Goal: Task Accomplishment & Management: Complete application form

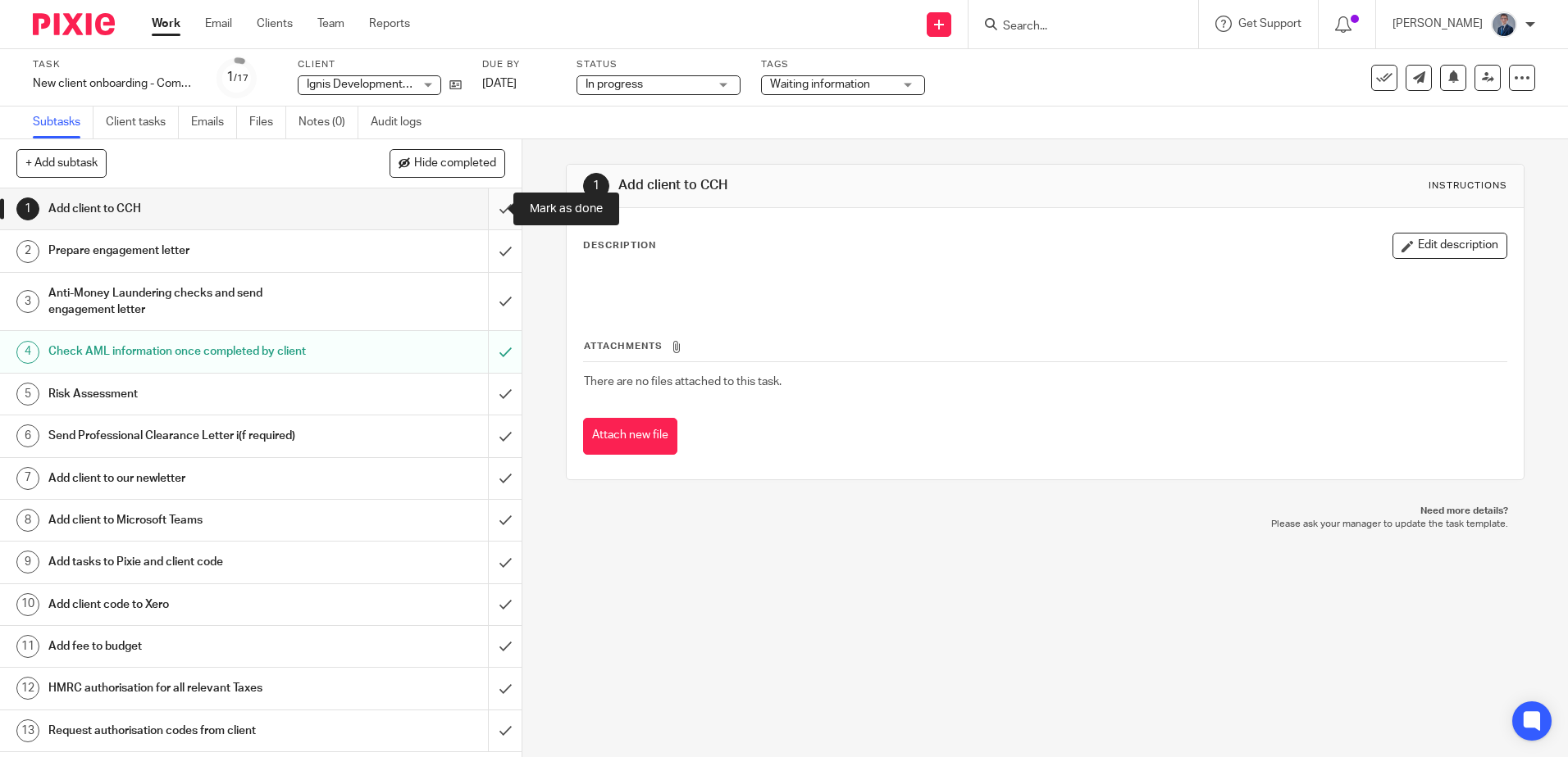
click at [491, 208] on input "submit" at bounding box center [261, 209] width 521 height 41
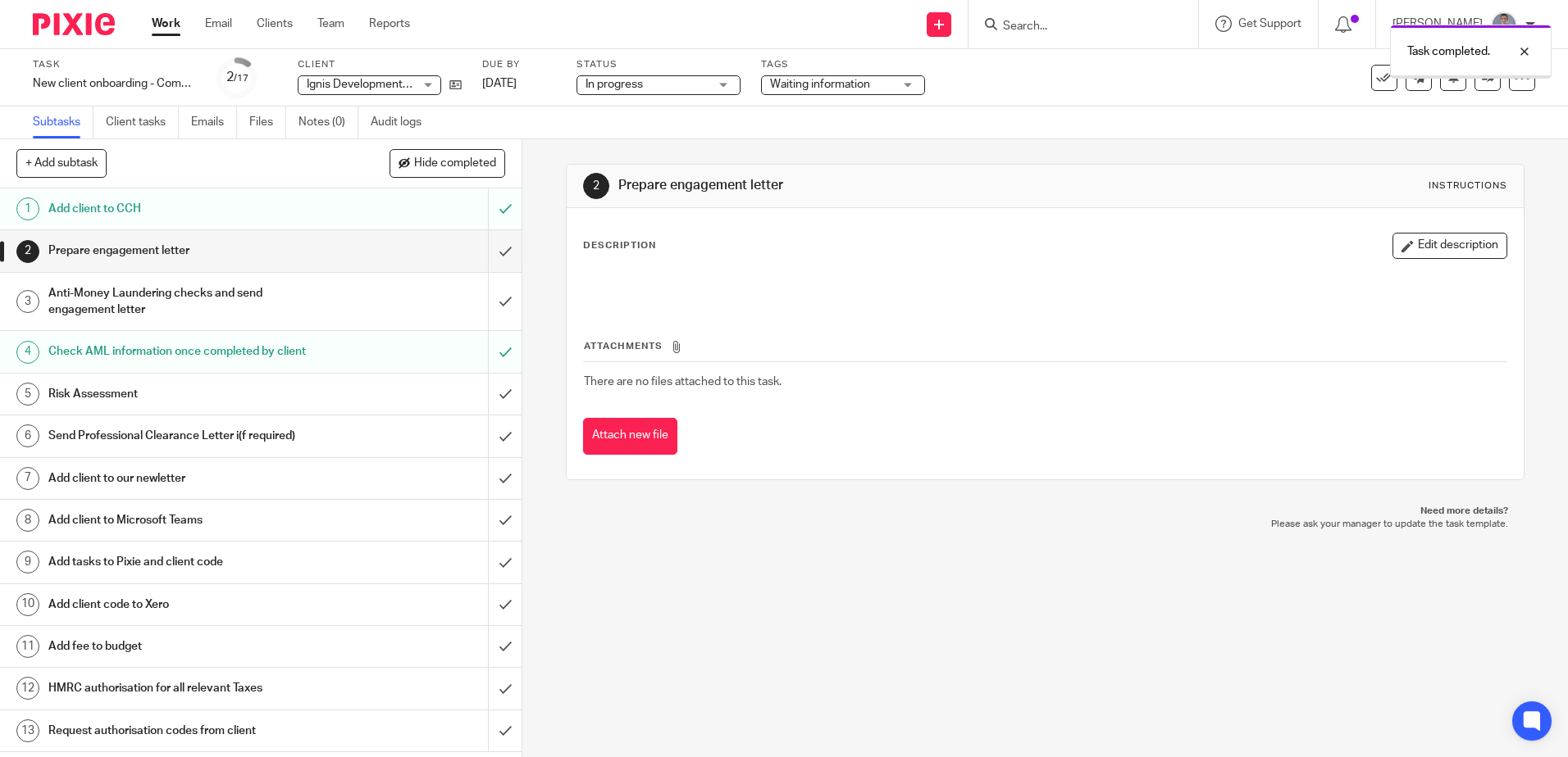
click at [491, 246] on input "submit" at bounding box center [261, 250] width 521 height 41
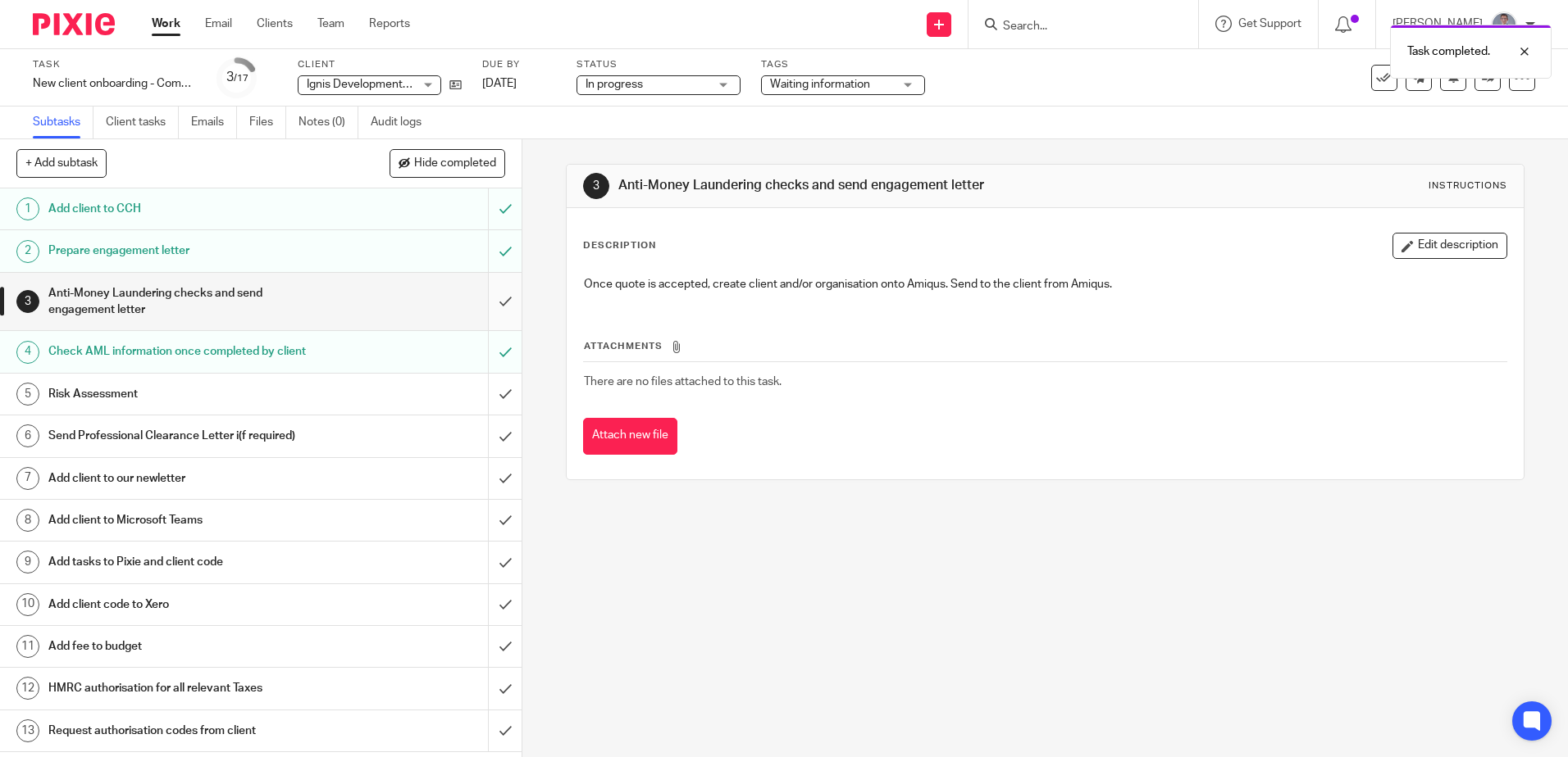
click at [493, 300] on input "submit" at bounding box center [261, 302] width 521 height 59
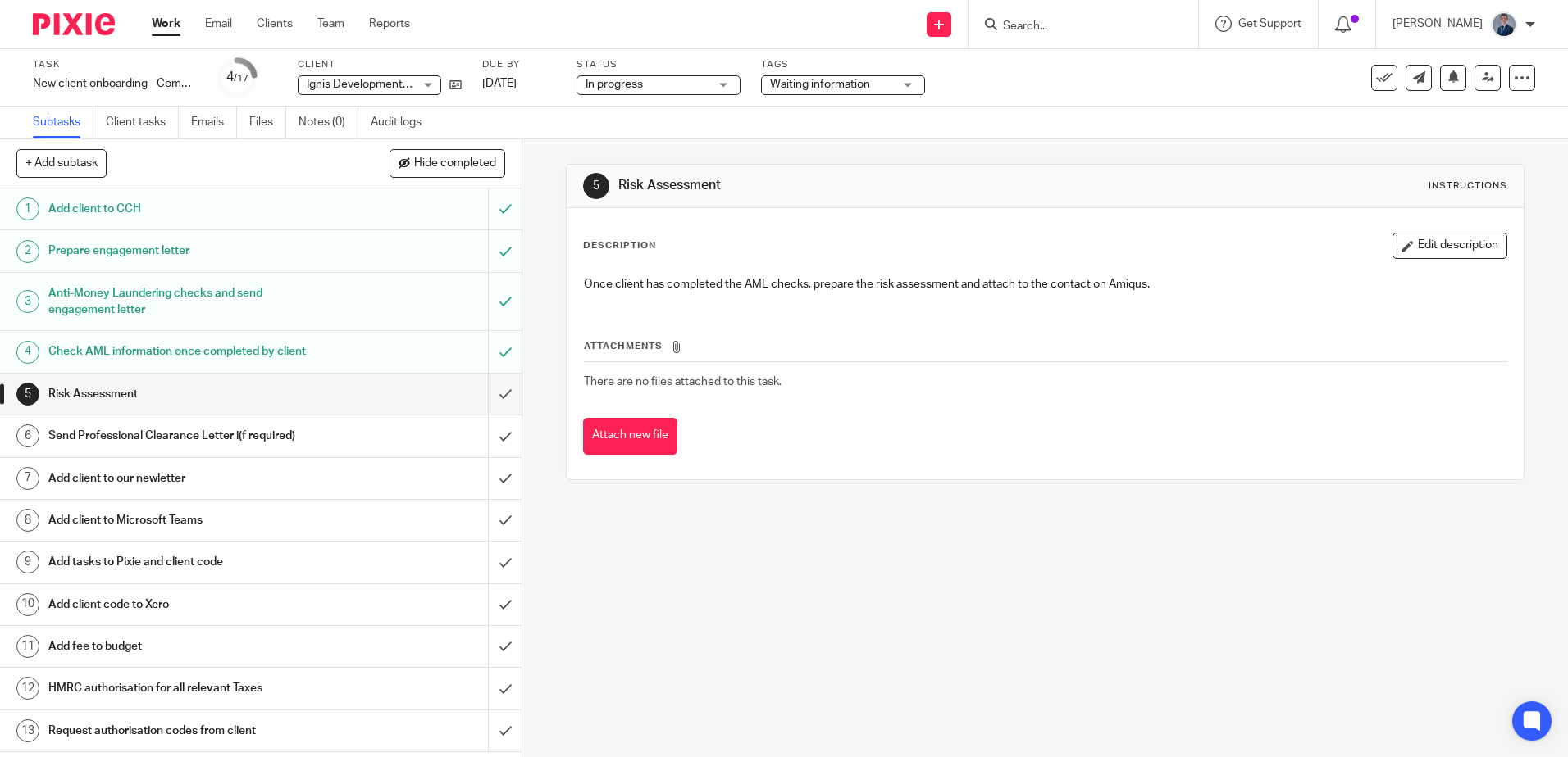
click at [163, 22] on link "Work" at bounding box center [166, 23] width 29 height 16
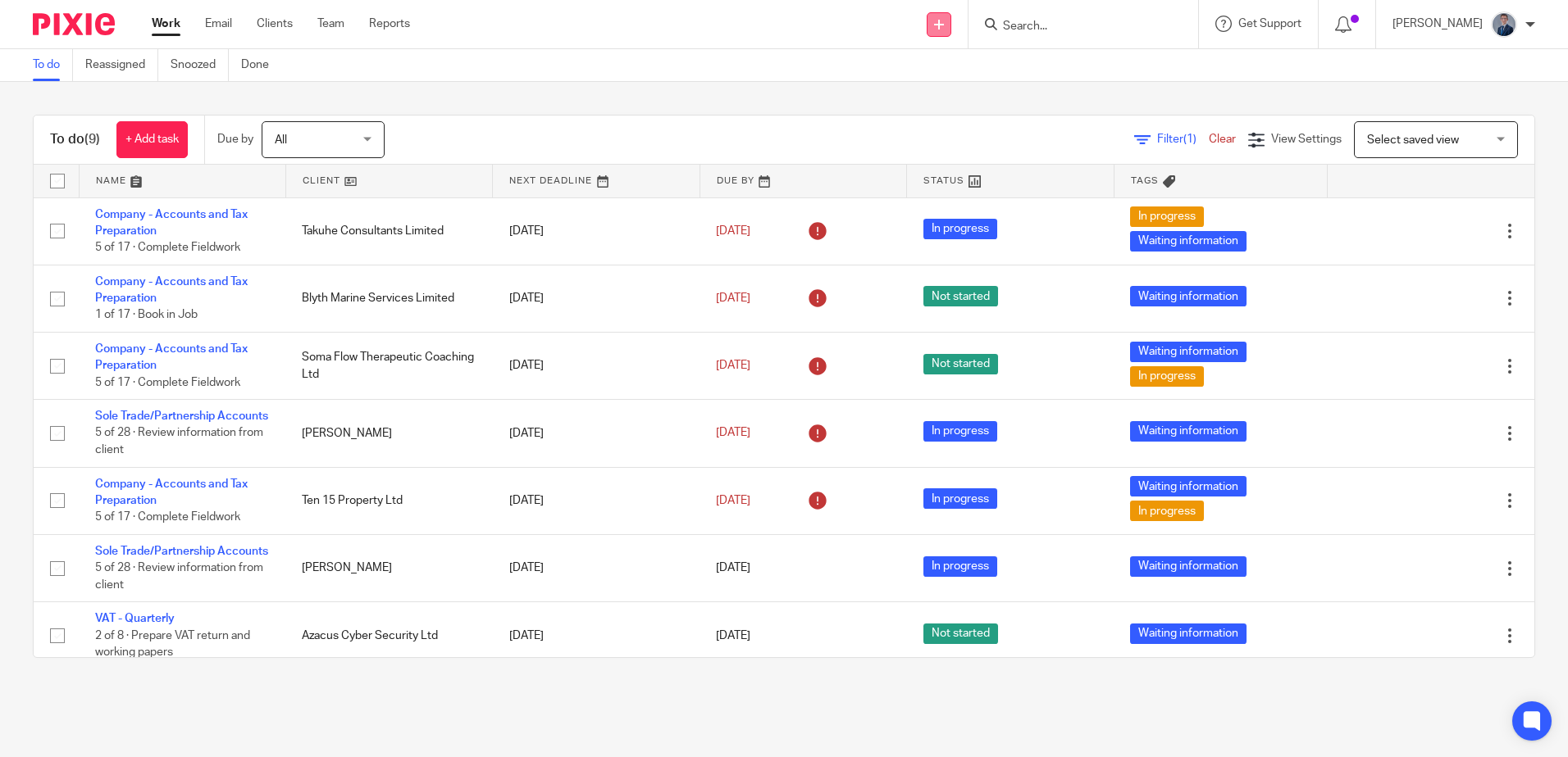
click at [951, 23] on link at bounding box center [938, 24] width 25 height 25
click at [1003, 96] on link "Create task" at bounding box center [976, 100] width 101 height 24
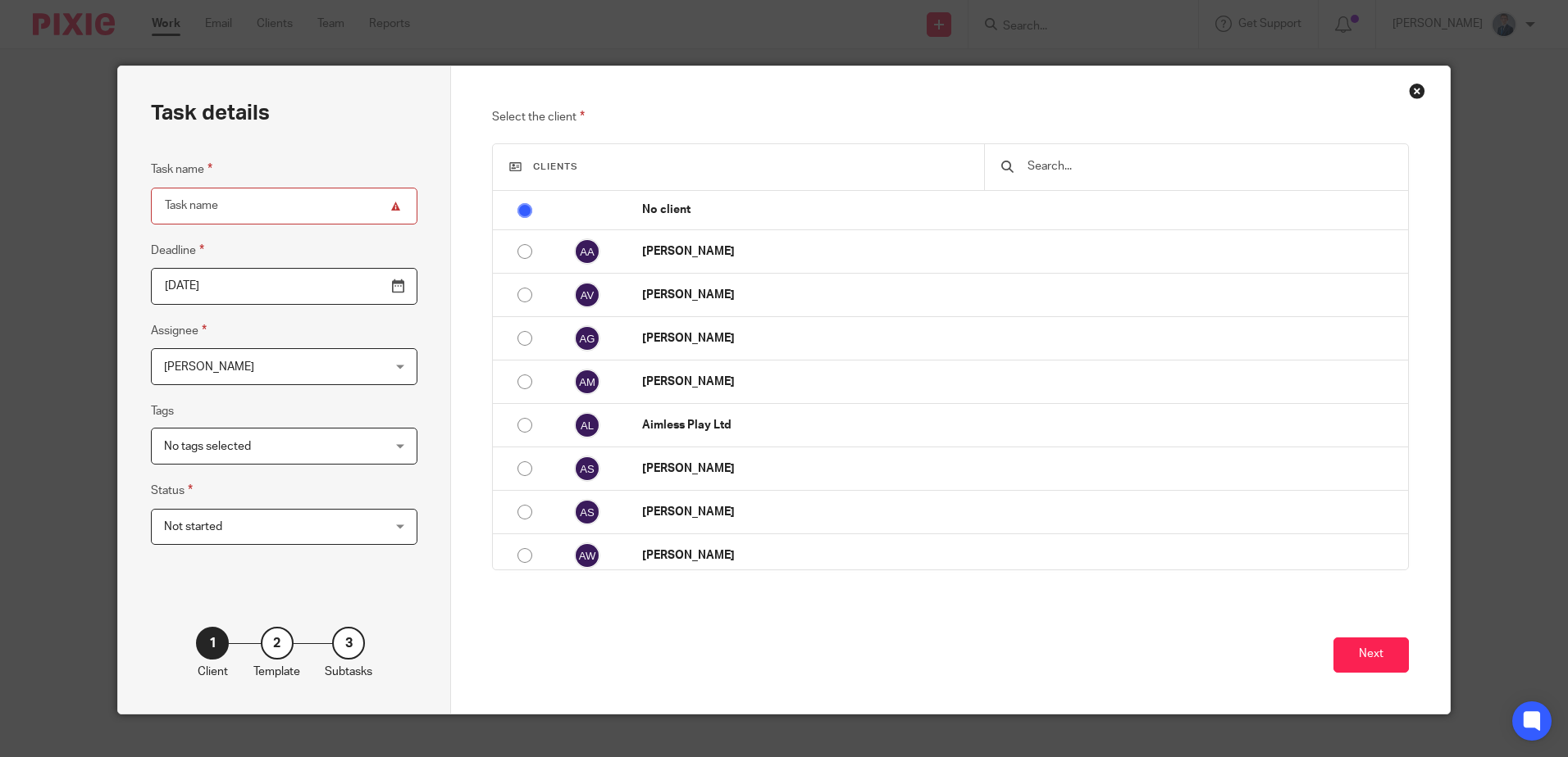
click at [698, 160] on h3 "Clients" at bounding box center [739, 166] width 458 height 13
click at [1044, 171] on input "text" at bounding box center [1208, 165] width 365 height 18
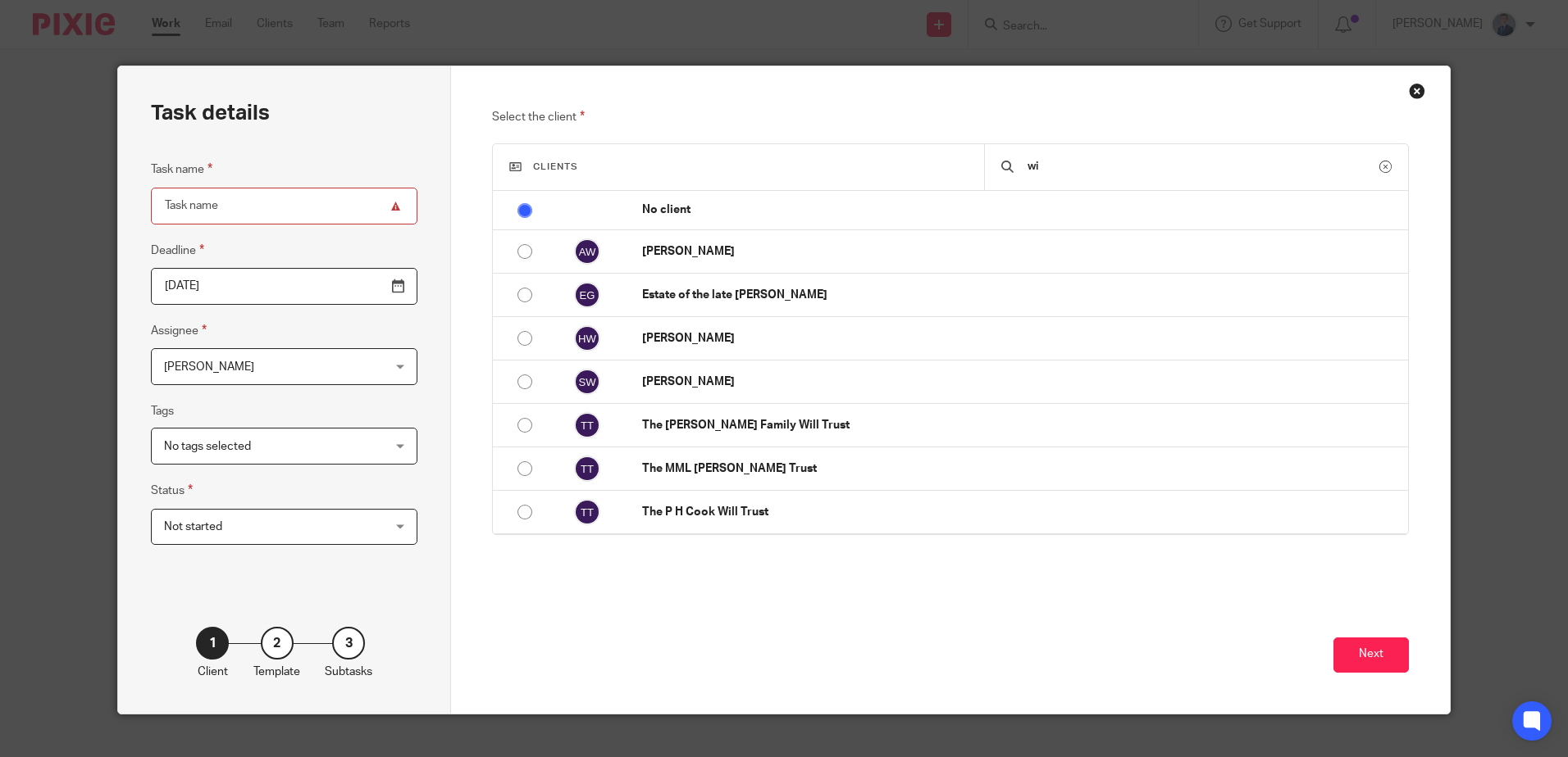
type input "w"
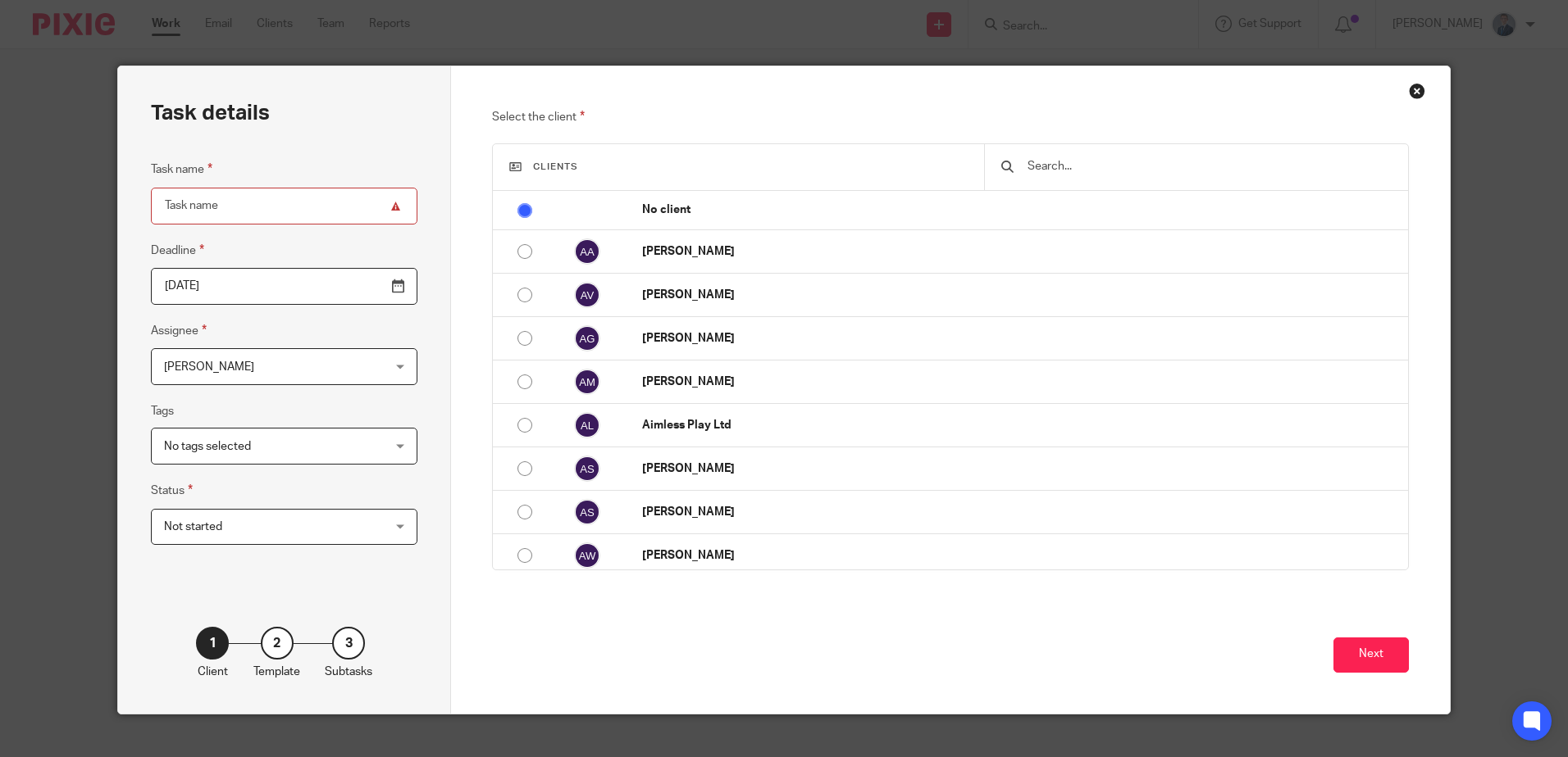
click at [1408, 91] on div "Close this dialog window" at bounding box center [1416, 91] width 16 height 16
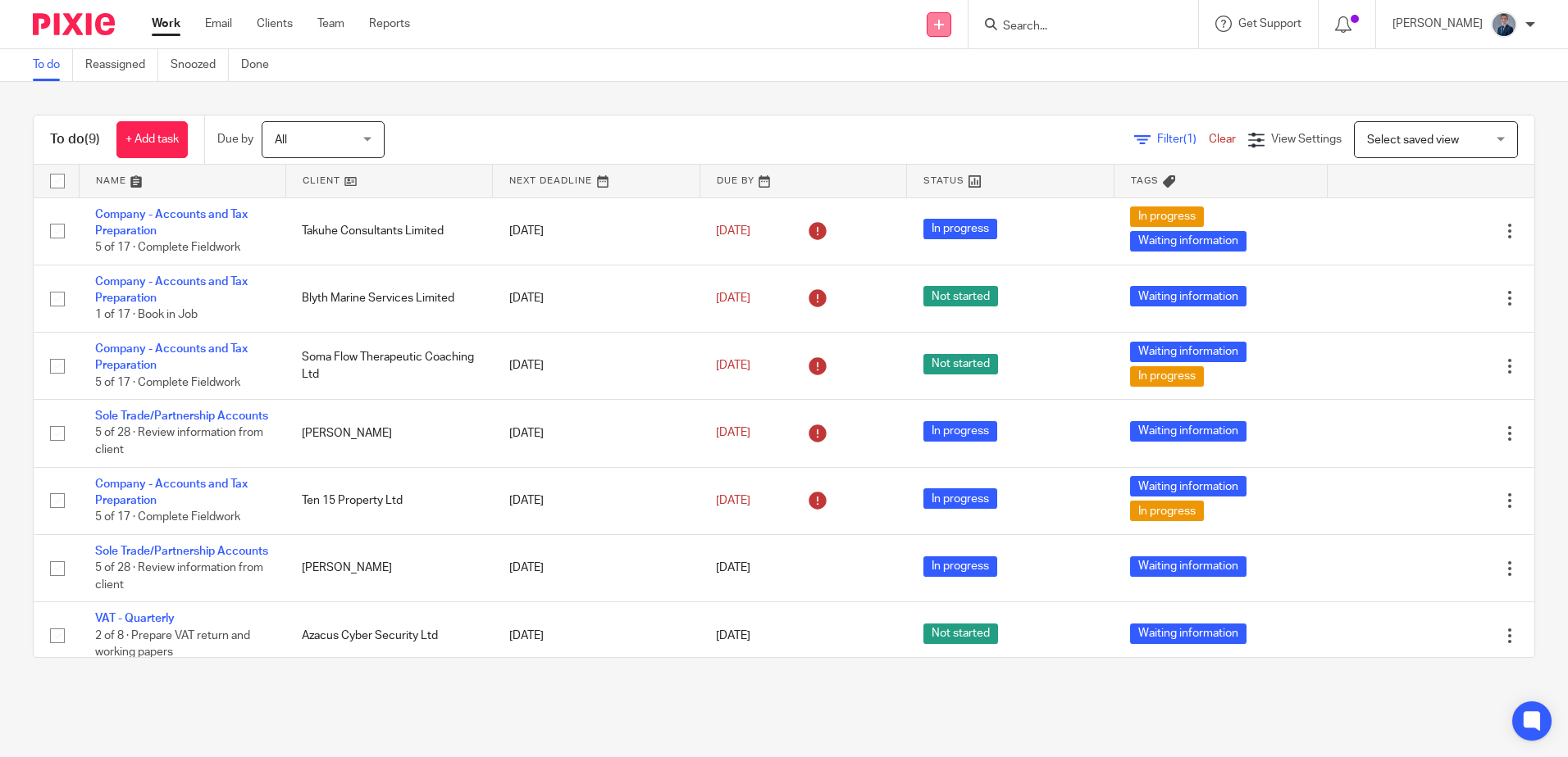
click at [944, 20] on icon at bounding box center [939, 25] width 10 height 10
click at [978, 126] on link "Add client" at bounding box center [976, 125] width 101 height 24
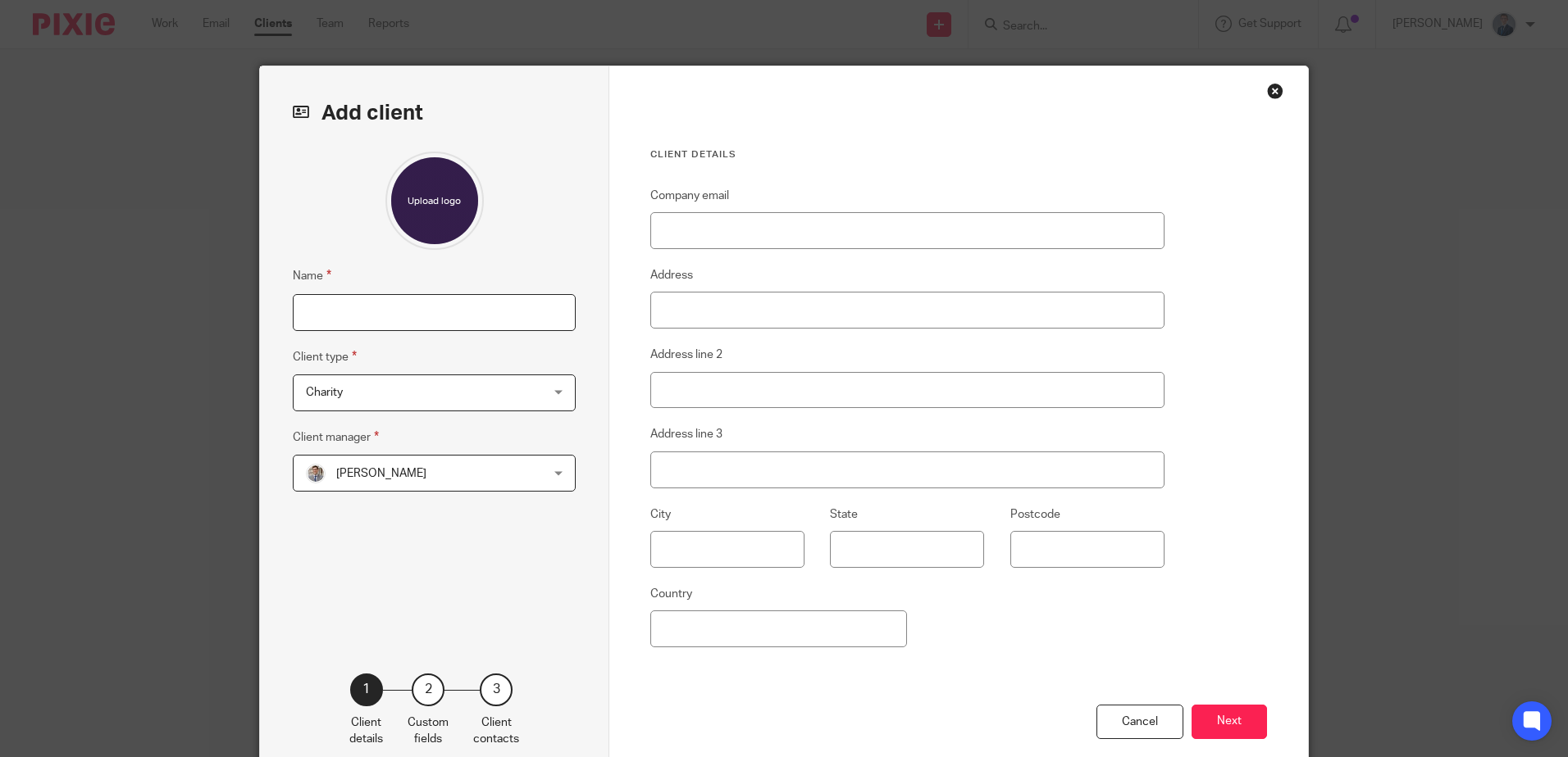
click at [337, 304] on input "Name" at bounding box center [434, 312] width 283 height 36
type input "[PERSON_NAME]"
click at [391, 399] on span "Charity" at bounding box center [413, 392] width 215 height 35
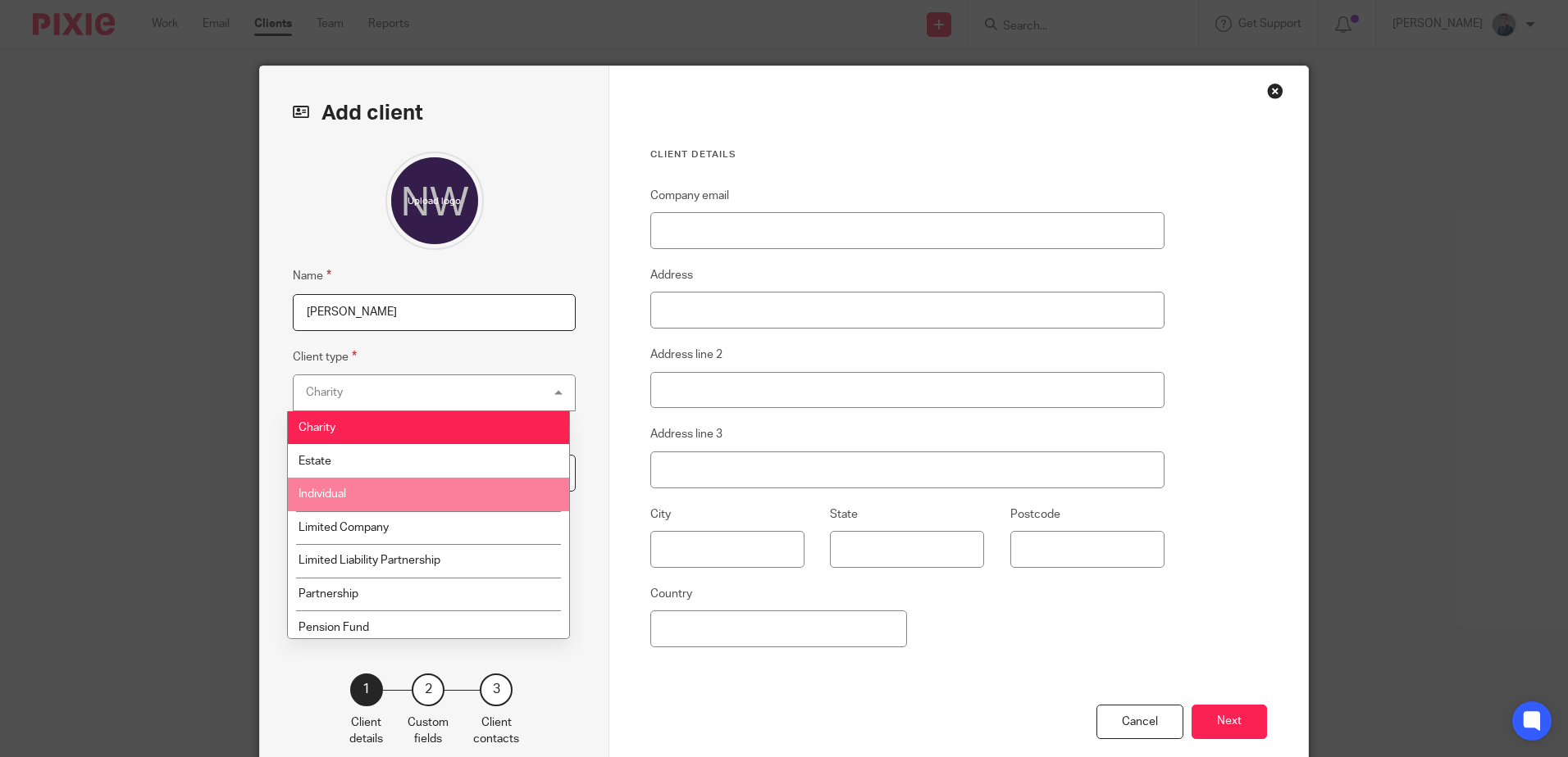
click at [368, 490] on li "Individual" at bounding box center [428, 495] width 281 height 34
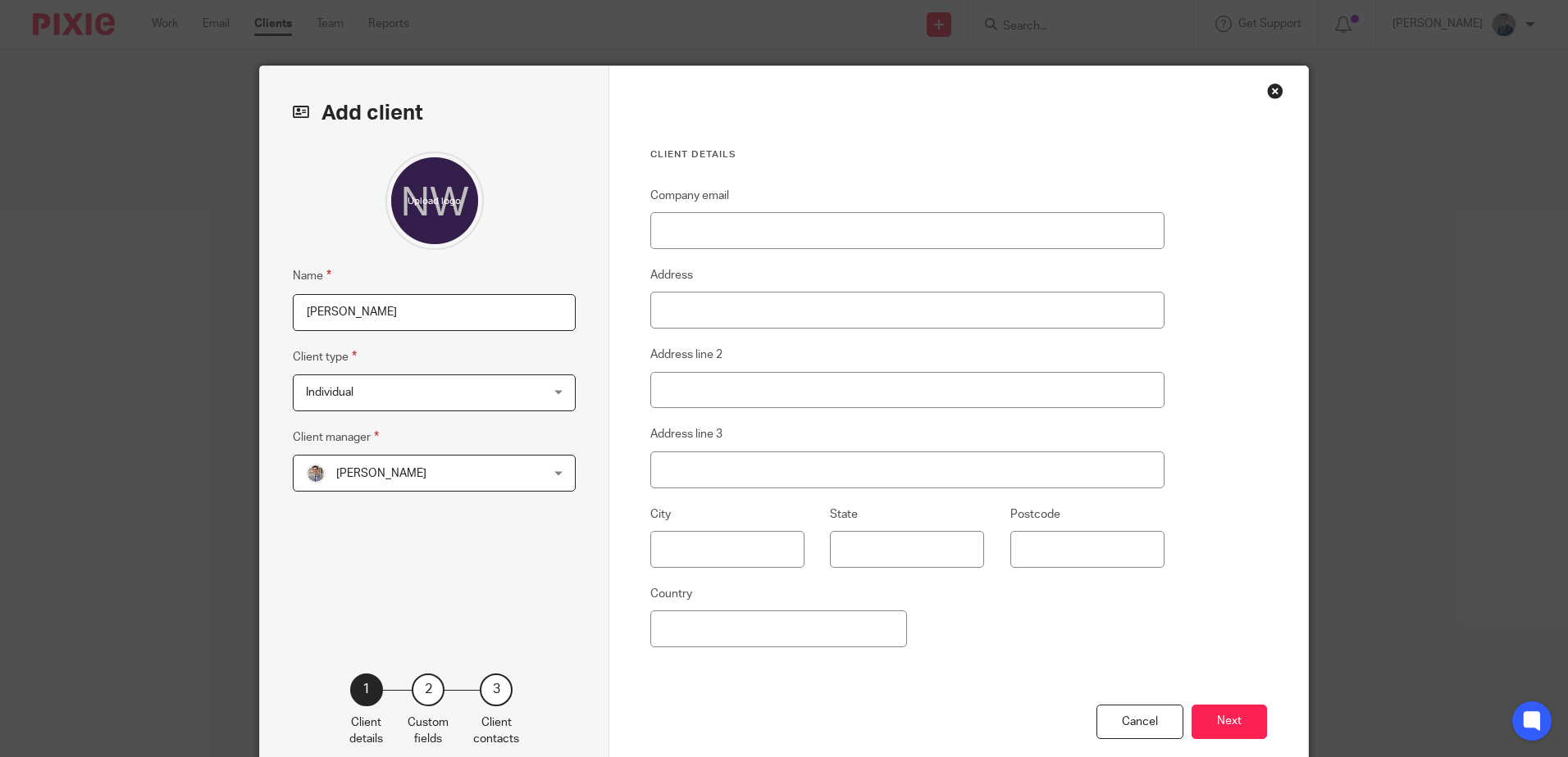
click at [427, 487] on span "[PERSON_NAME]" at bounding box center [413, 473] width 215 height 35
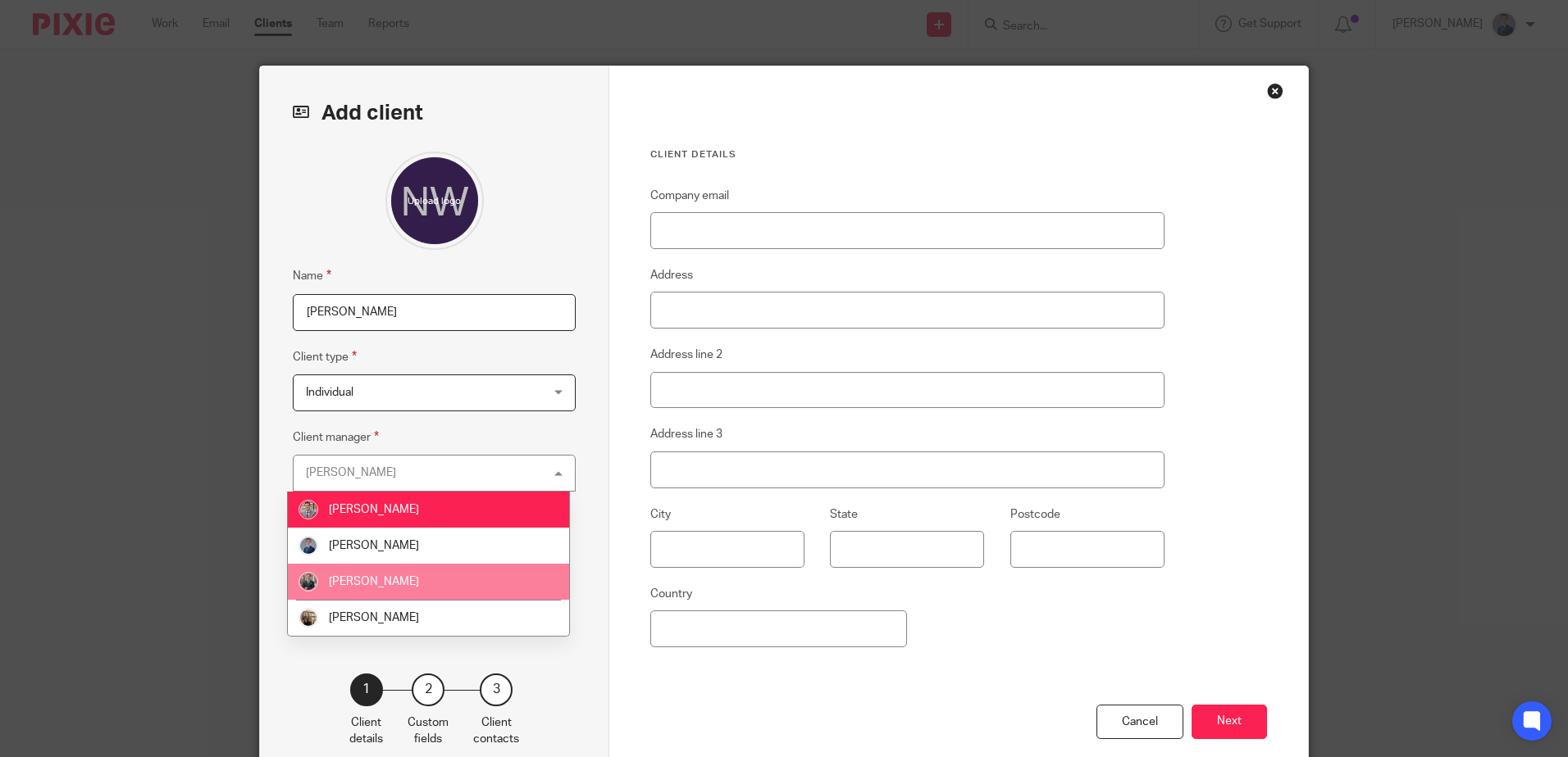
click at [379, 584] on span "Jamie Edwards" at bounding box center [374, 582] width 90 height 12
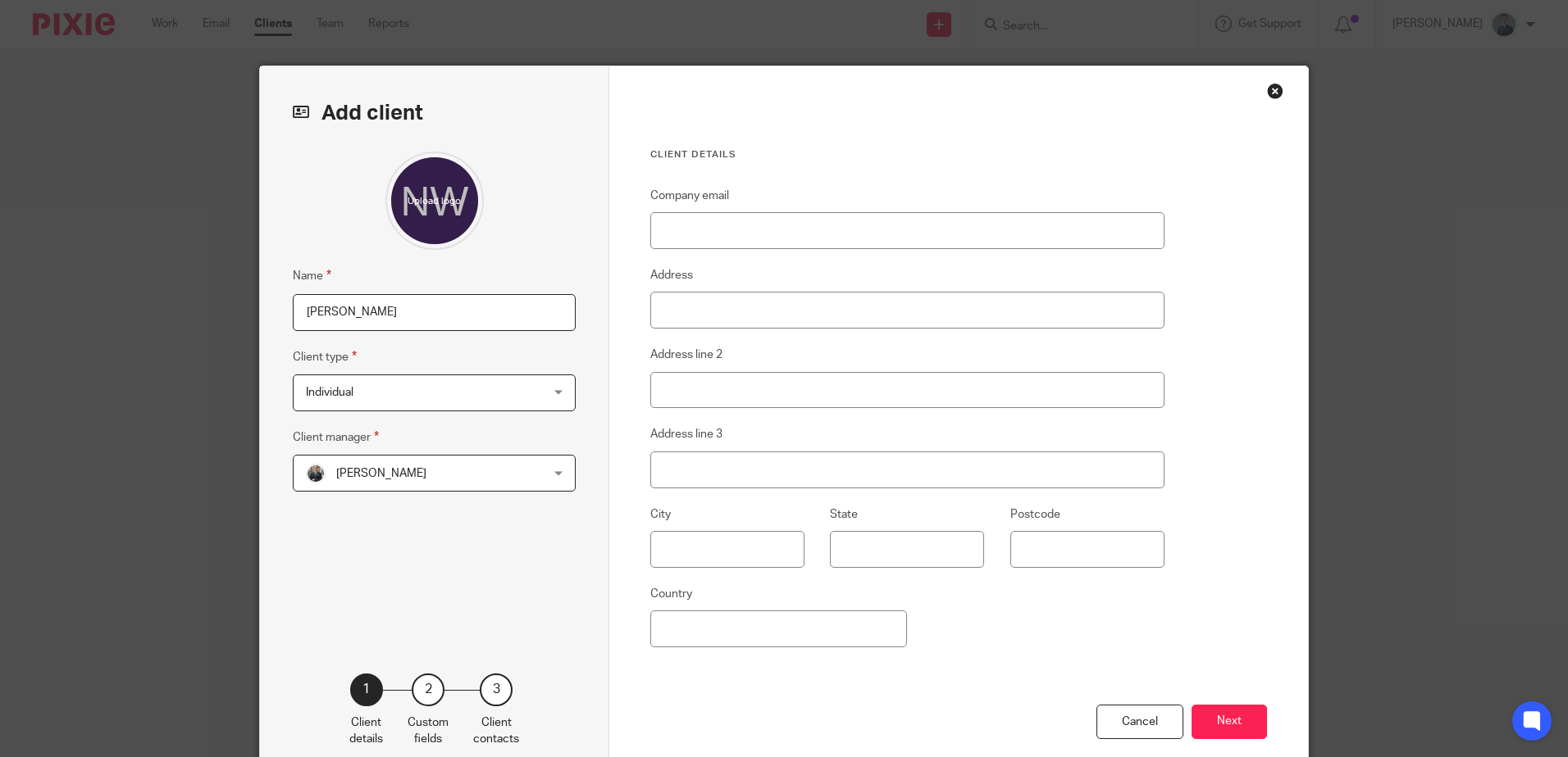
click at [555, 473] on div "Jamie Edwards Jamie Edwards" at bounding box center [434, 473] width 283 height 36
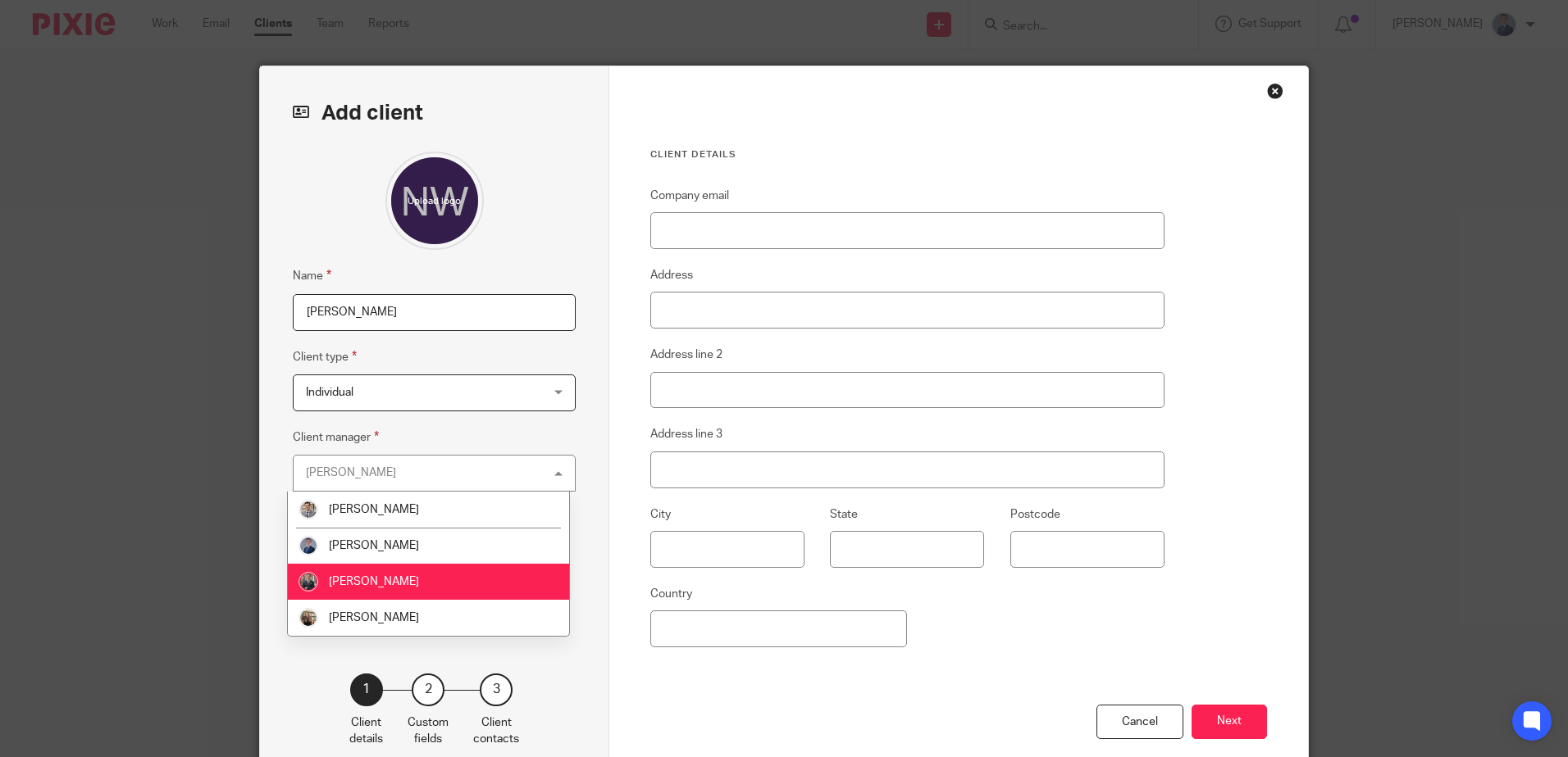
click at [586, 221] on div "Add client Name Nicola Williamson Client type Individual Individual Charity Est…" at bounding box center [434, 423] width 349 height 714
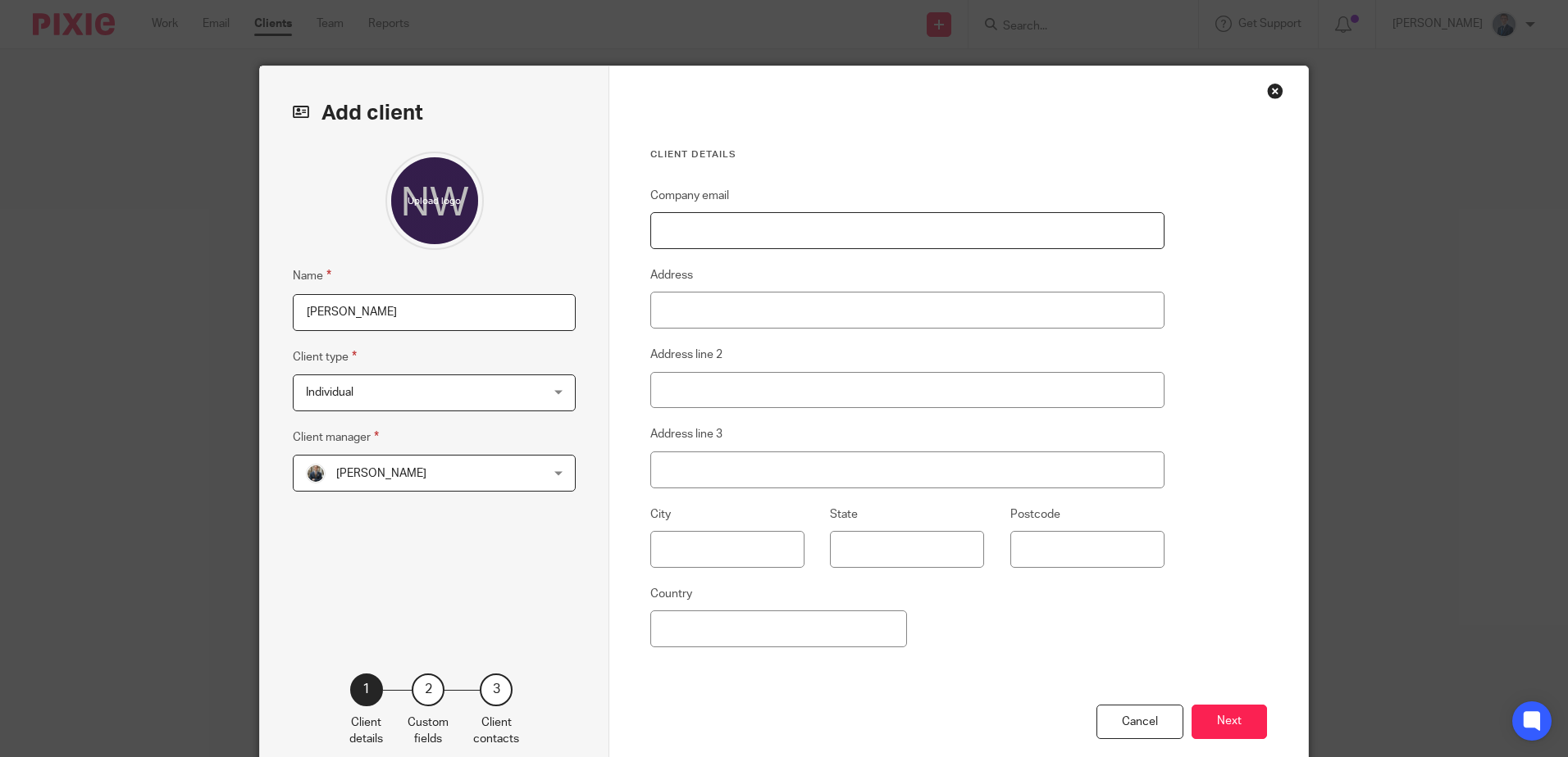
paste input "nmwilliamson@yahoo.com"
type input "nmwilliamson@yahoo.com"
click at [1254, 292] on div "Client details Company email nmwilliamson@yahoo.com Address Address line 2 Addr…" at bounding box center [958, 423] width 699 height 714
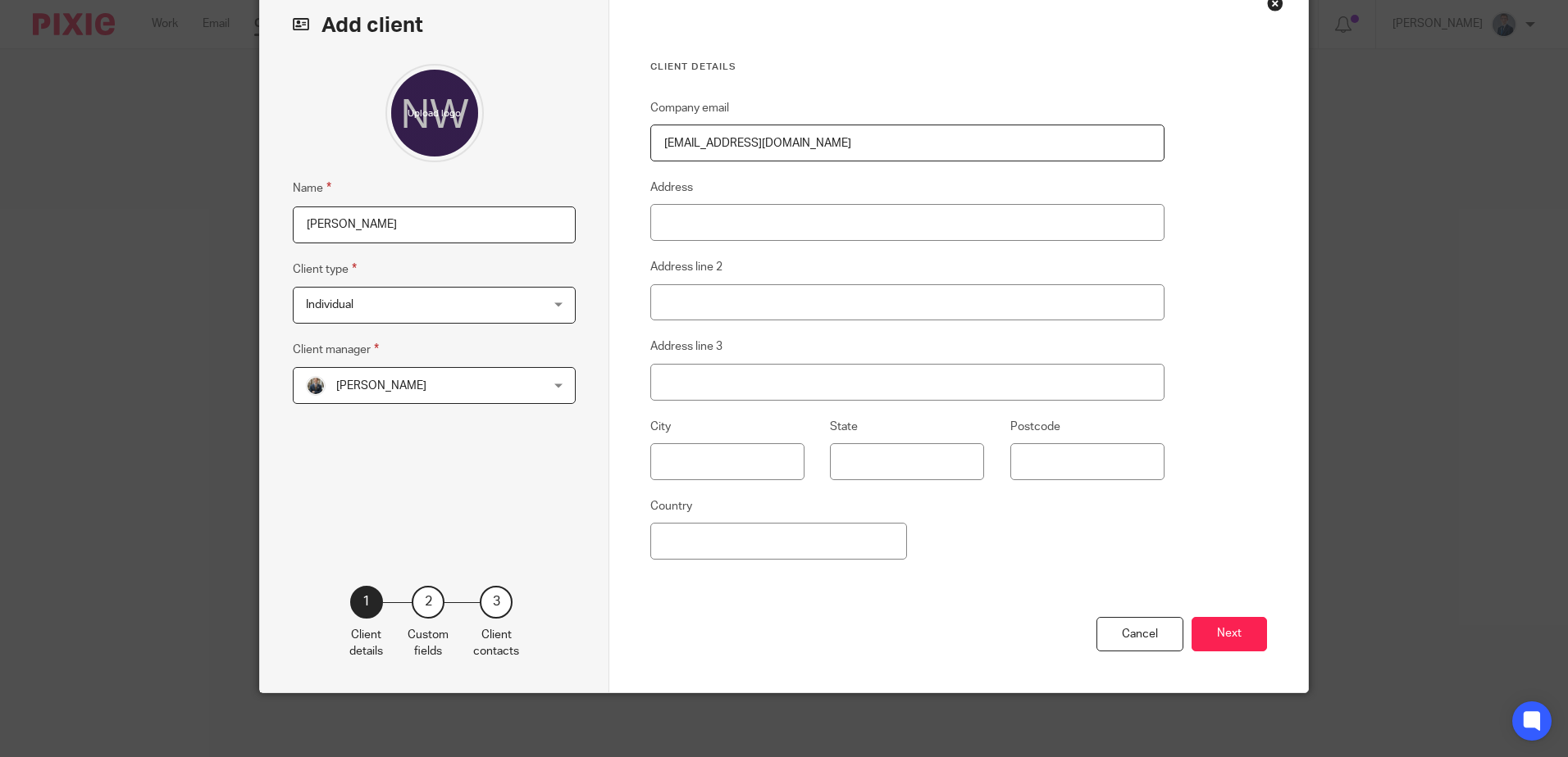
scroll to position [89, 0]
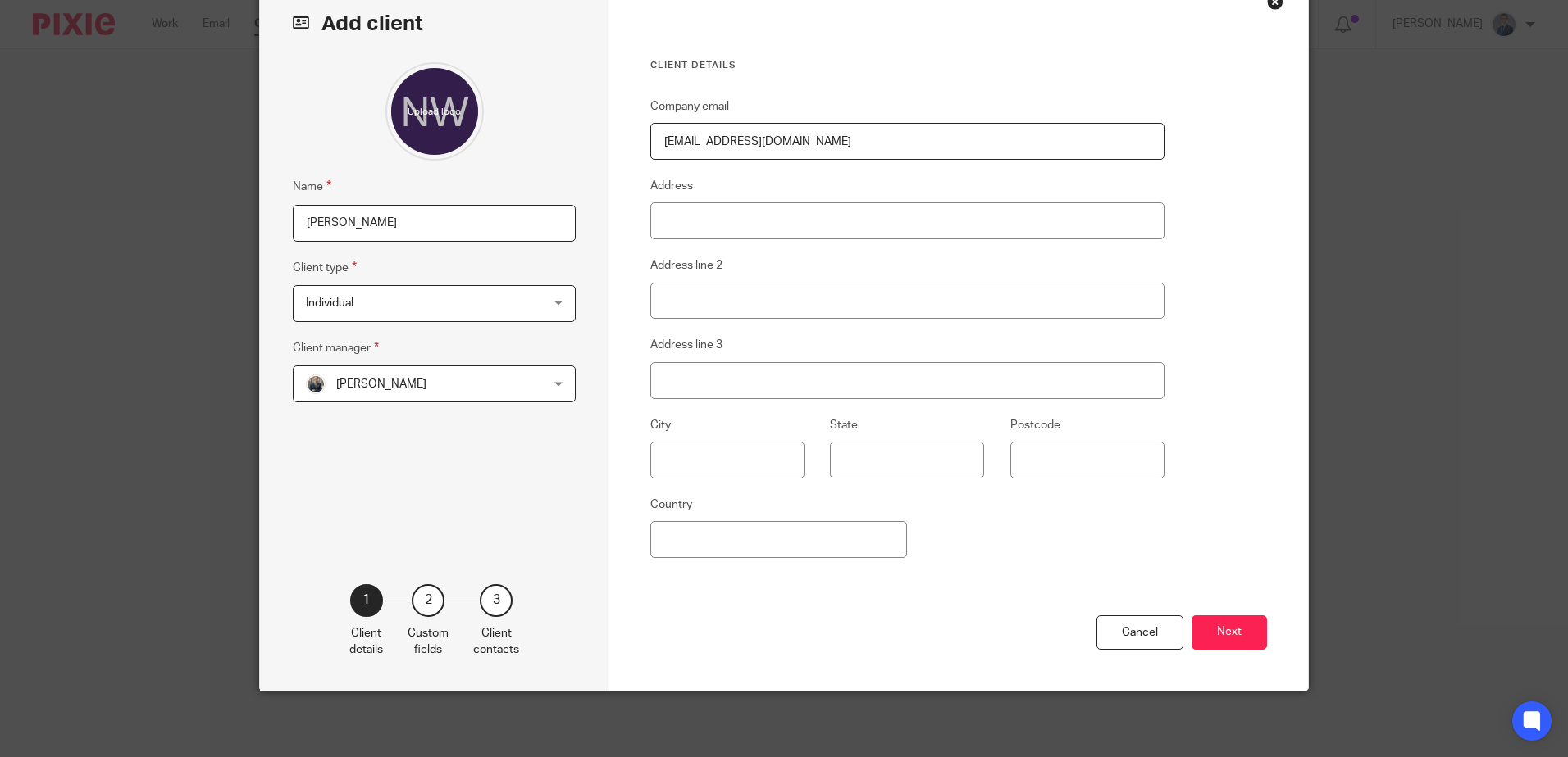
click at [1239, 635] on button "Next" at bounding box center [1228, 633] width 76 height 36
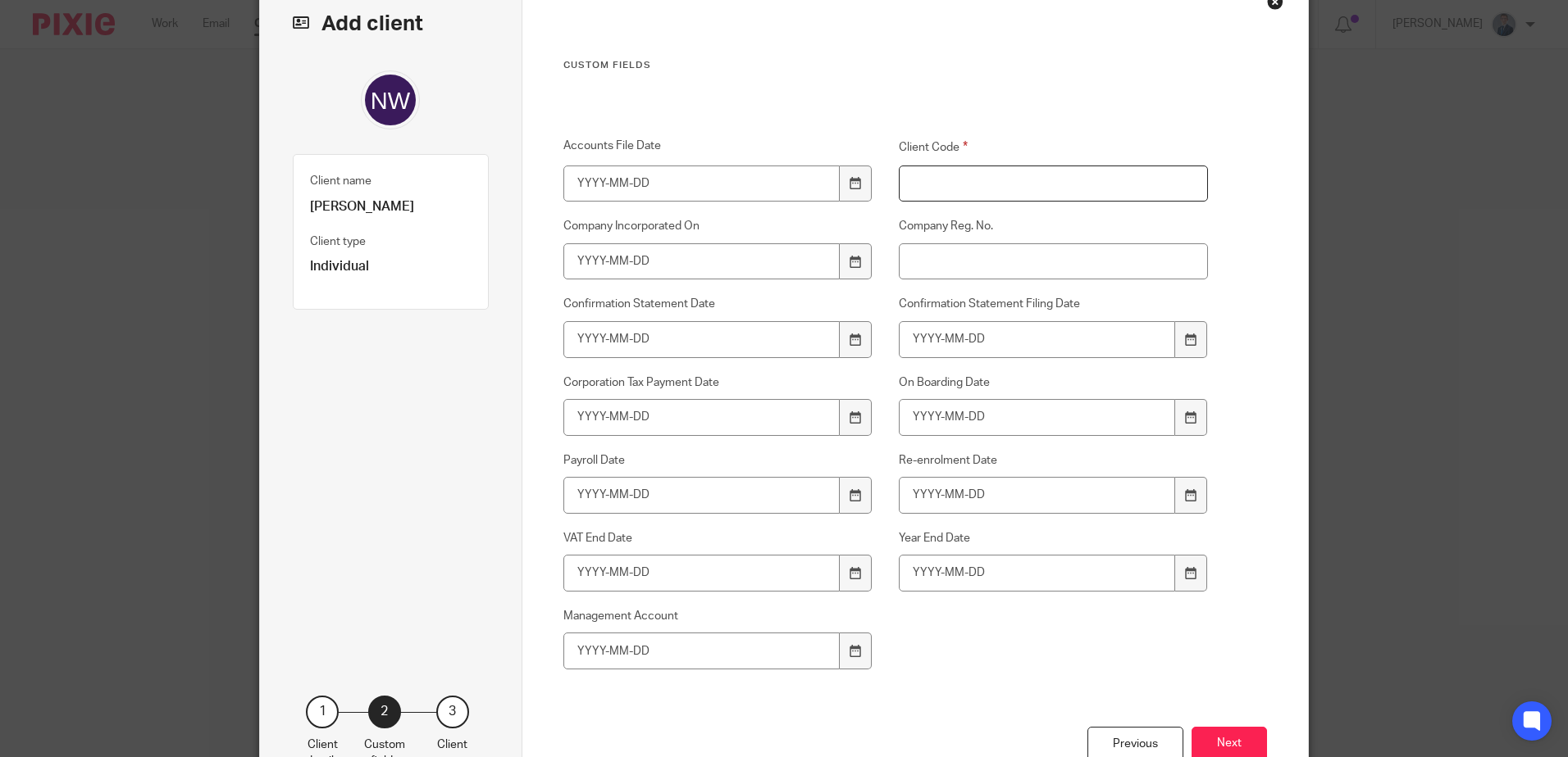
click at [1032, 193] on input "Client Code" at bounding box center [1054, 183] width 310 height 36
type input "W1023"
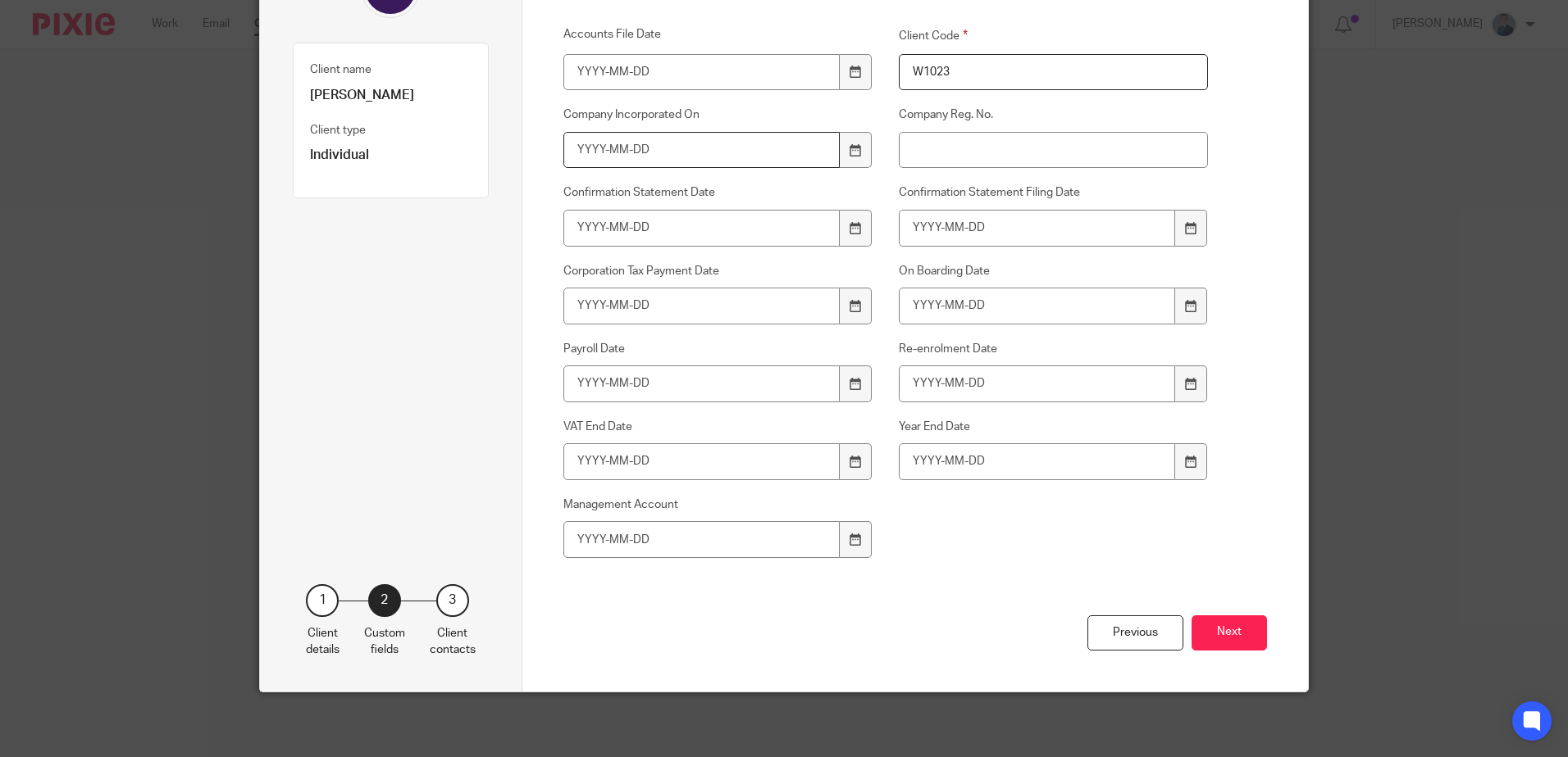
scroll to position [202, 0]
click at [1254, 624] on button "Next" at bounding box center [1228, 632] width 76 height 36
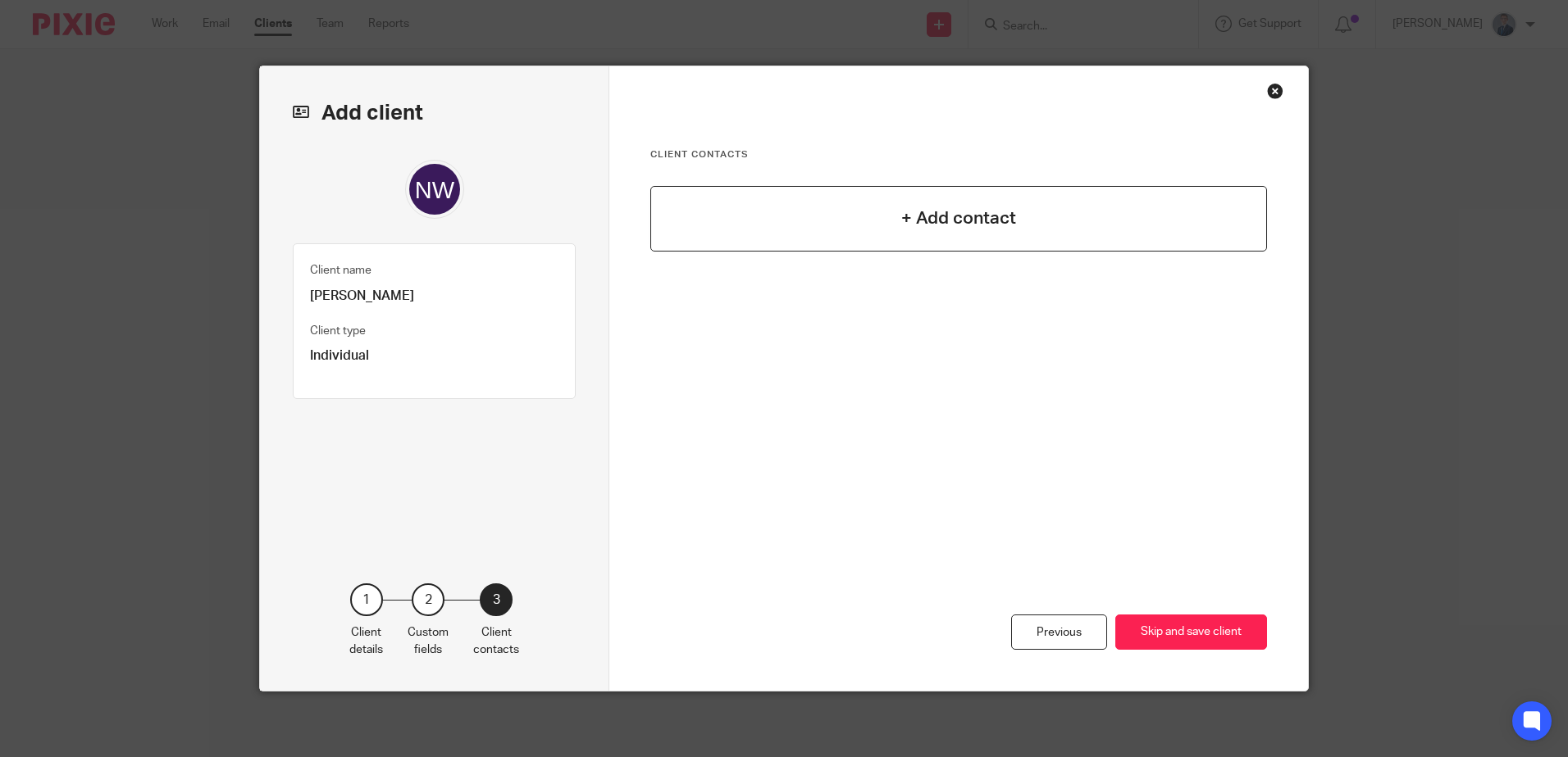
click at [1009, 216] on h4 "+ Add contact" at bounding box center [958, 218] width 115 height 25
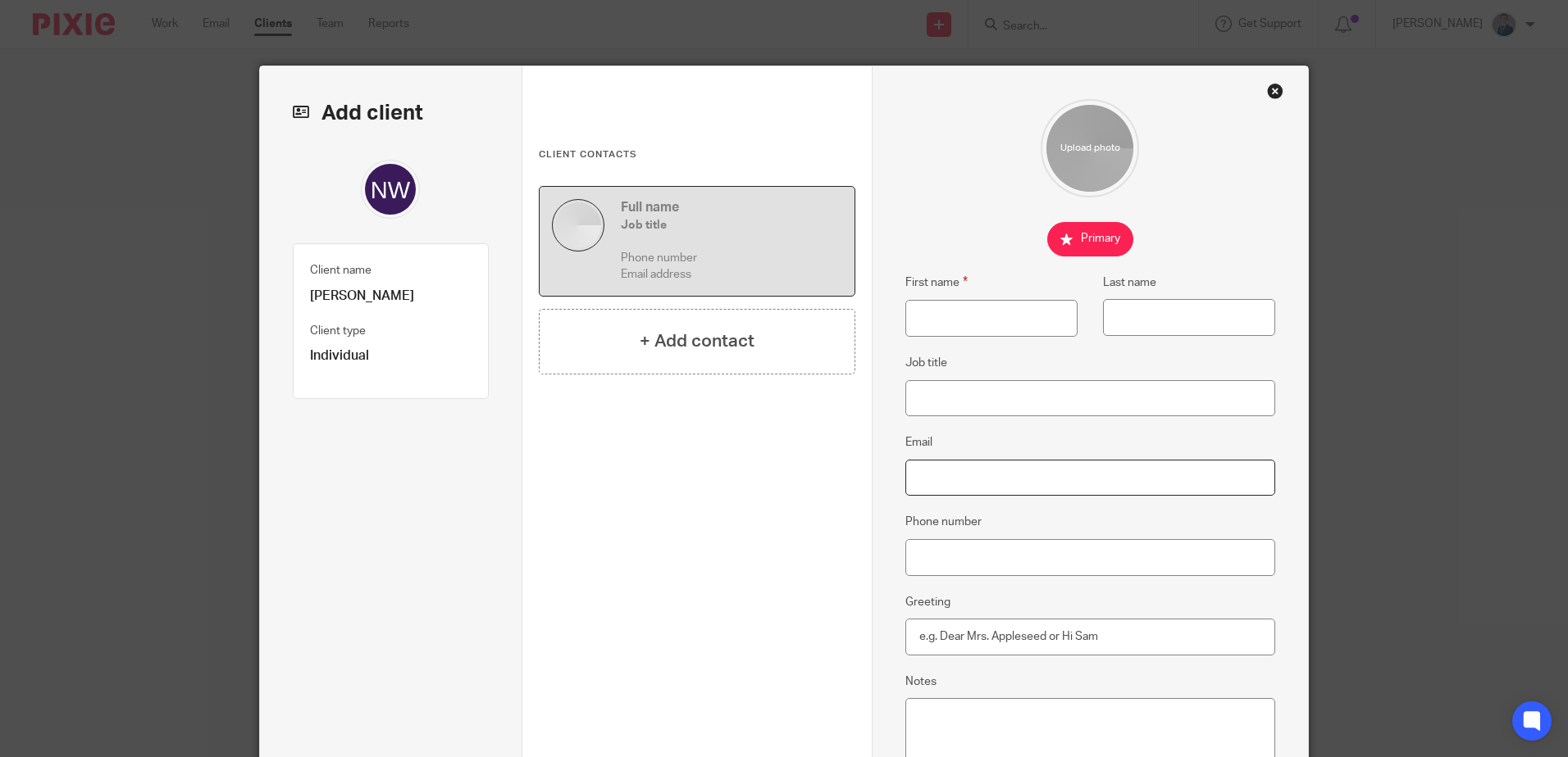
click at [995, 481] on input "Email" at bounding box center [1090, 478] width 371 height 36
drag, startPoint x: 995, startPoint y: 480, endPoint x: 959, endPoint y: 481, distance: 36.0
click at [959, 481] on input "Email" at bounding box center [1090, 478] width 371 height 36
paste input "nmwilliamson@yahoo.com"
type input "nmwilliamson@yahoo.com"
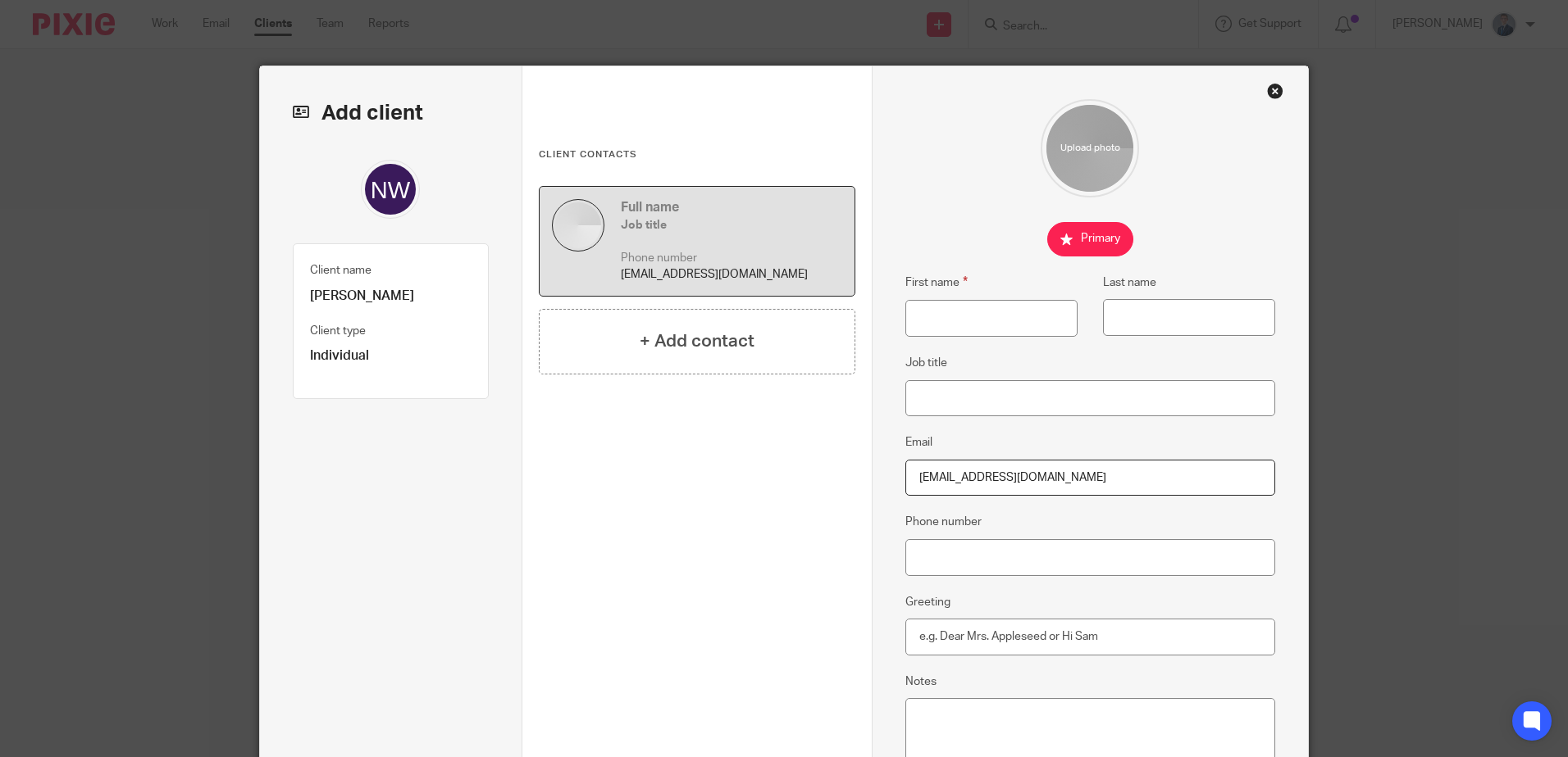
click at [1357, 390] on div "Add client Name Nicola Williamson Client type Individual Individual Charity Est…" at bounding box center [784, 378] width 1568 height 757
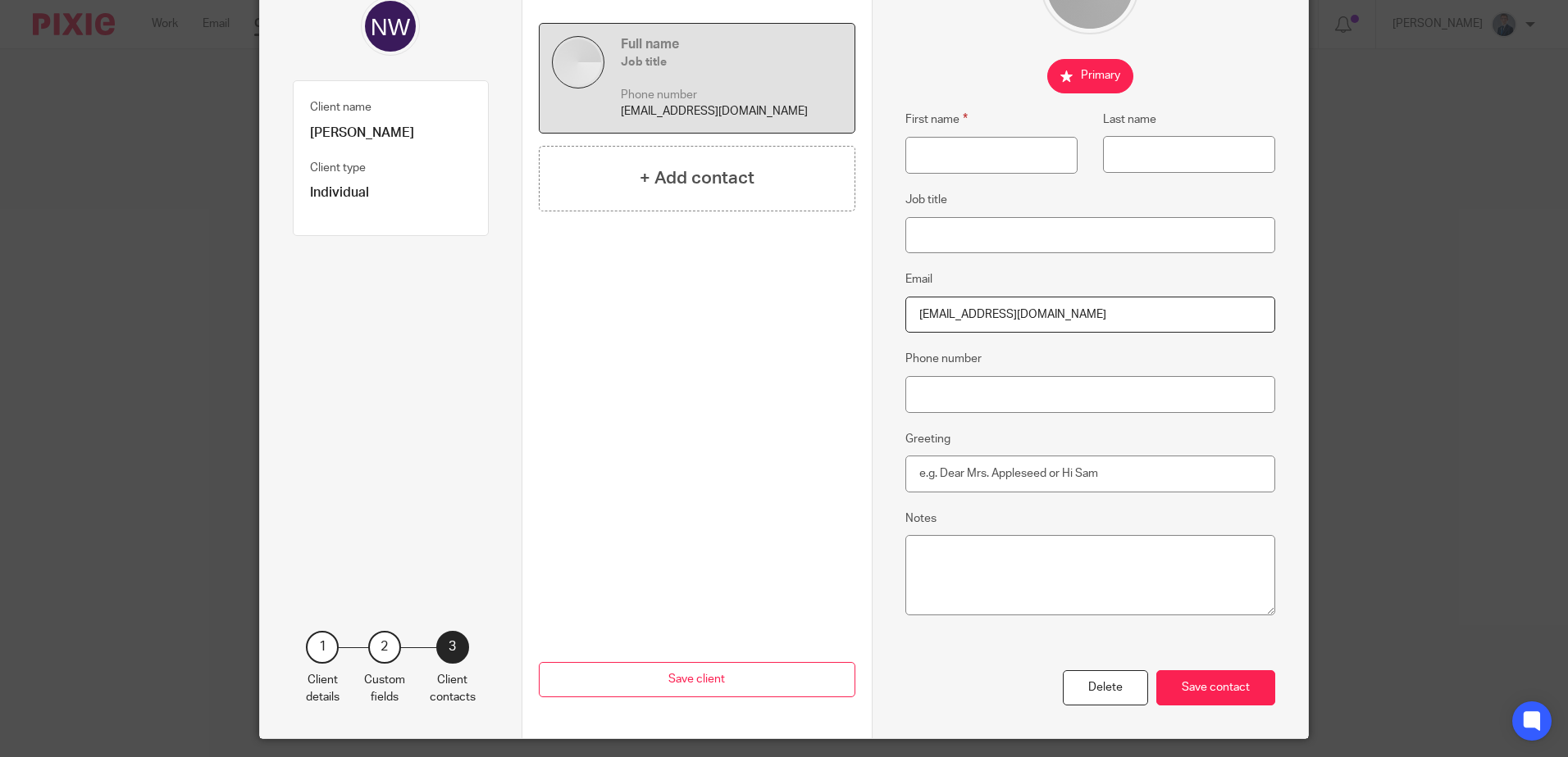
scroll to position [164, 0]
drag, startPoint x: 1082, startPoint y: 311, endPoint x: 673, endPoint y: 286, distance: 409.8
click at [682, 288] on div "Add client Client name Nicola Williamson Client type Individual 1 Client detail…" at bounding box center [784, 320] width 1048 height 835
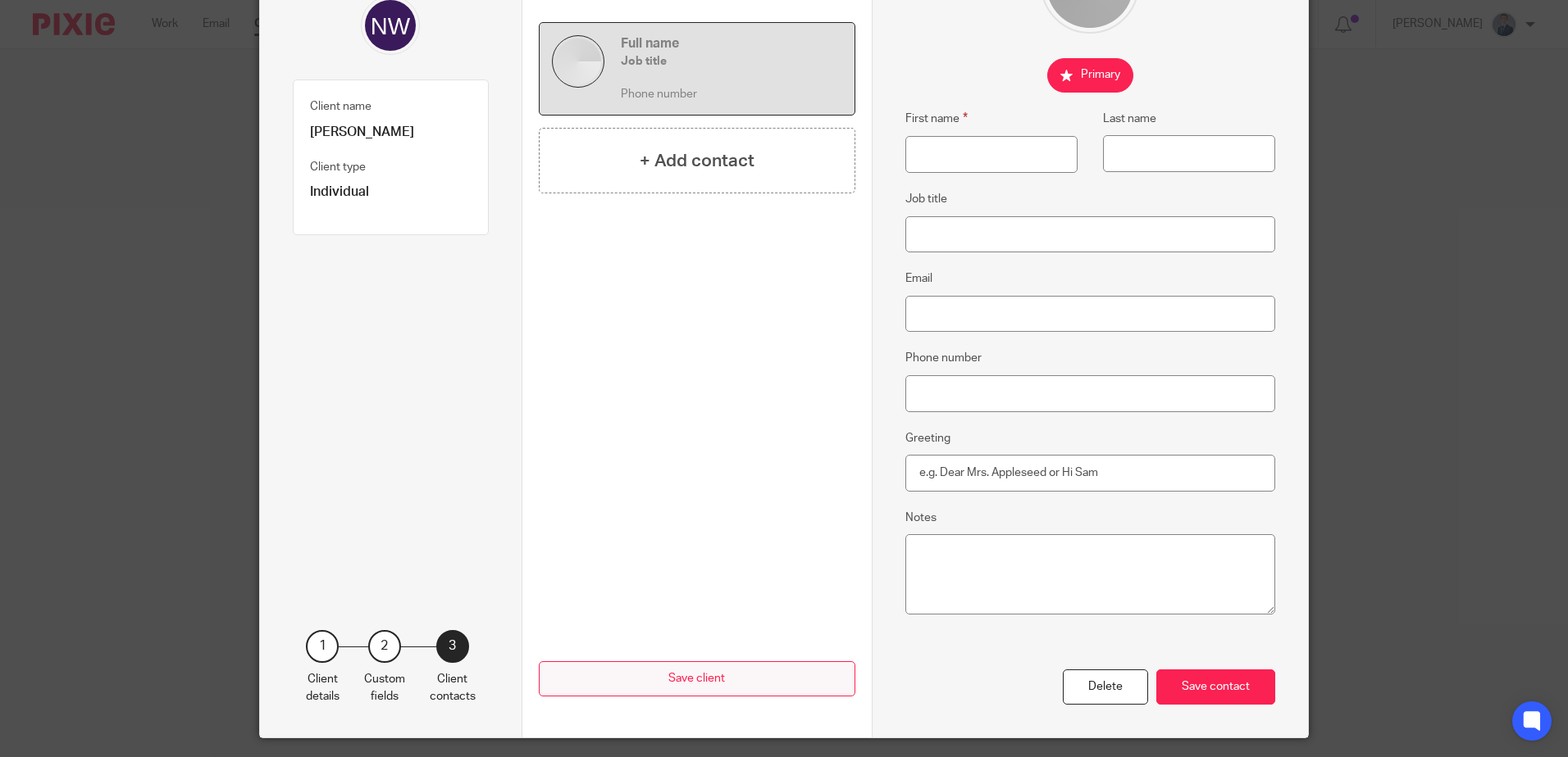
click at [733, 677] on button "Save client" at bounding box center [697, 679] width 317 height 36
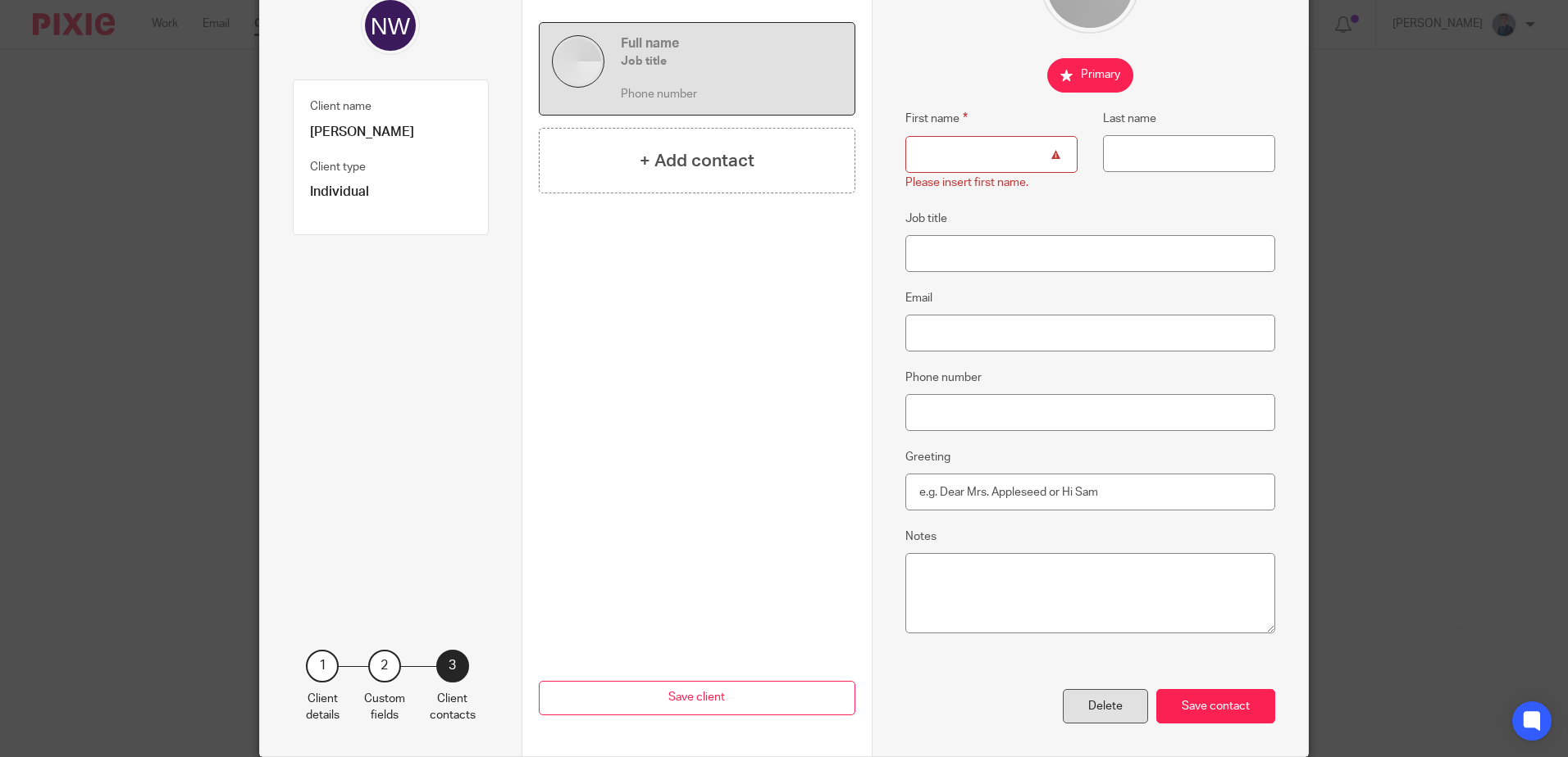
click at [1117, 701] on div "Delete" at bounding box center [1105, 707] width 85 height 36
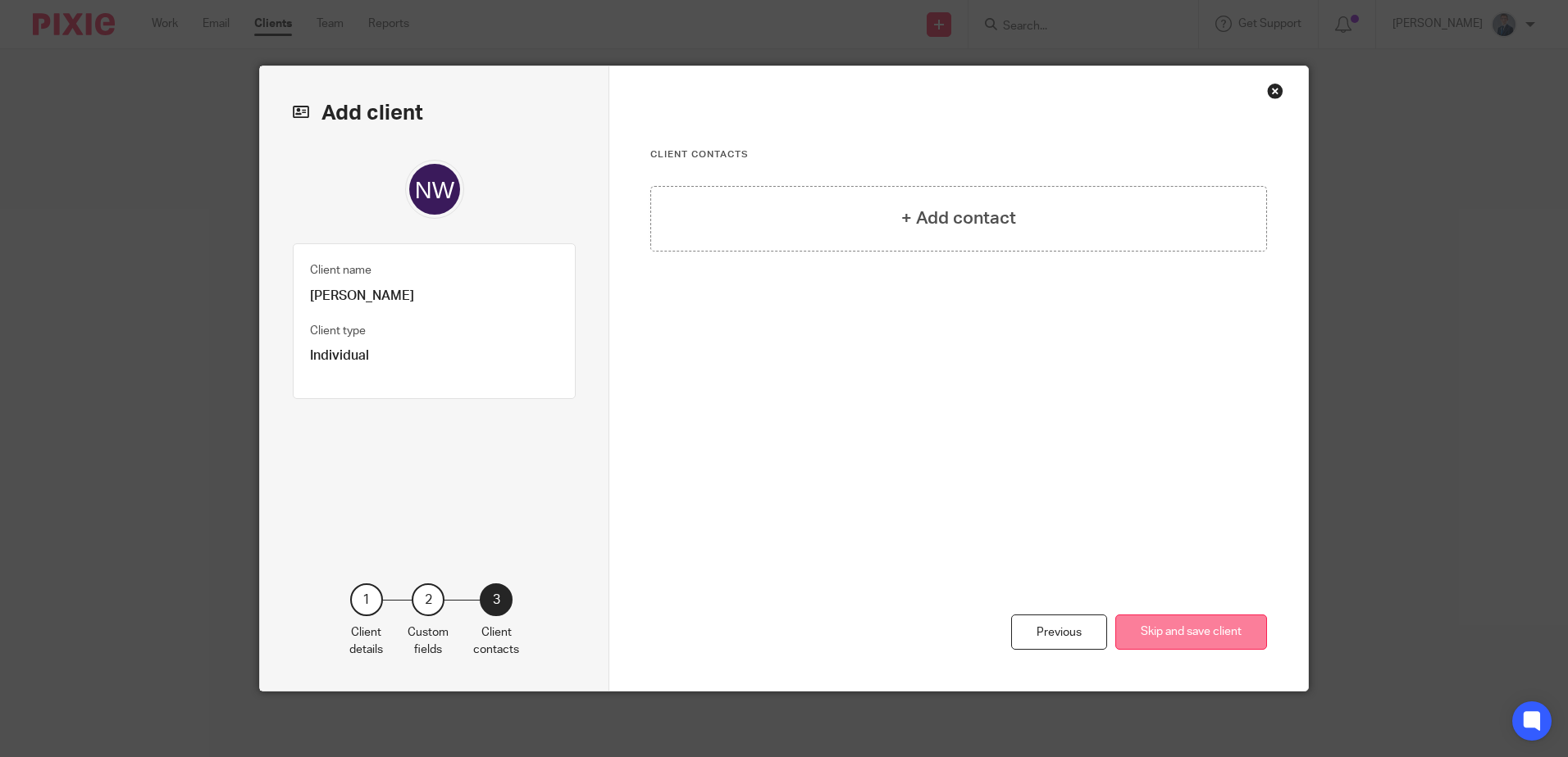
click at [1142, 634] on button "Skip and save client" at bounding box center [1191, 632] width 152 height 36
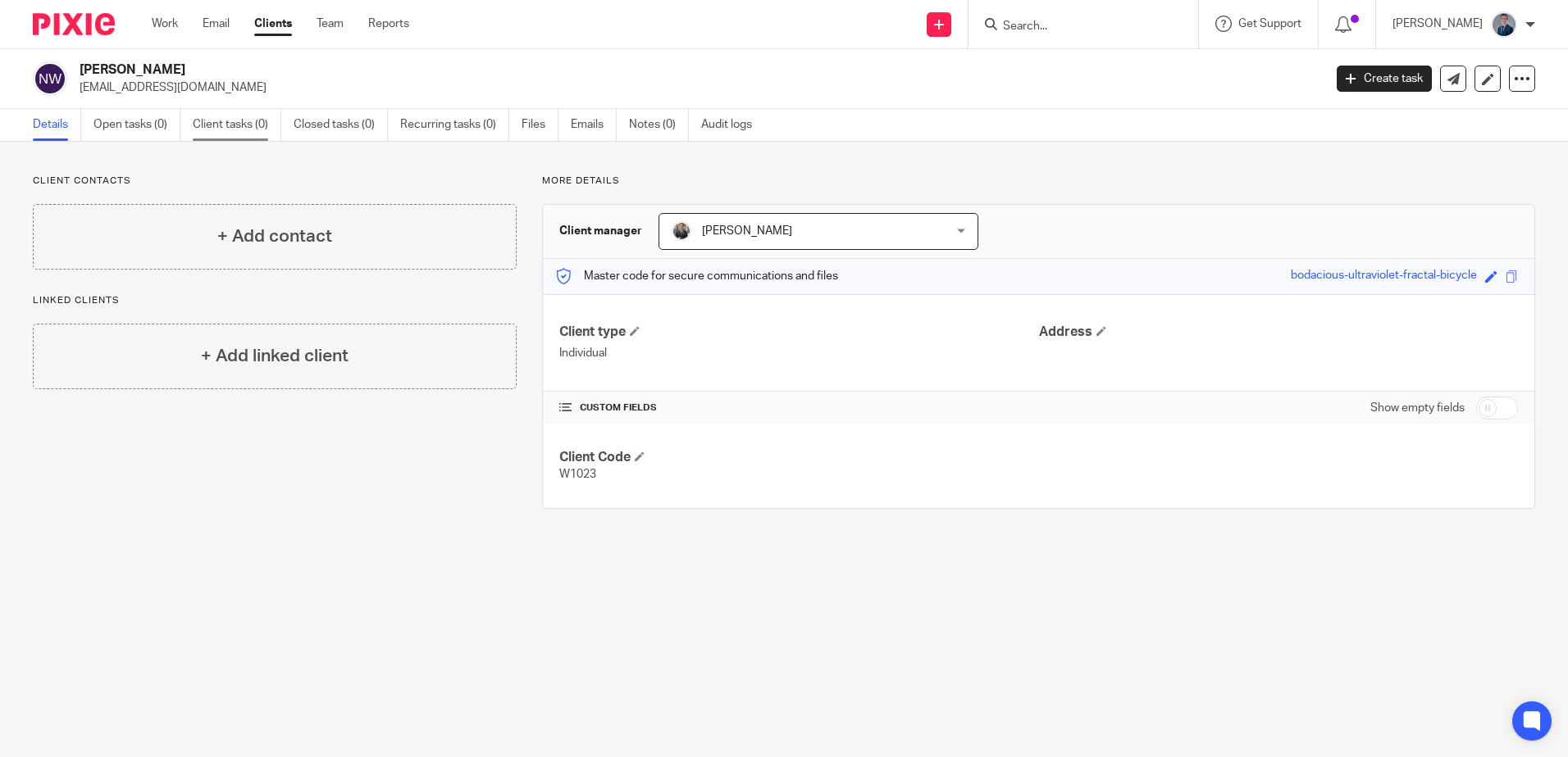
click at [250, 125] on link "Client tasks (0)" at bounding box center [237, 125] width 88 height 32
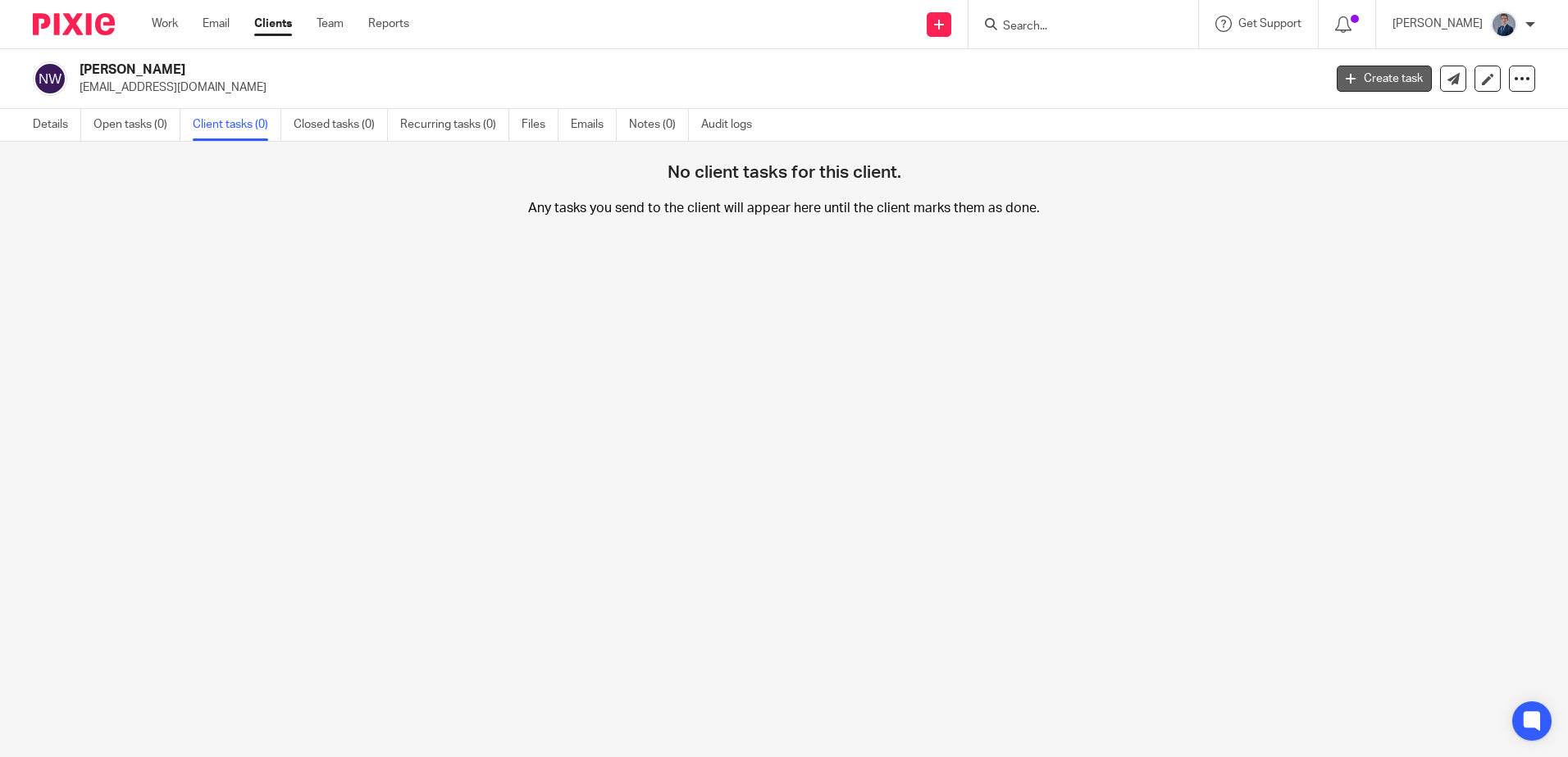
click at [1351, 82] on link "Create task" at bounding box center [1384, 78] width 95 height 26
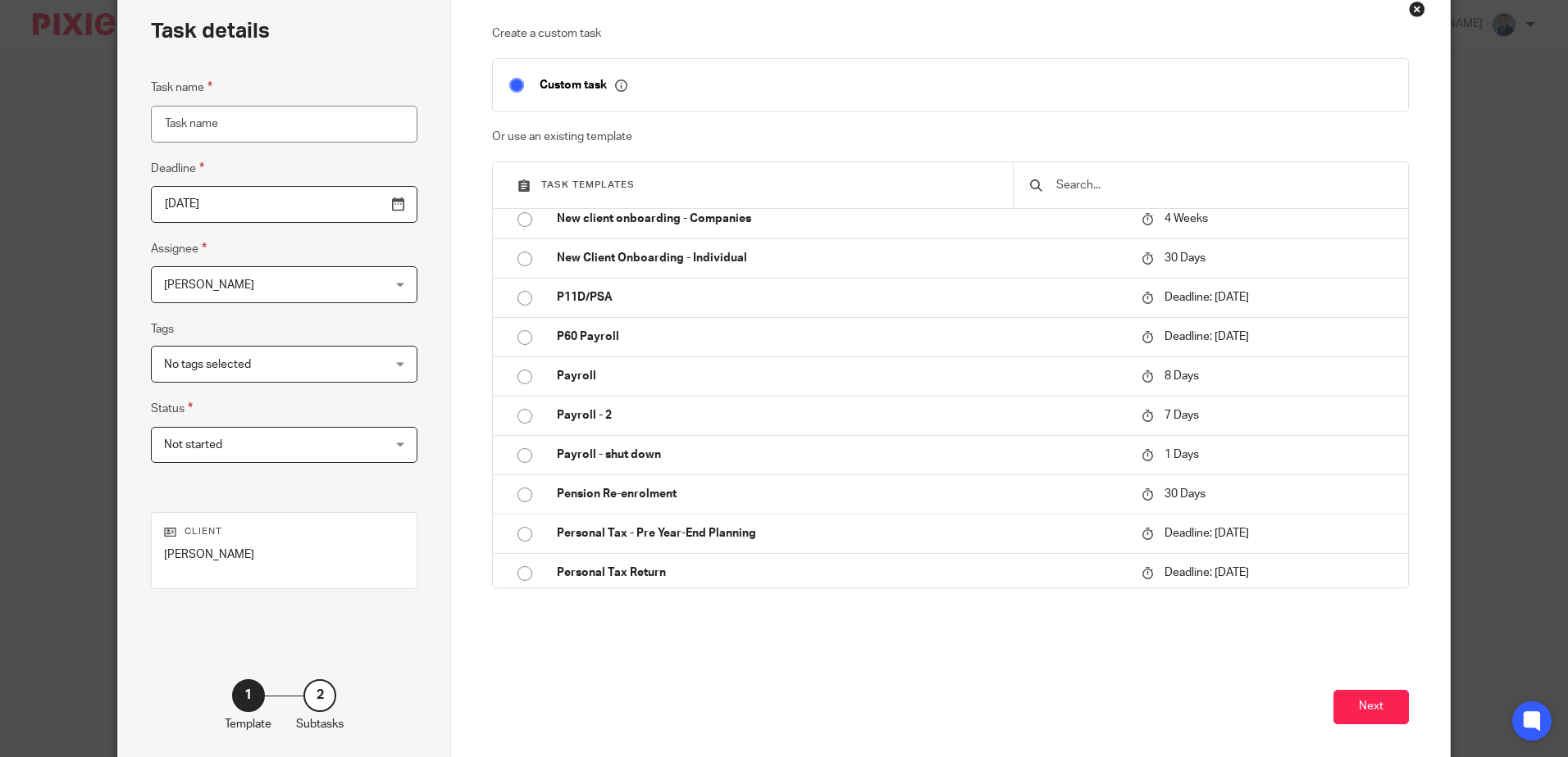
scroll to position [470, 0]
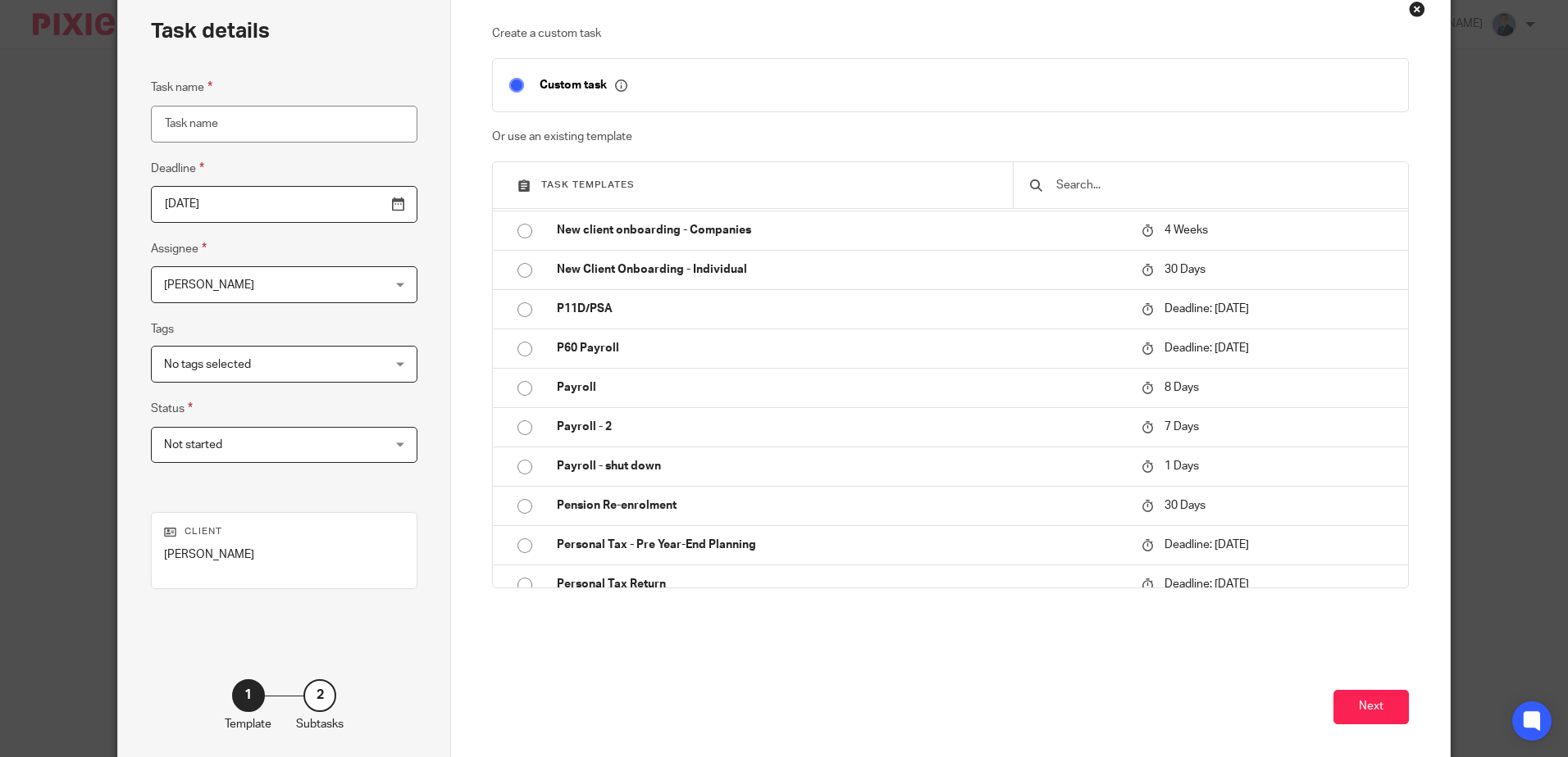
click at [276, 121] on input "Task name" at bounding box center [284, 124] width 267 height 36
type input "Report: Commercial Propco vs Personal"
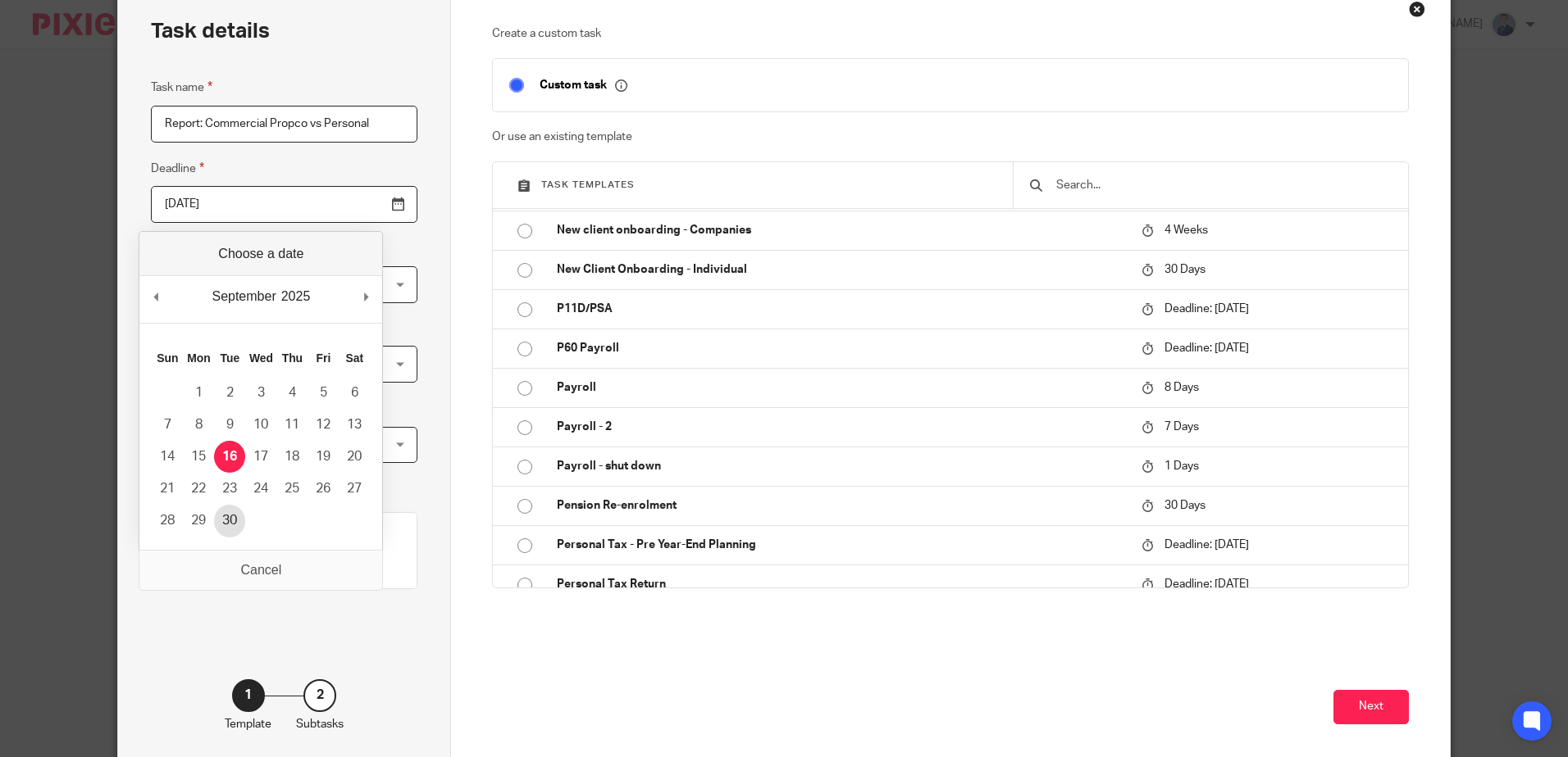
type input "2025-09-30"
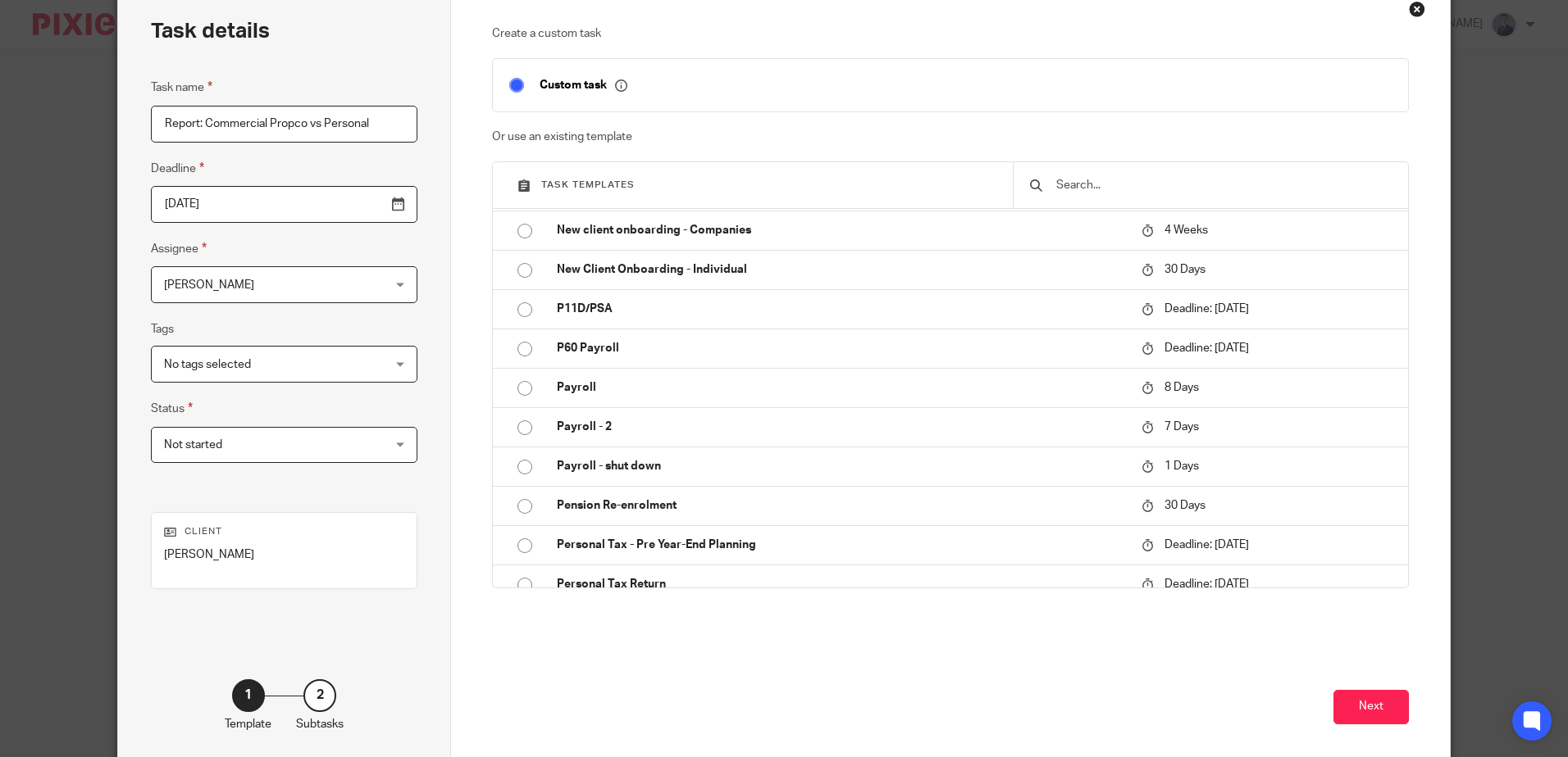
click at [333, 449] on span "Not started" at bounding box center [265, 445] width 202 height 35
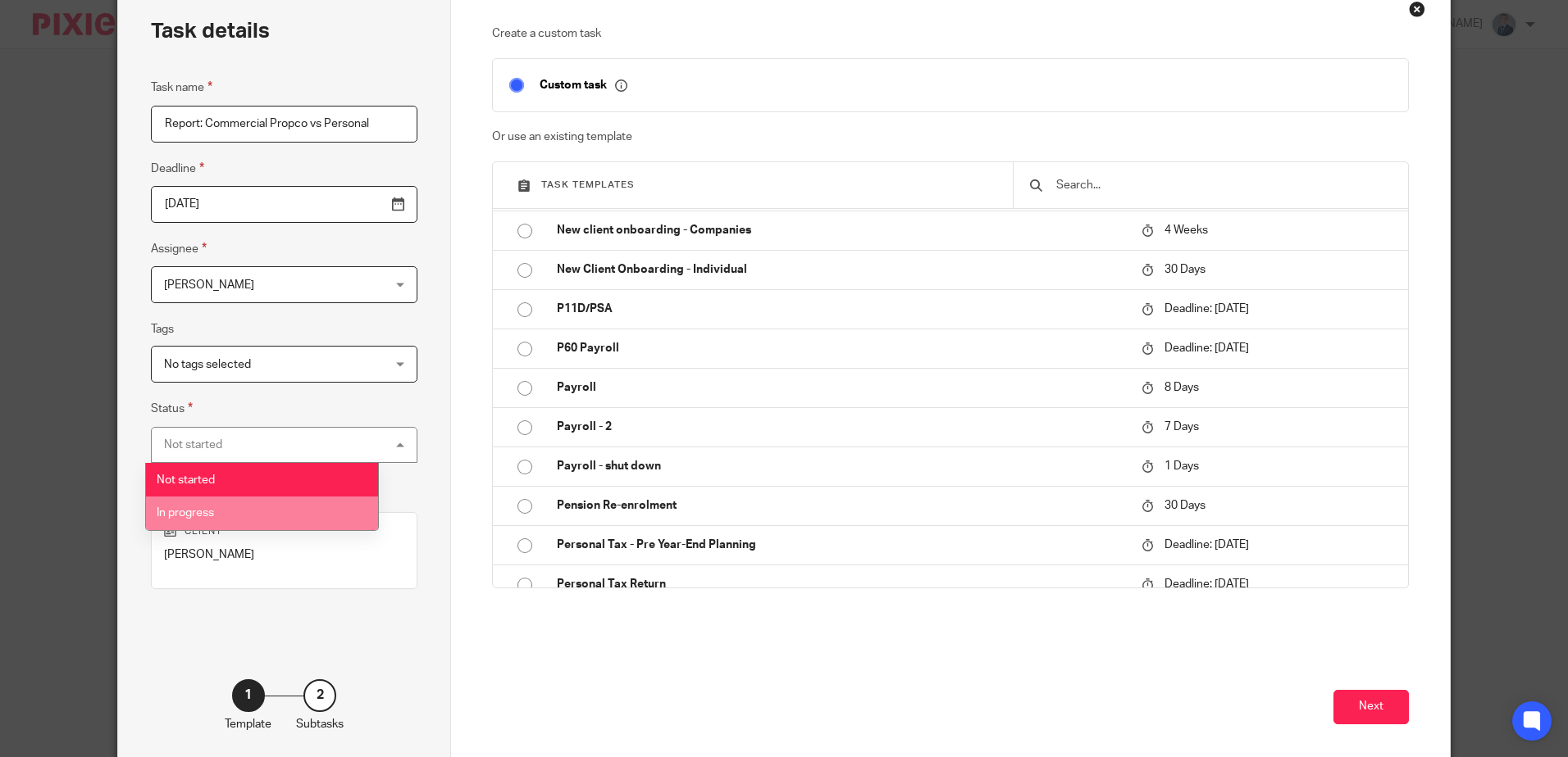
click at [220, 517] on li "In progress" at bounding box center [261, 513] width 232 height 34
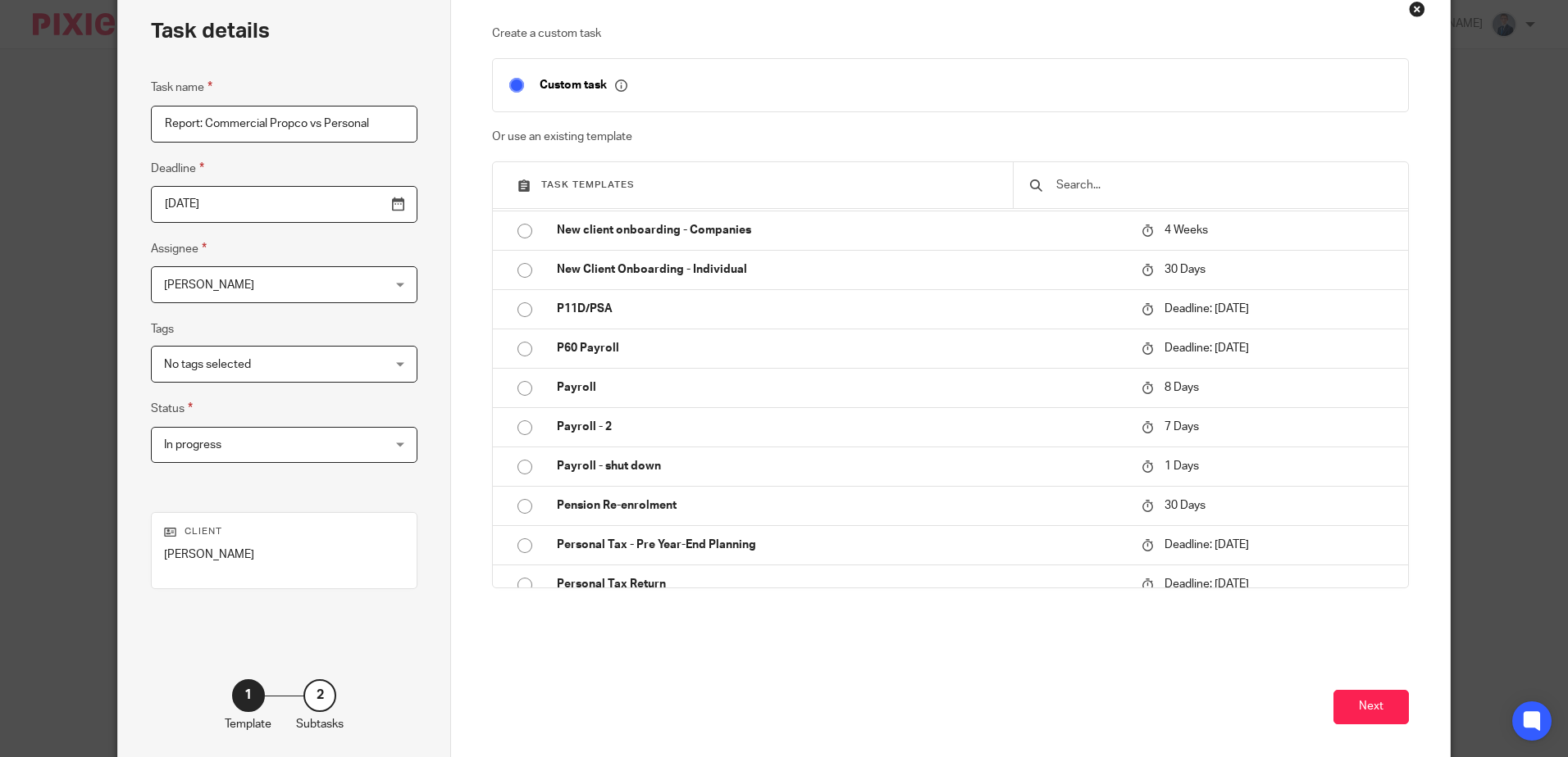
click at [454, 412] on div "Create a custom task Custom task Or use an existing template Task templates Boo…" at bounding box center [949, 375] width 998 height 781
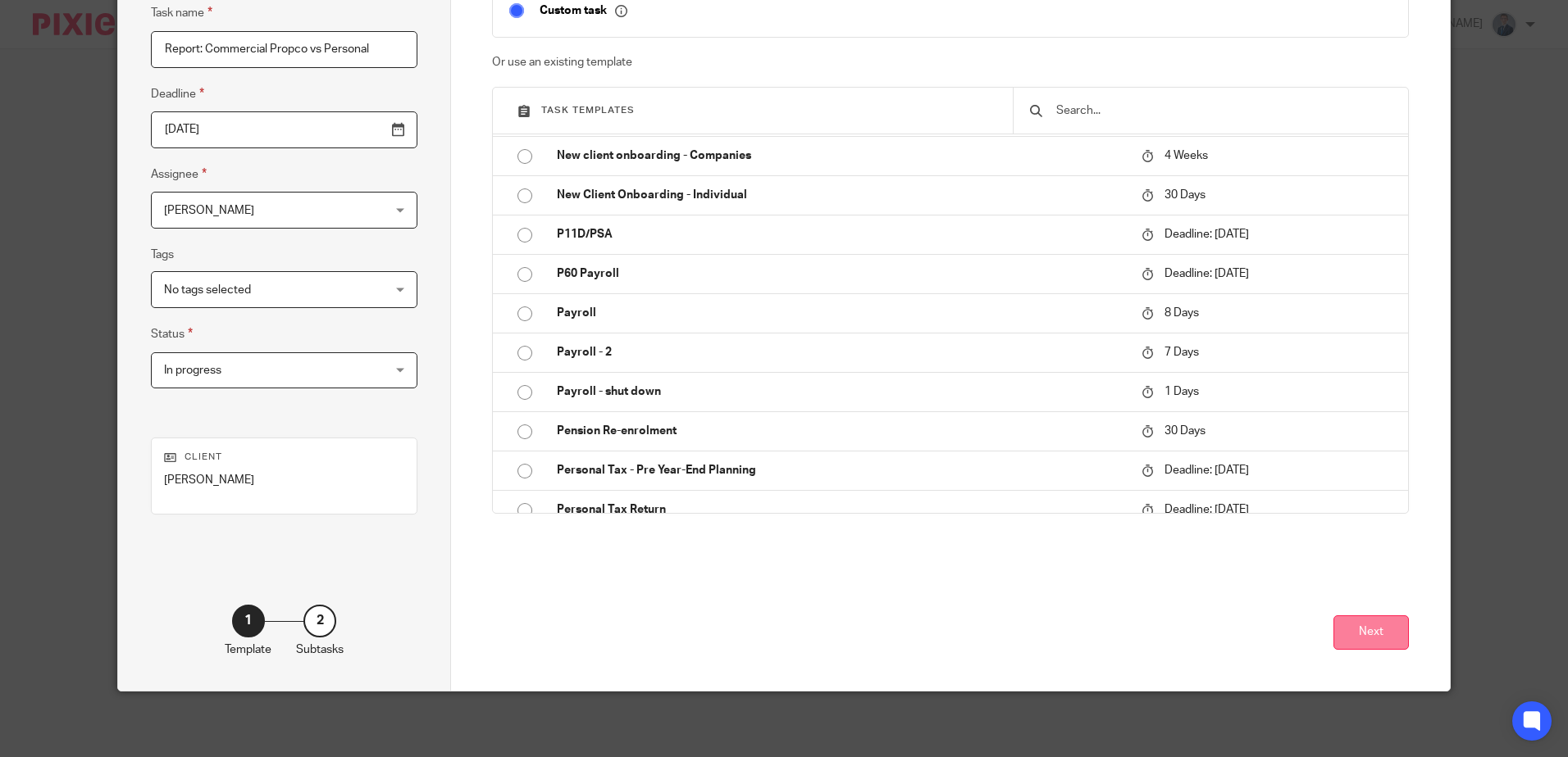
click at [1348, 635] on button "Next" at bounding box center [1371, 633] width 76 height 36
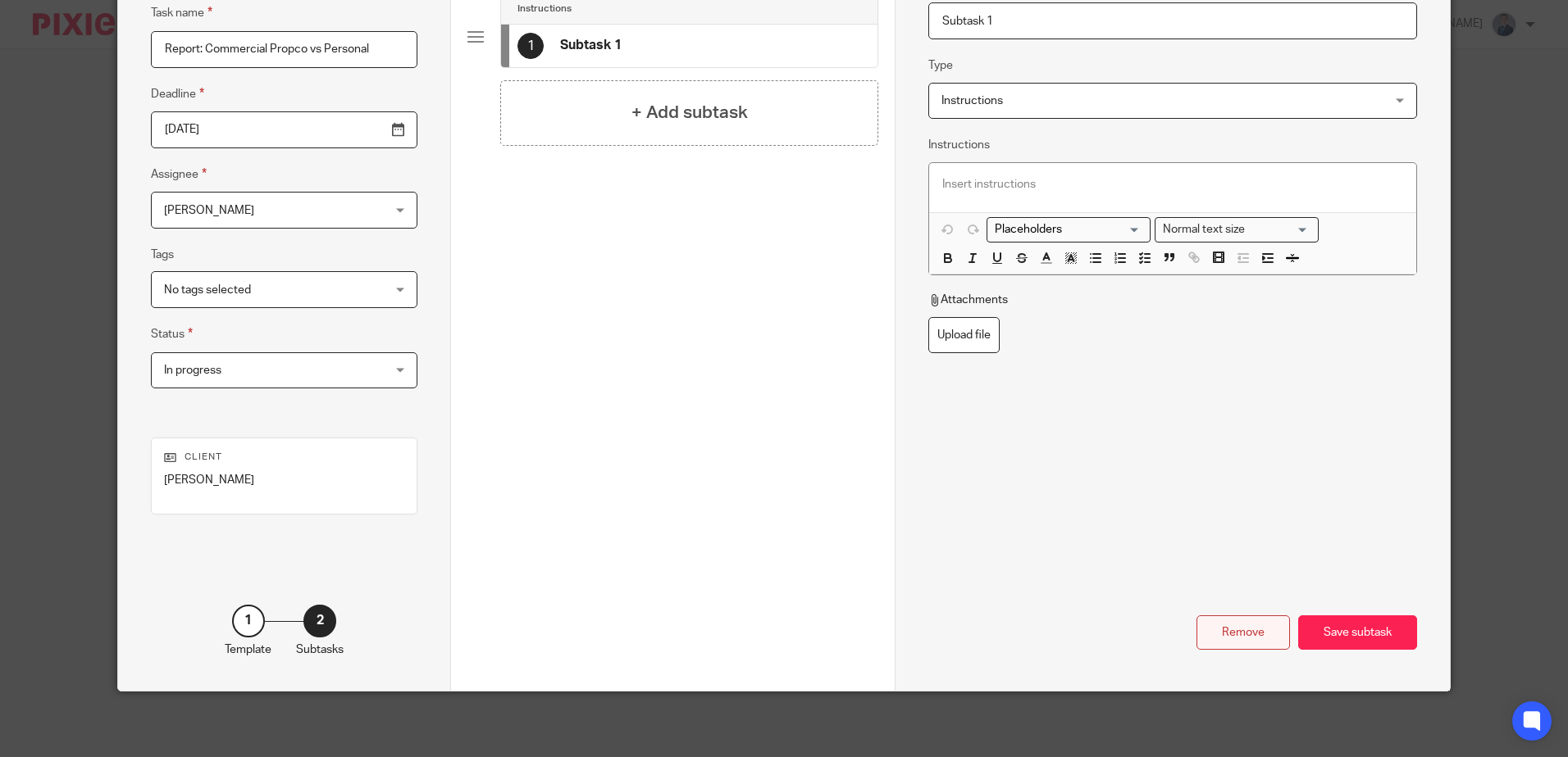
click at [1268, 632] on div "Remove" at bounding box center [1243, 633] width 93 height 36
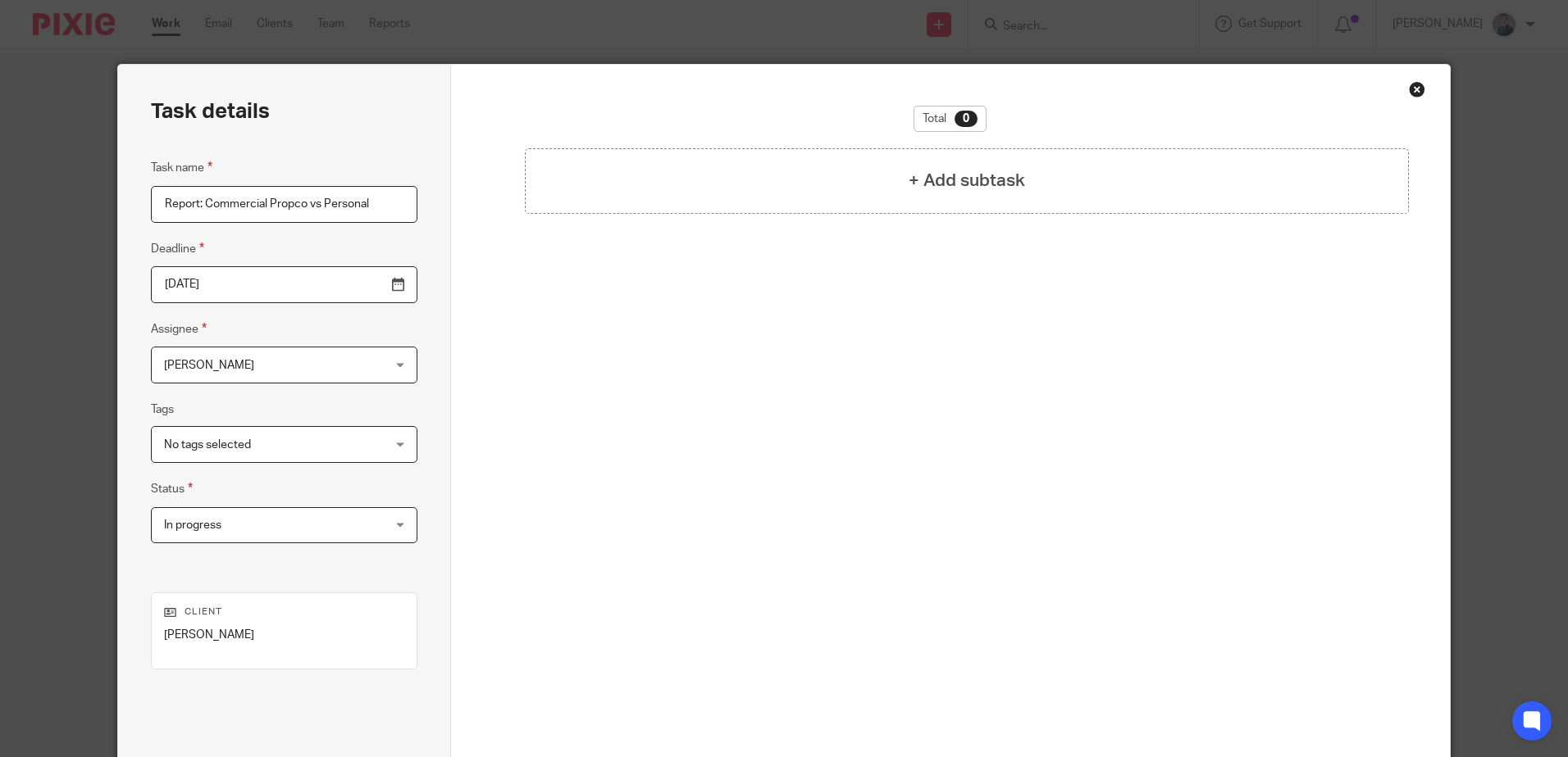
scroll to position [0, 0]
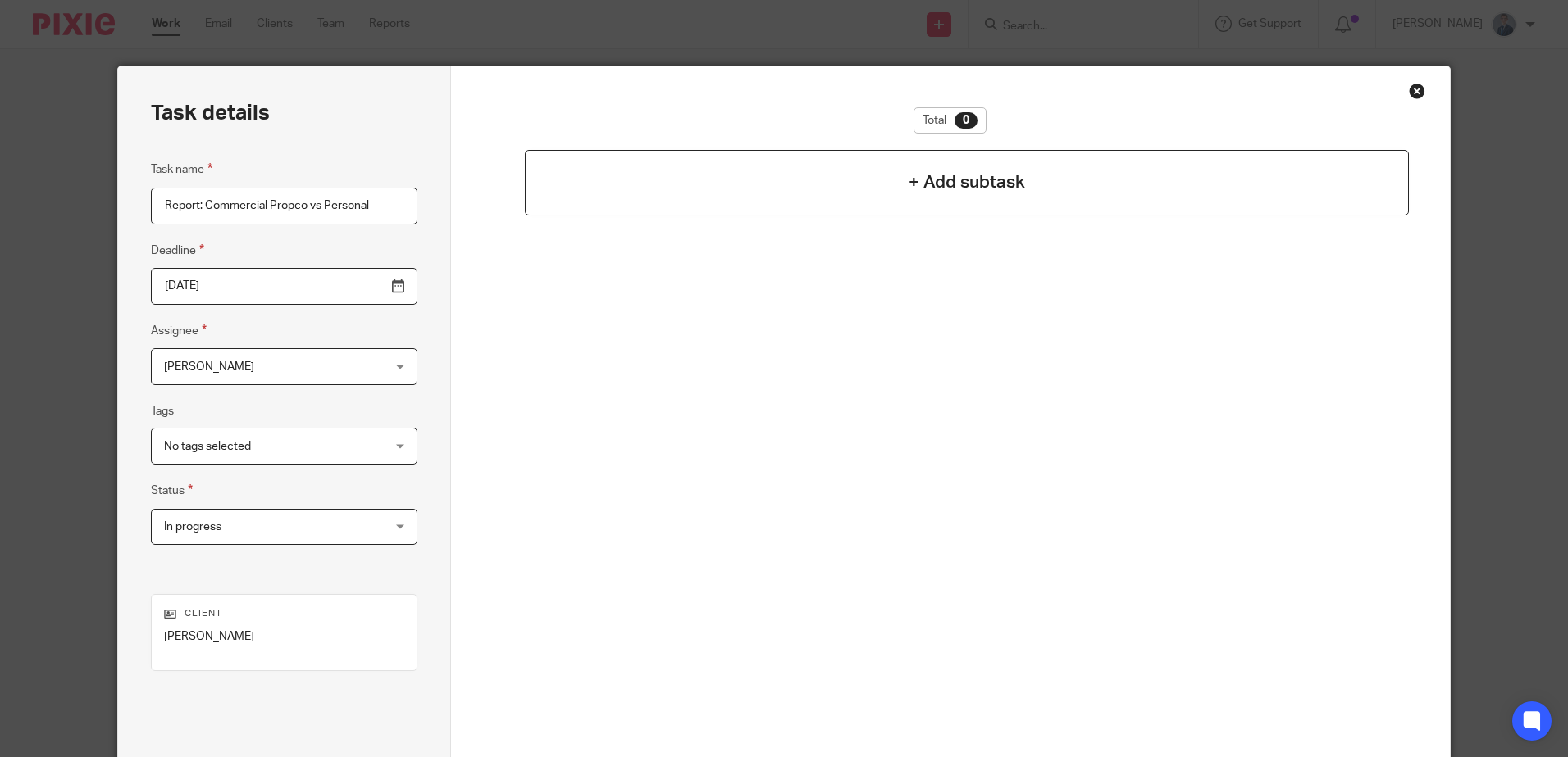
click at [954, 186] on h4 "+ Add subtask" at bounding box center [966, 182] width 116 height 25
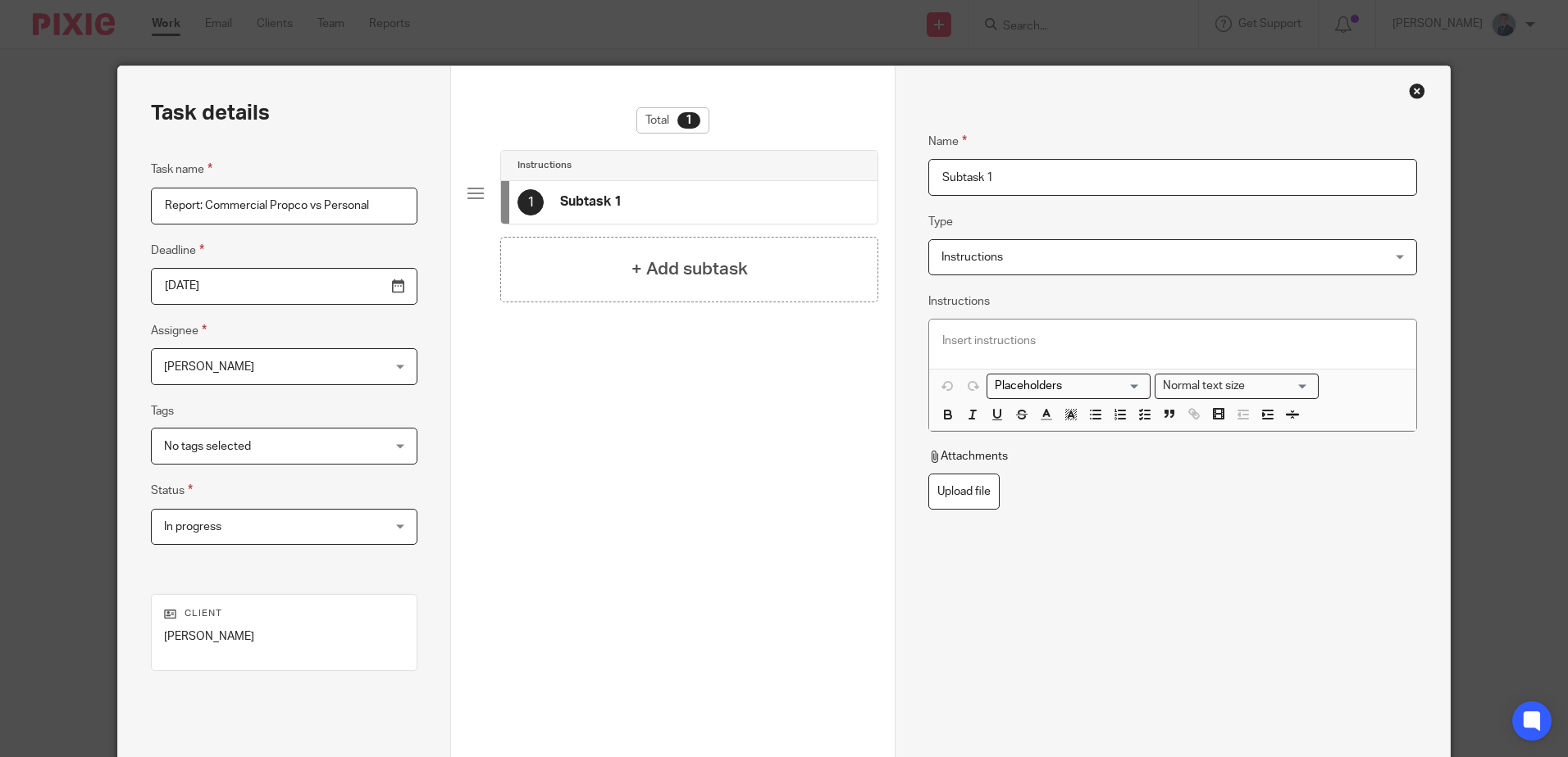
click at [1020, 177] on input "Subtask 1" at bounding box center [1172, 177] width 488 height 36
drag, startPoint x: 1020, startPoint y: 177, endPoint x: 792, endPoint y: 181, distance: 228.0
click at [795, 181] on div "Task details Task name Report: Commercial Propco vs Personal Deadline 2025-09-3…" at bounding box center [784, 457] width 1331 height 781
type input "D"
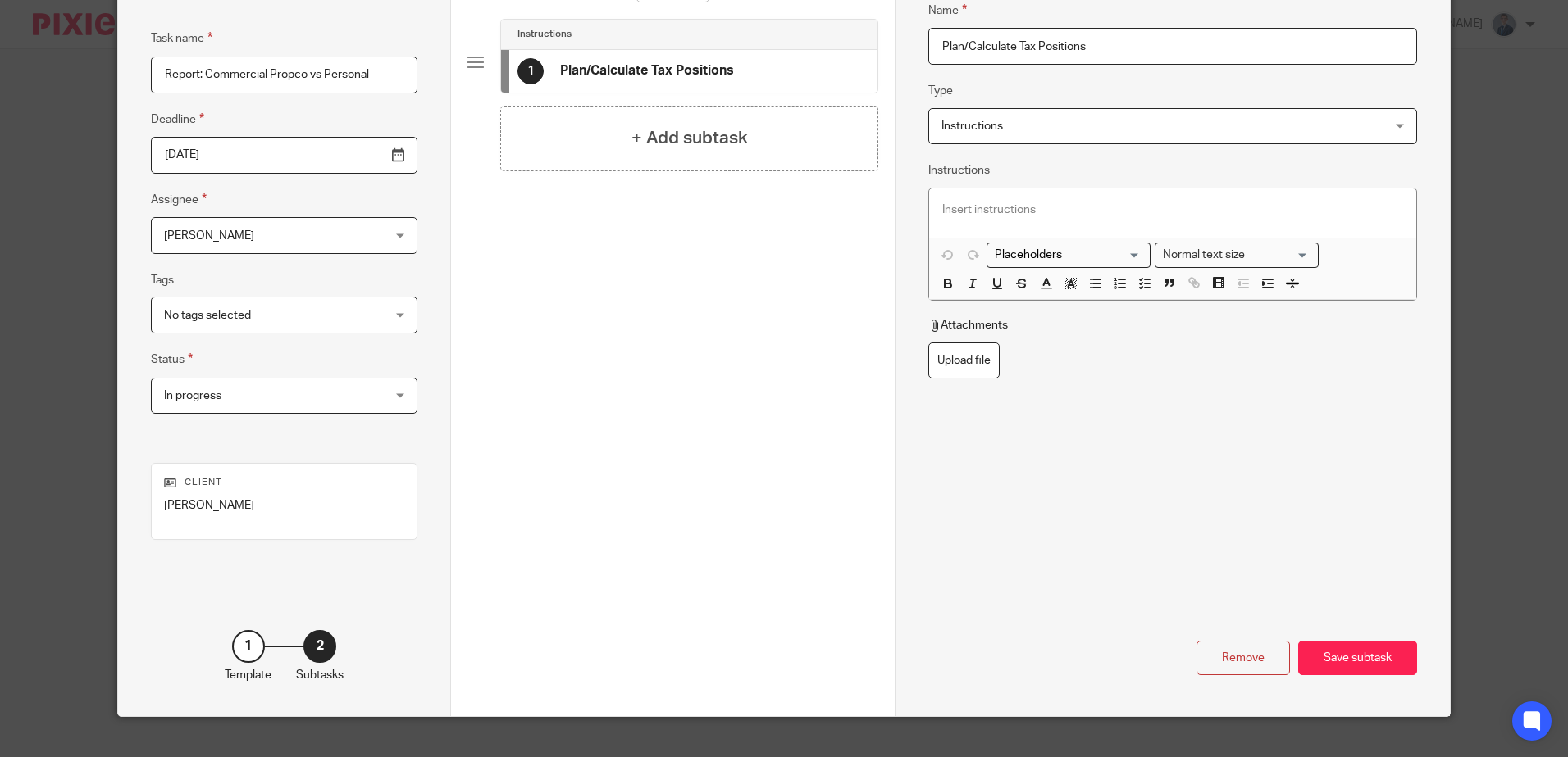
scroll to position [156, 0]
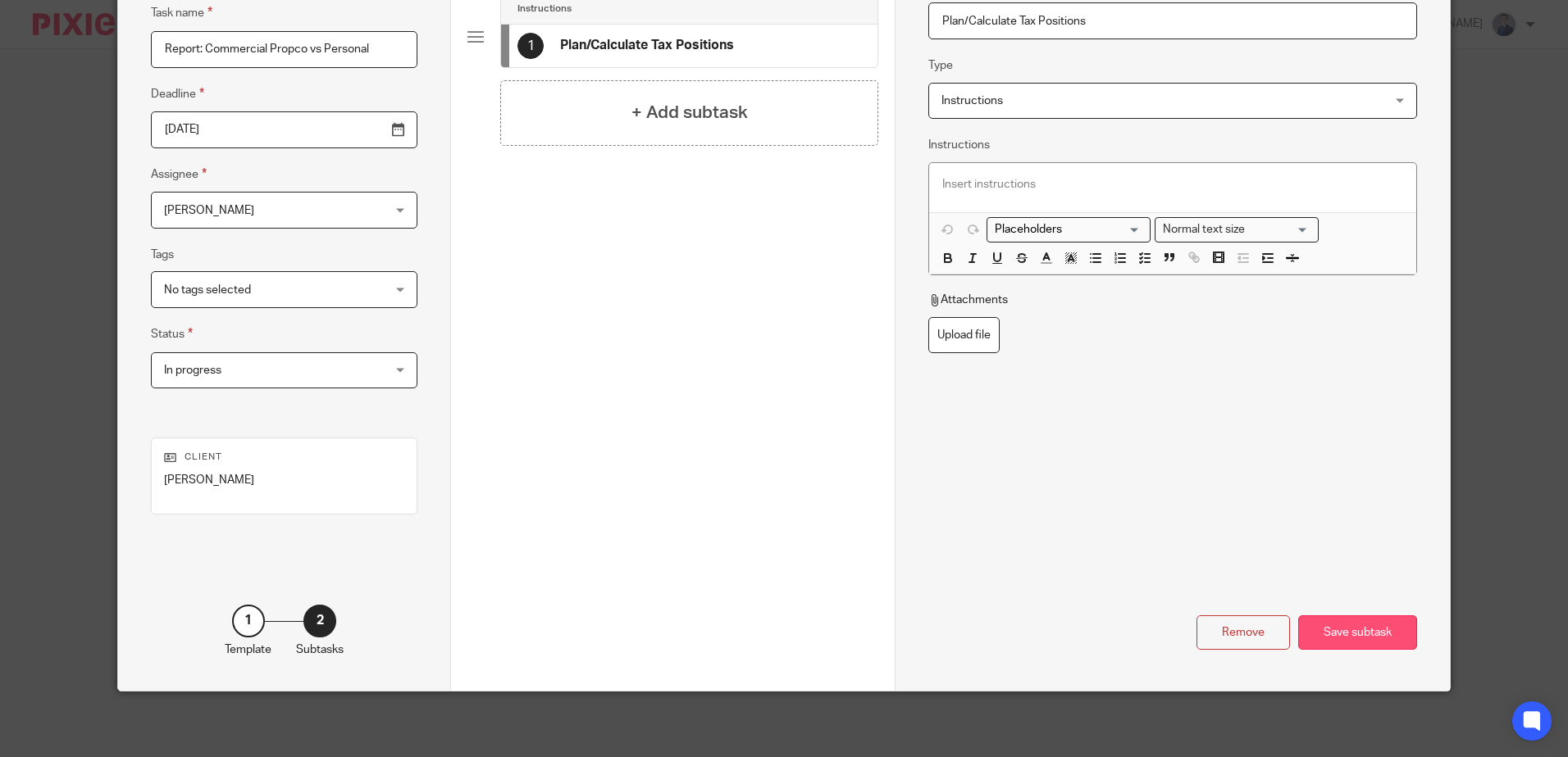
type input "Plan/Calculate Tax Positions"
click at [1382, 632] on div "Save subtask" at bounding box center [1357, 633] width 119 height 36
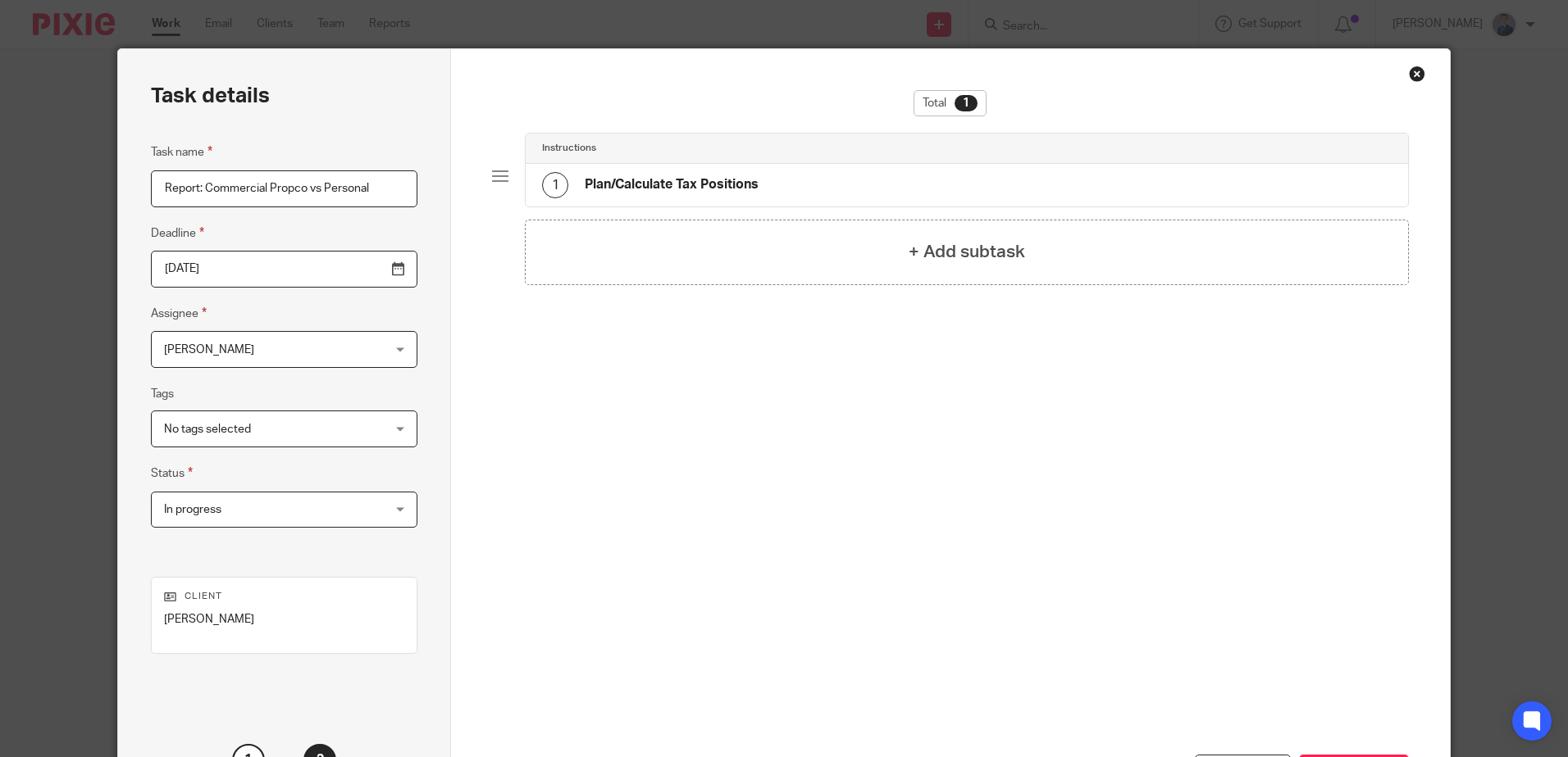
scroll to position [0, 0]
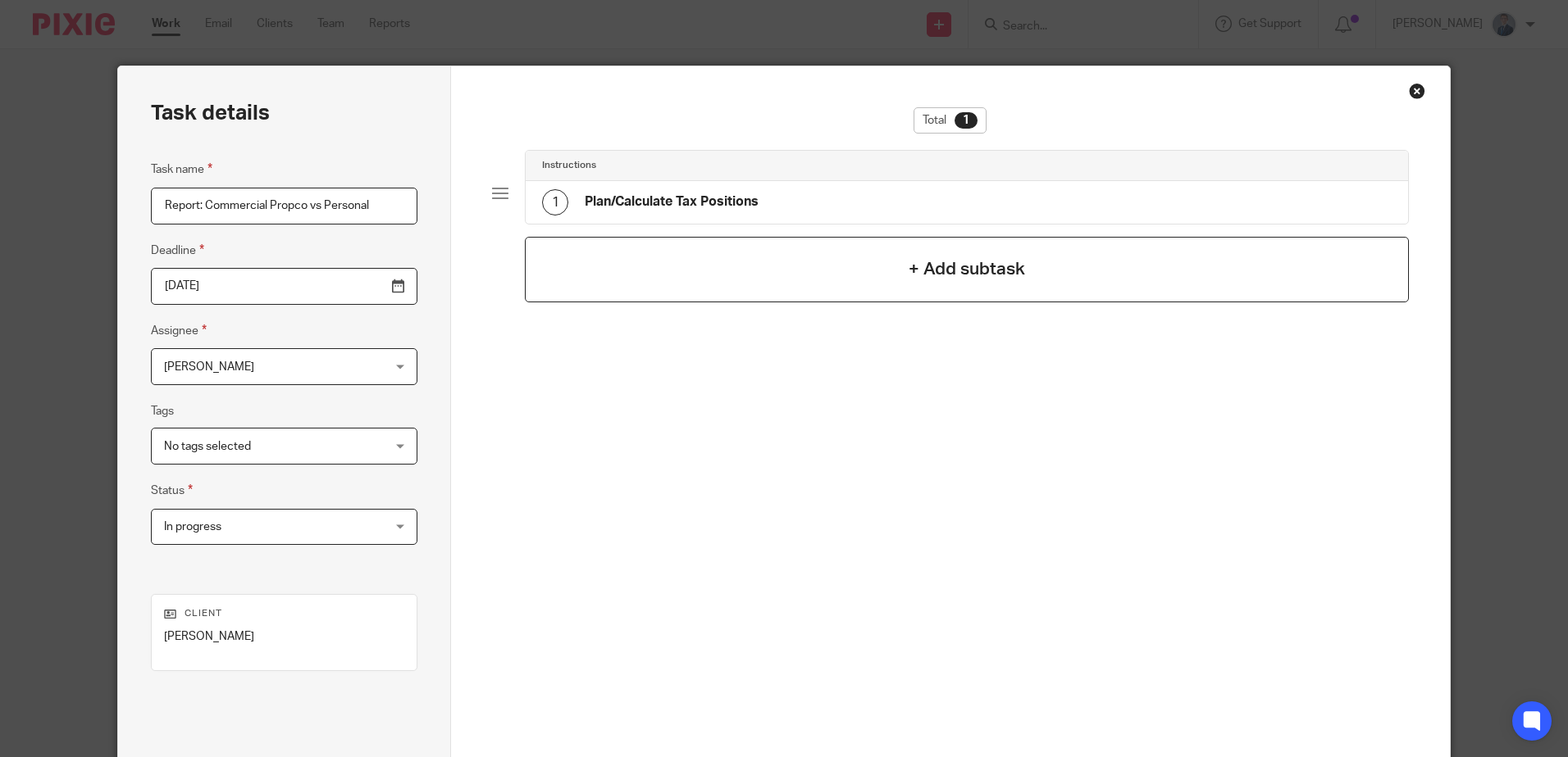
click at [943, 274] on h4 "+ Add subtask" at bounding box center [966, 269] width 116 height 25
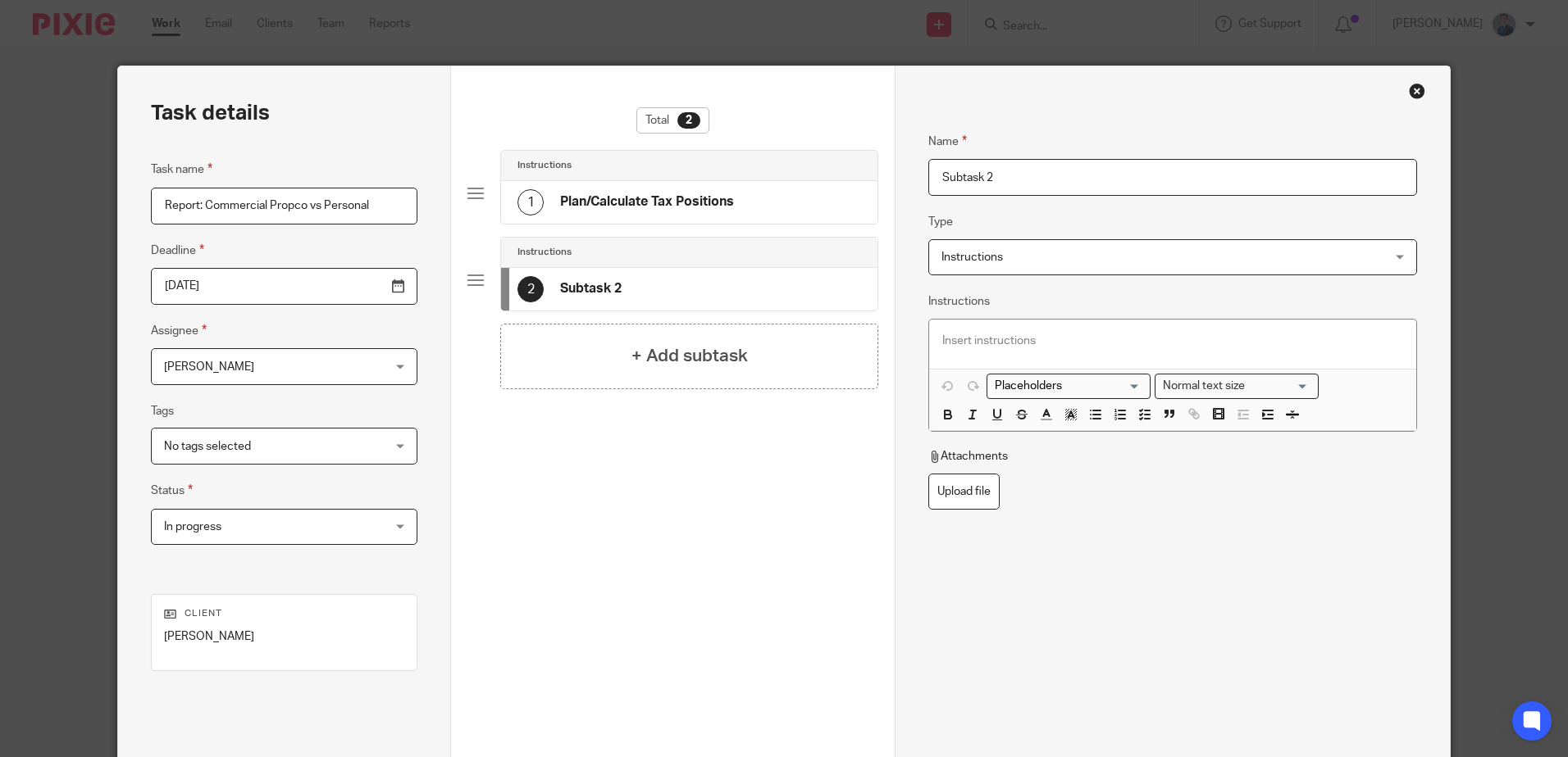
drag, startPoint x: 1016, startPoint y: 182, endPoint x: 840, endPoint y: 171, distance: 176.3
click at [842, 171] on div "Task details Task name Report: Commercial Propco vs Personal Deadline 2025-09-3…" at bounding box center [784, 457] width 1331 height 781
type input "Draft Report"
click at [1262, 552] on div "Name Draft Report Type Instructions Instructions Instructions Send automated em…" at bounding box center [1172, 383] width 488 height 550
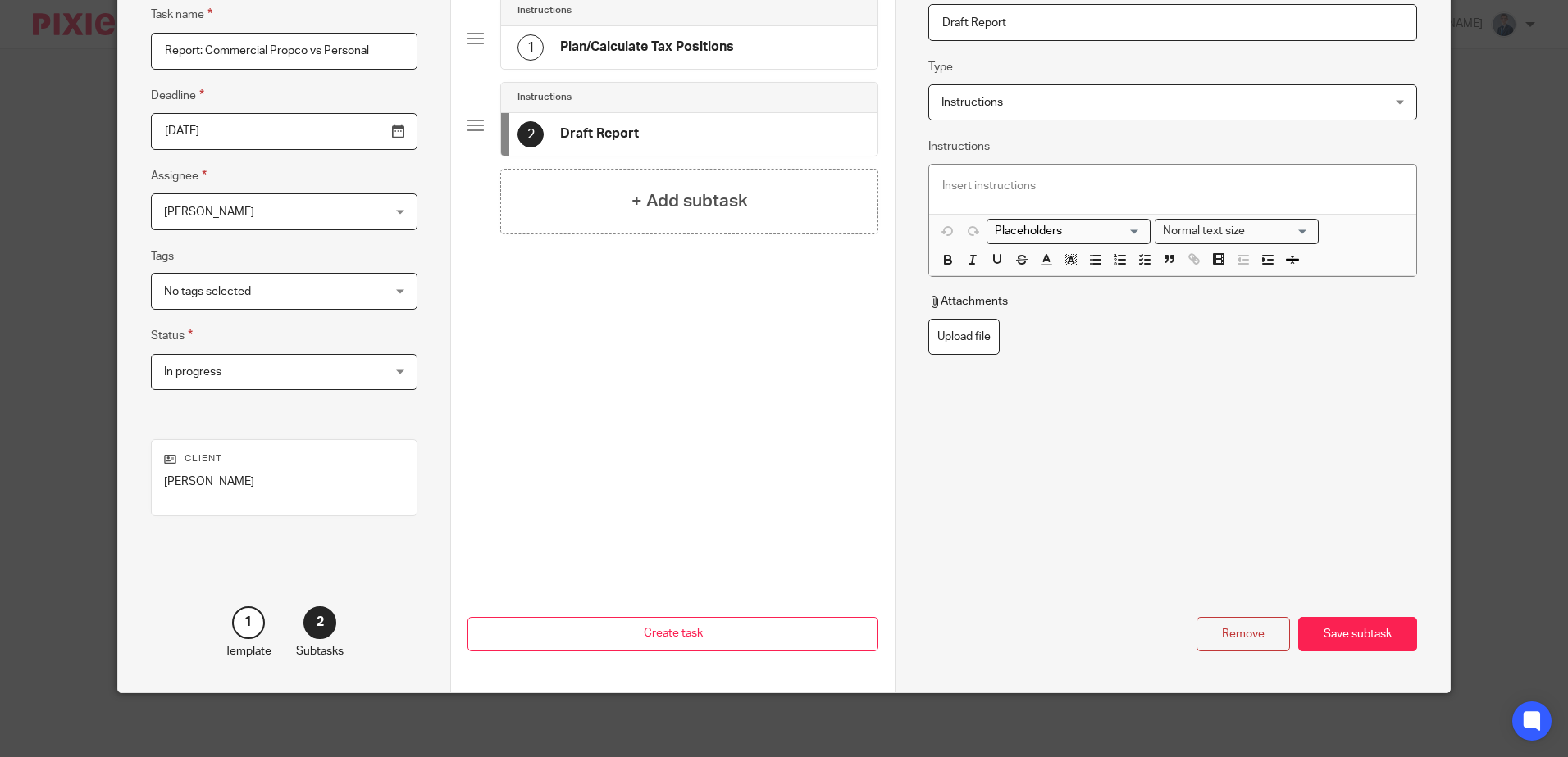
scroll to position [156, 0]
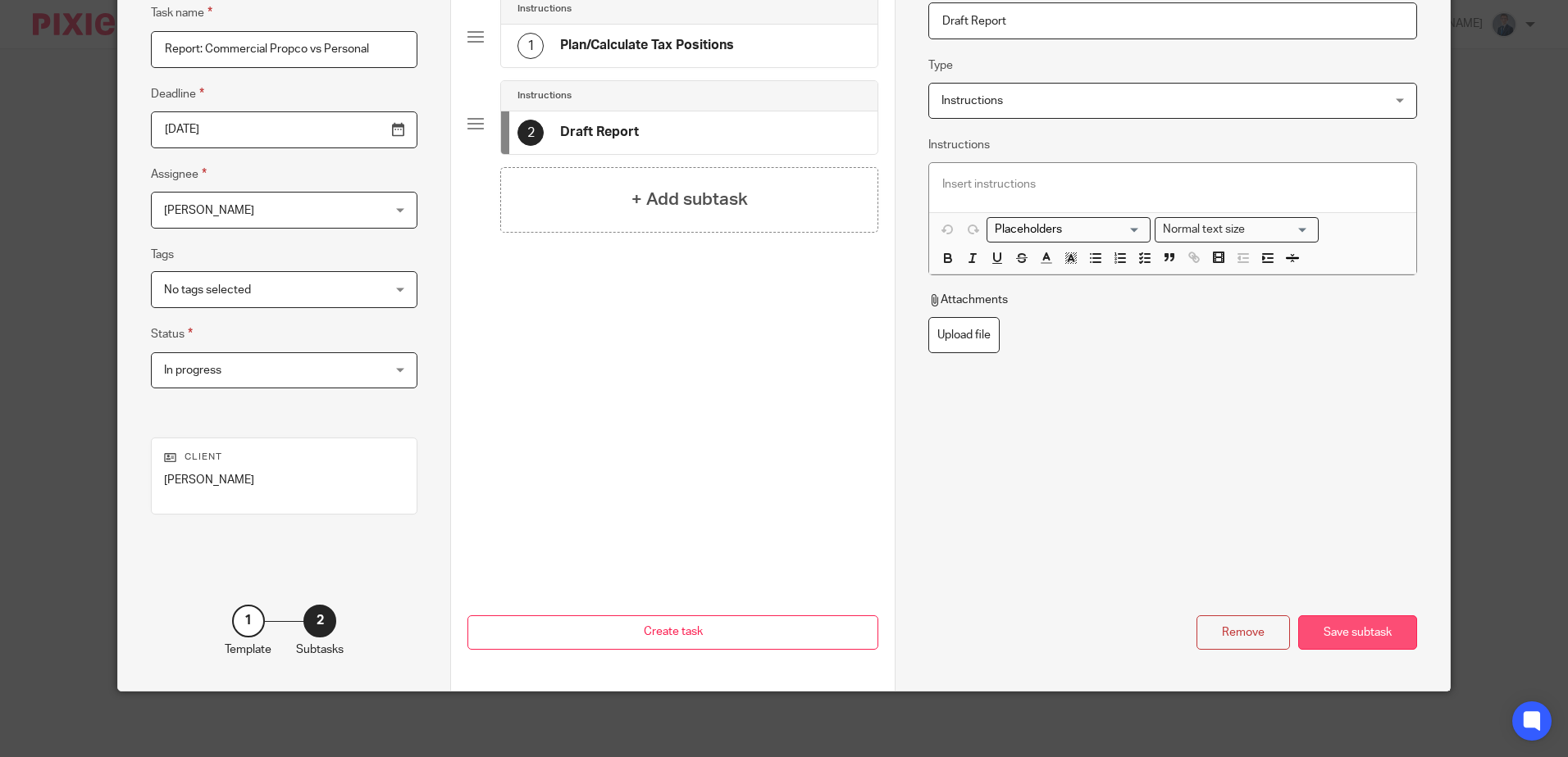
click at [1375, 634] on div "Save subtask" at bounding box center [1357, 633] width 119 height 36
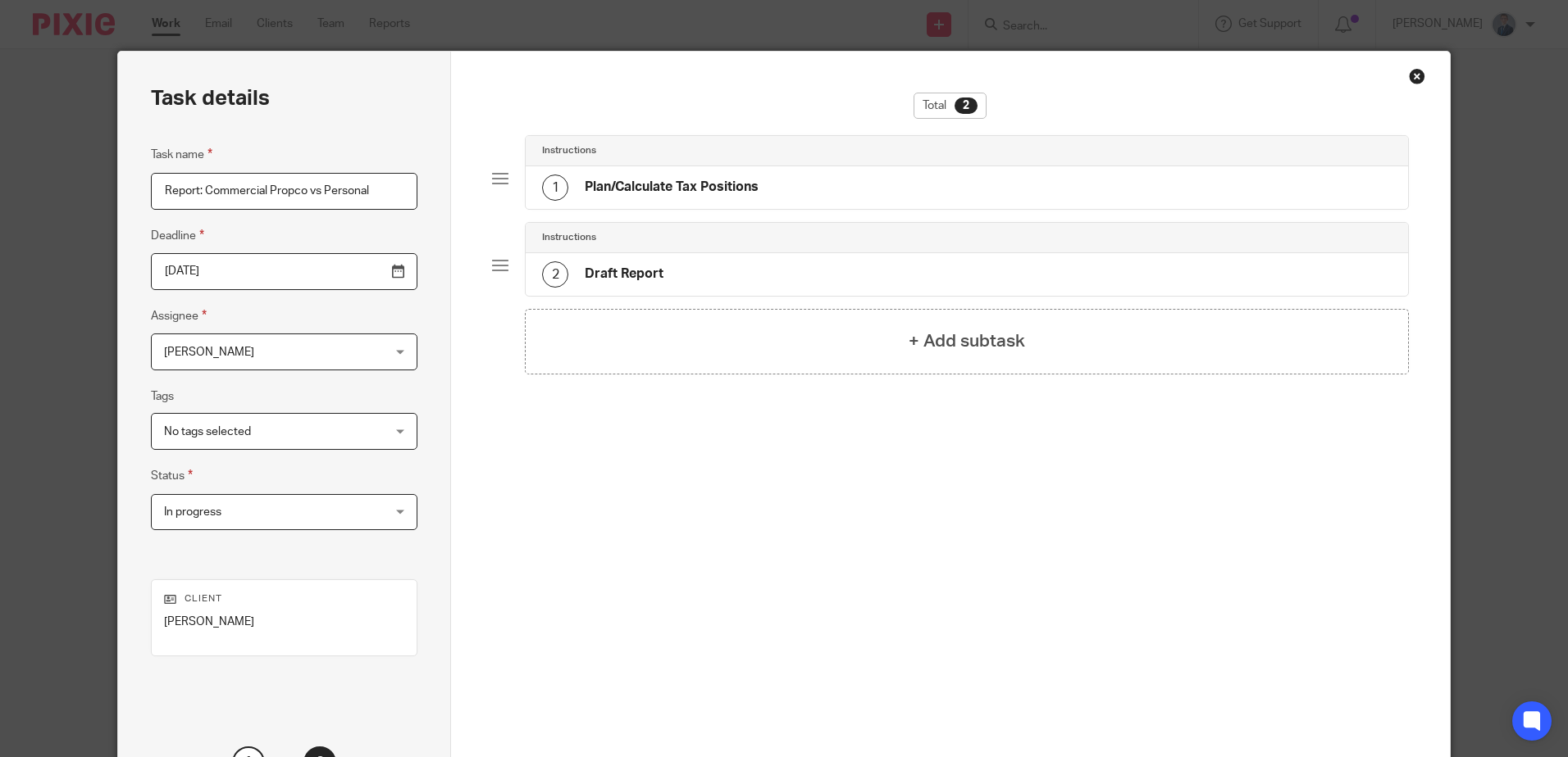
scroll to position [0, 0]
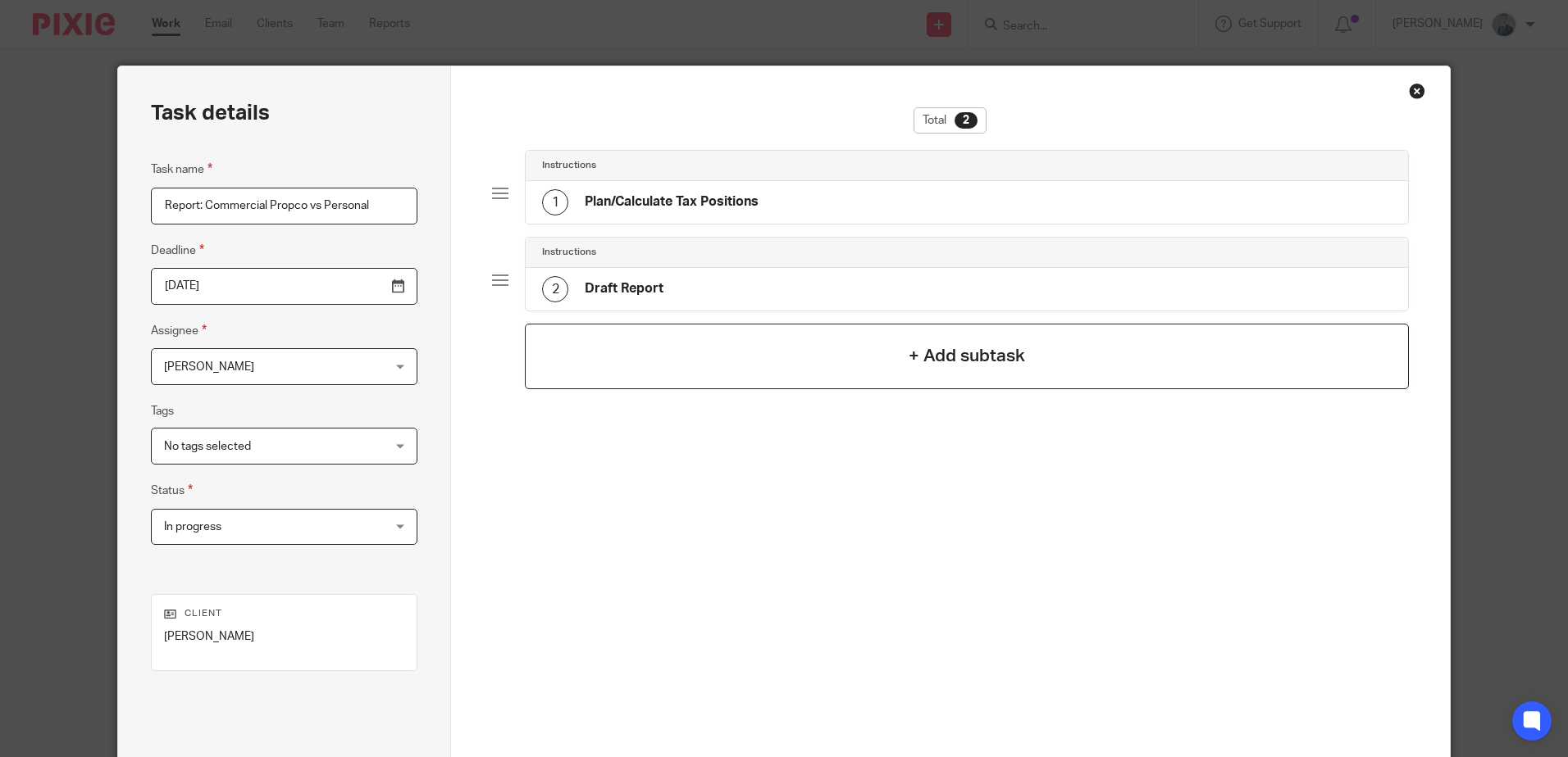
click at [989, 357] on h4 "+ Add subtask" at bounding box center [966, 356] width 116 height 25
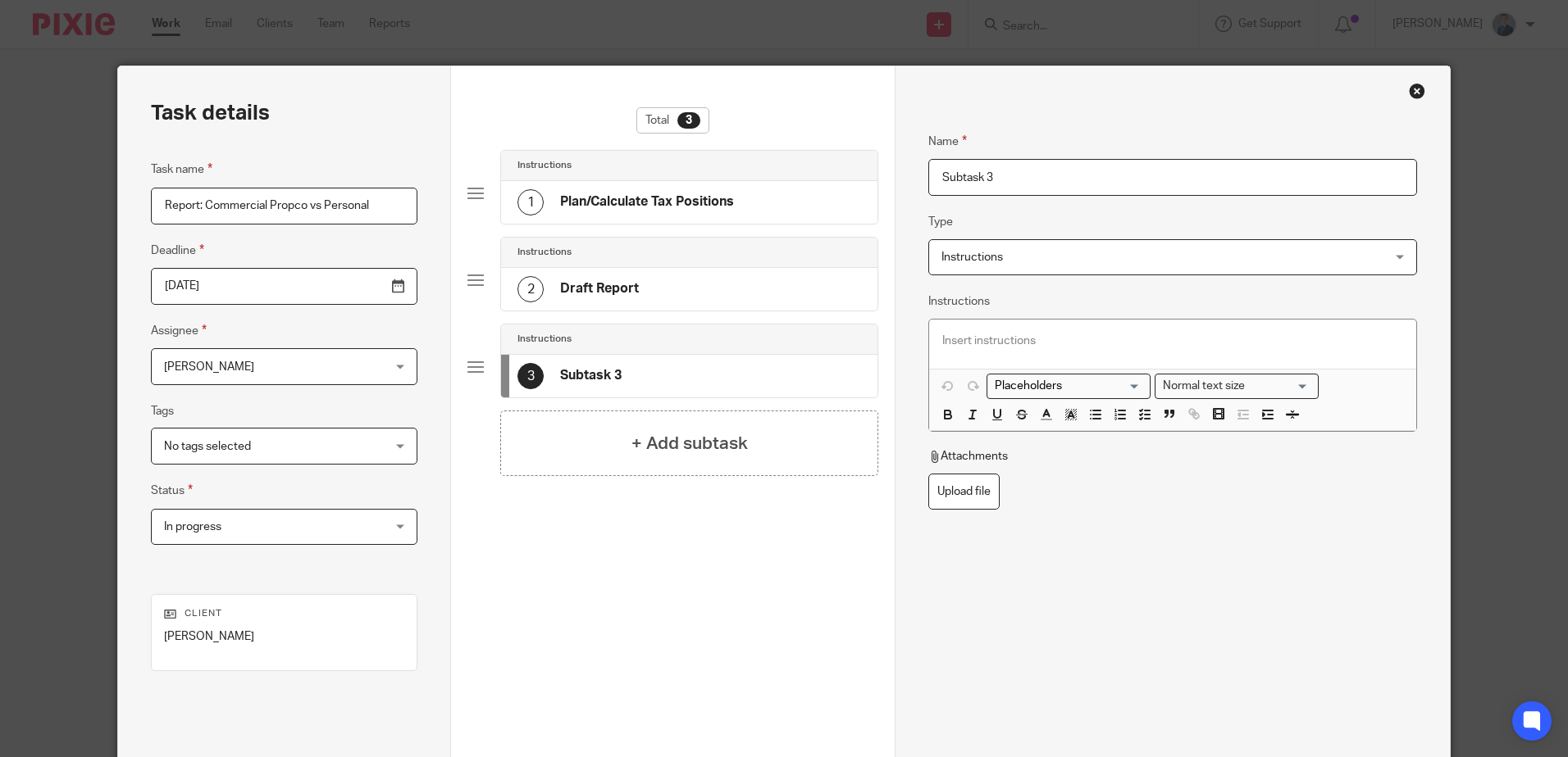
drag, startPoint x: 1037, startPoint y: 180, endPoint x: 59, endPoint y: 194, distance: 978.1
click at [151, 205] on div "Task details Task name Report: Commercial Propco vs Personal Deadline 2025-09-3…" at bounding box center [784, 457] width 1331 height 781
type input "Review Report"
drag, startPoint x: 1150, startPoint y: 502, endPoint x: 1158, endPoint y: 509, distance: 10.6
click at [1153, 502] on fieldset "Attachments Upload file" at bounding box center [1172, 479] width 488 height 61
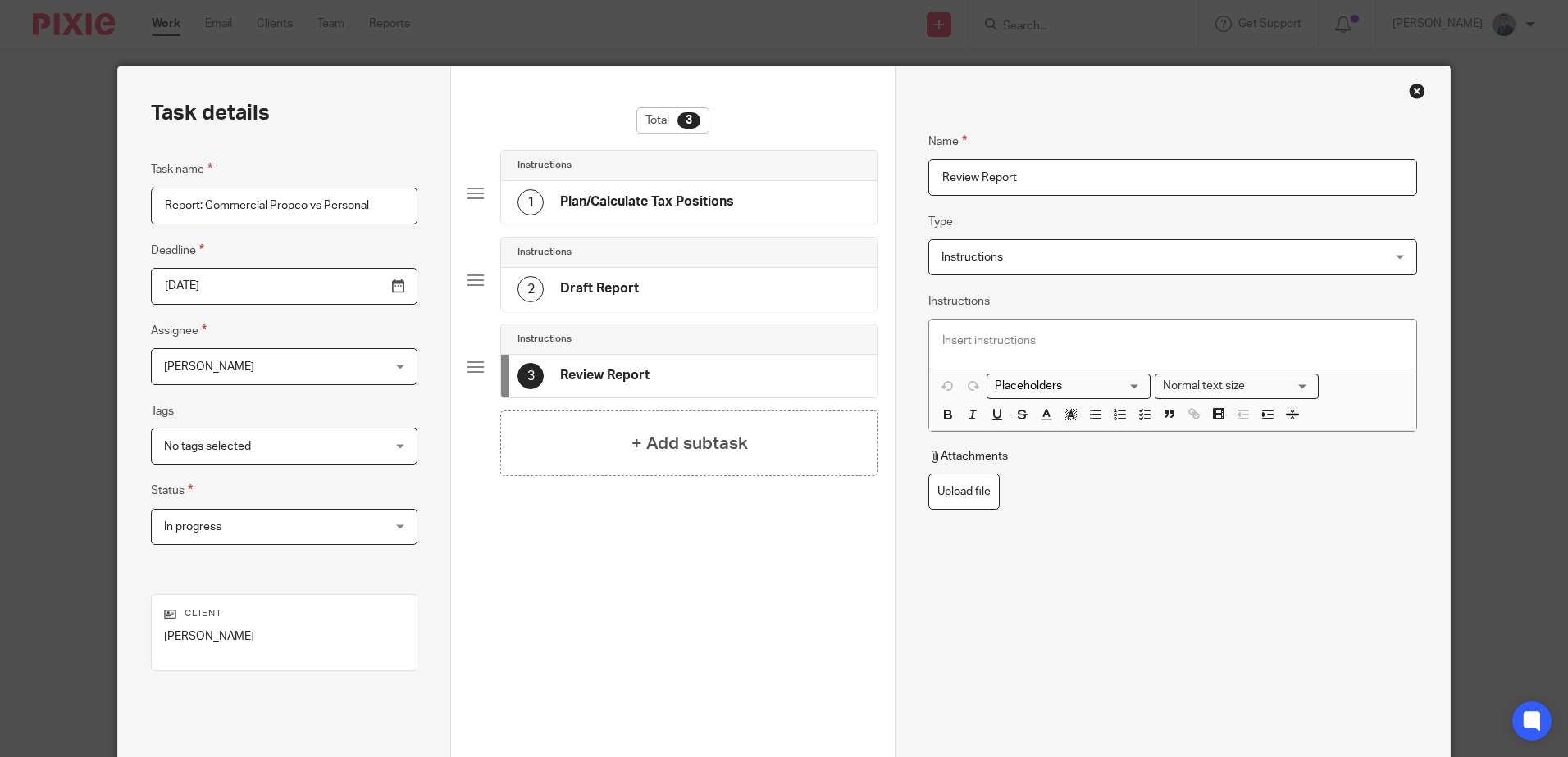
scroll to position [156, 0]
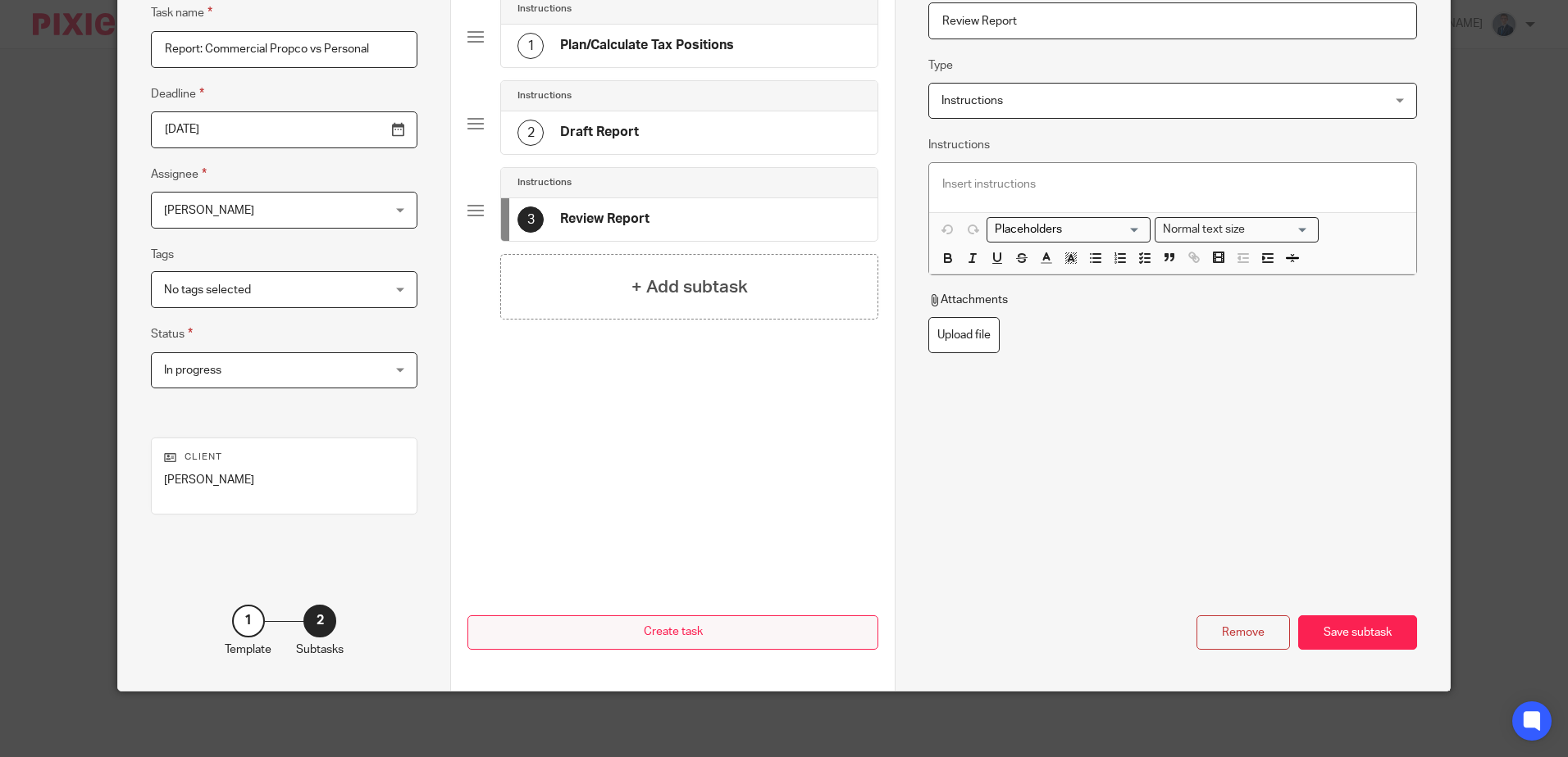
click at [1359, 640] on div "Save subtask" at bounding box center [1357, 633] width 119 height 36
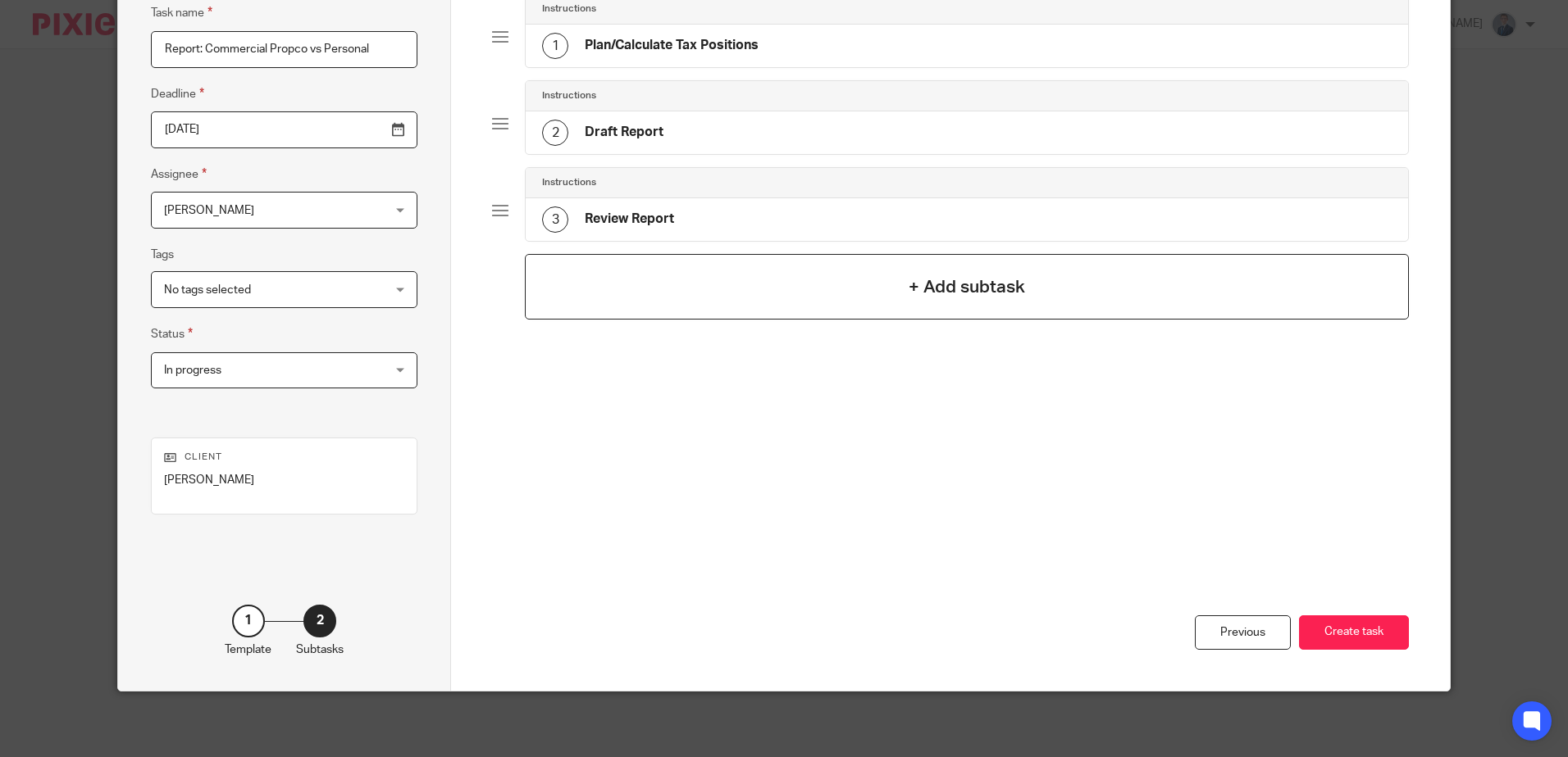
click at [996, 300] on div "+ Add subtask" at bounding box center [966, 286] width 883 height 65
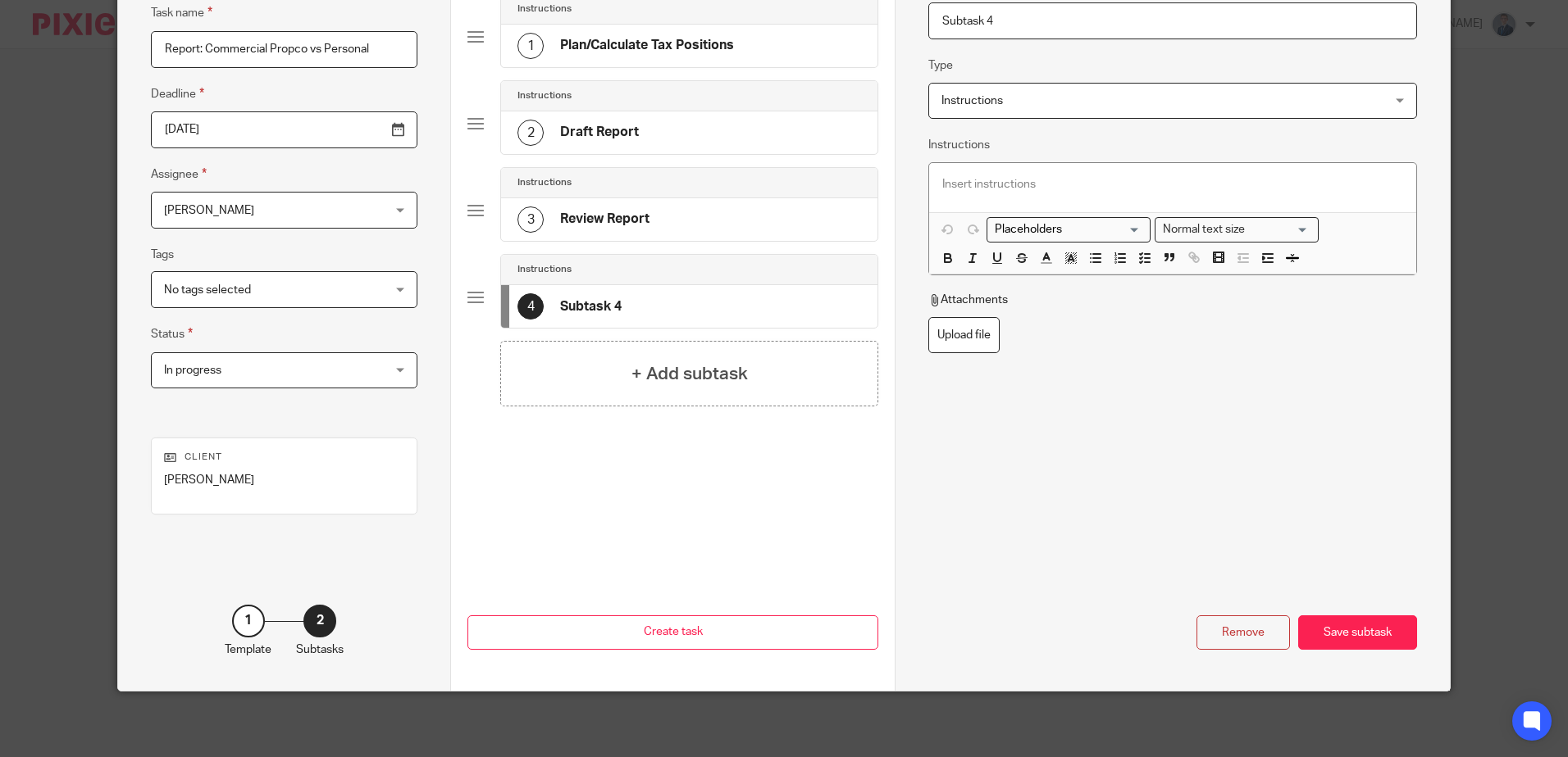
scroll to position [0, 0]
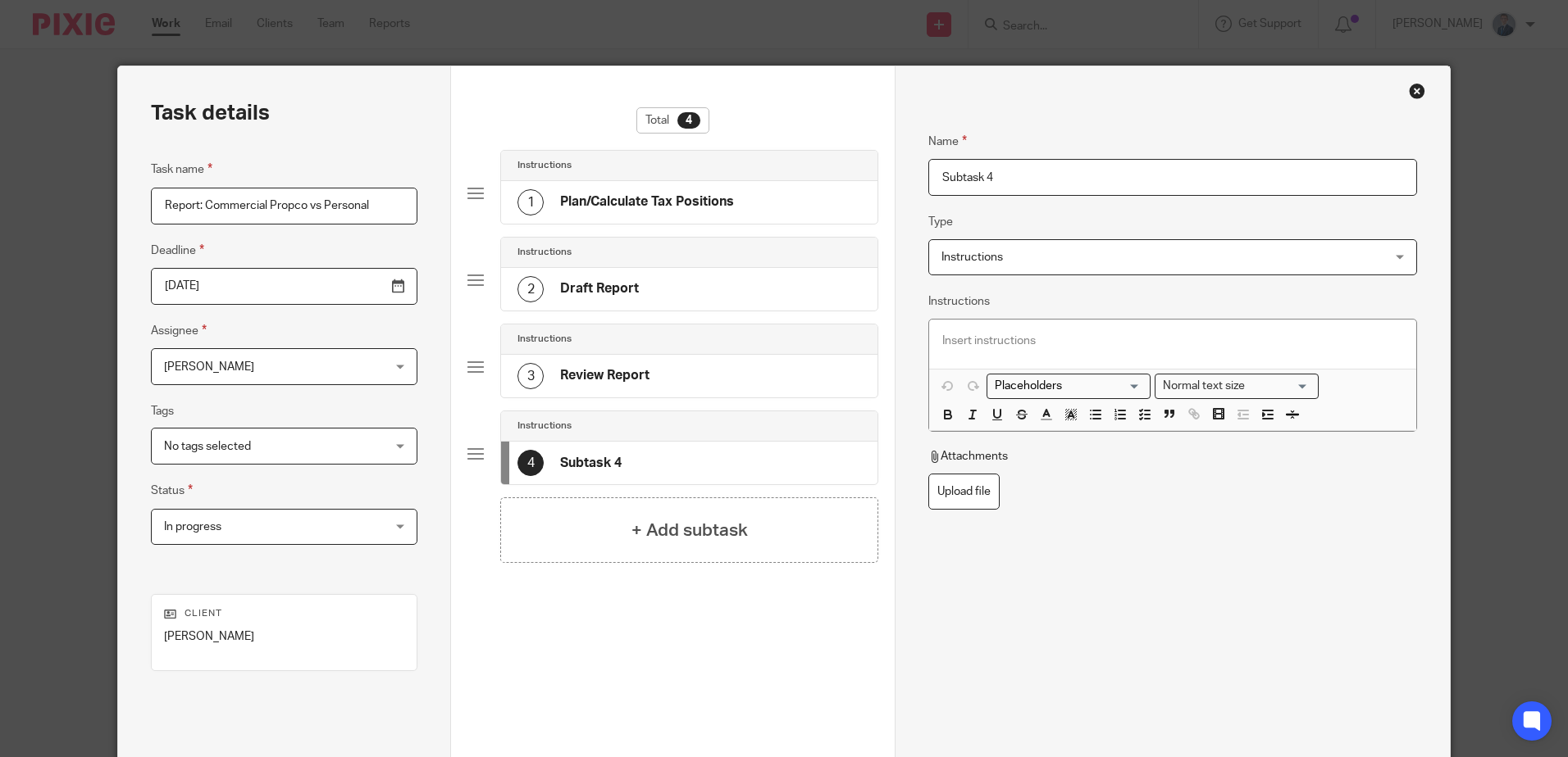
drag, startPoint x: 1029, startPoint y: 188, endPoint x: 474, endPoint y: 171, distance: 555.3
click at [580, 192] on div "Task details Task name Report: Commercial Propco vs Personal Deadline 2025-09-3…" at bounding box center [784, 457] width 1331 height 781
type input "Issue to Client"
click at [1248, 561] on div "Name Issue to Client Type Instructions Instructions Instructions Send automated…" at bounding box center [1172, 383] width 488 height 550
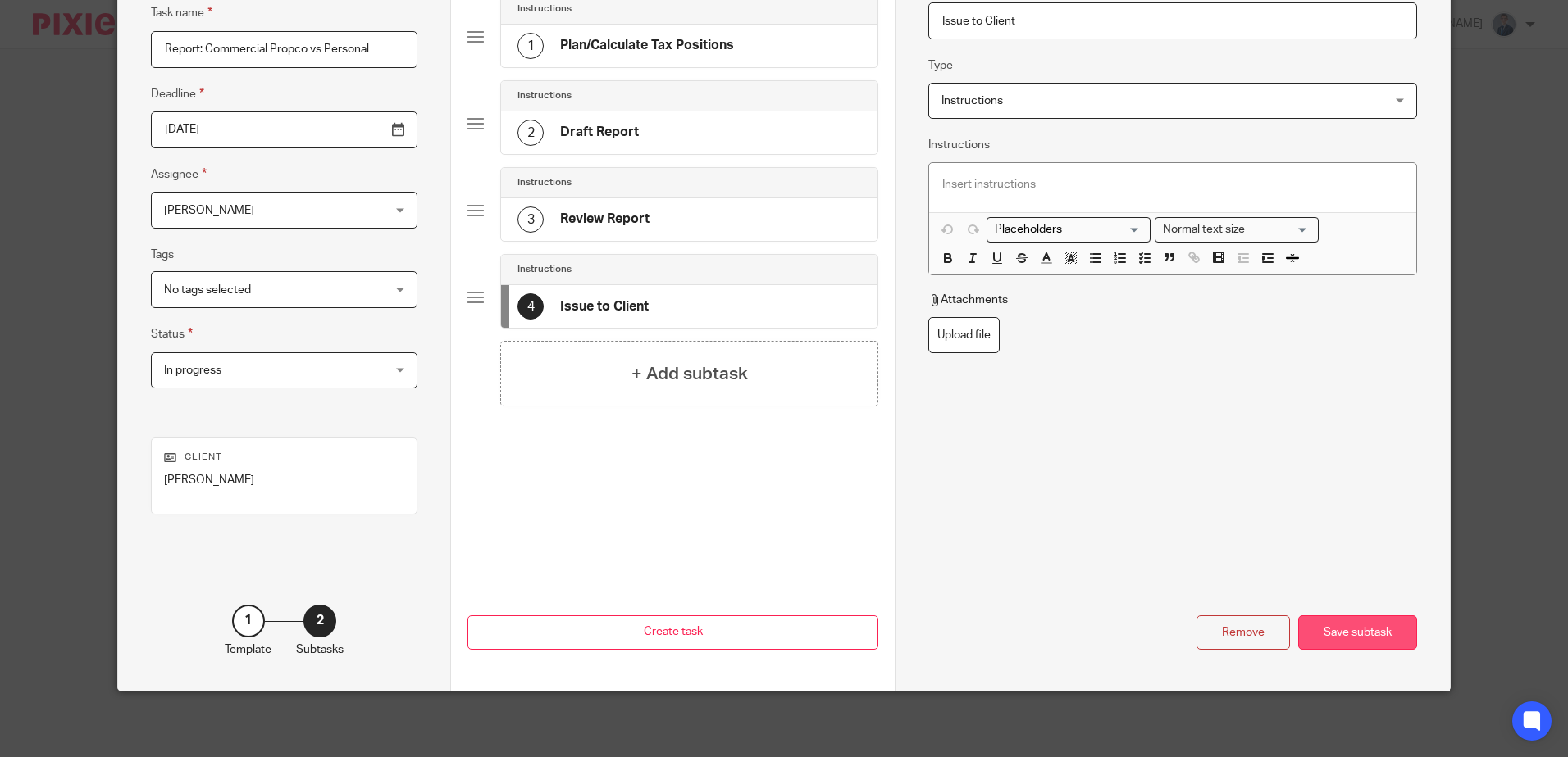
click at [1362, 630] on div "Save subtask" at bounding box center [1357, 633] width 119 height 36
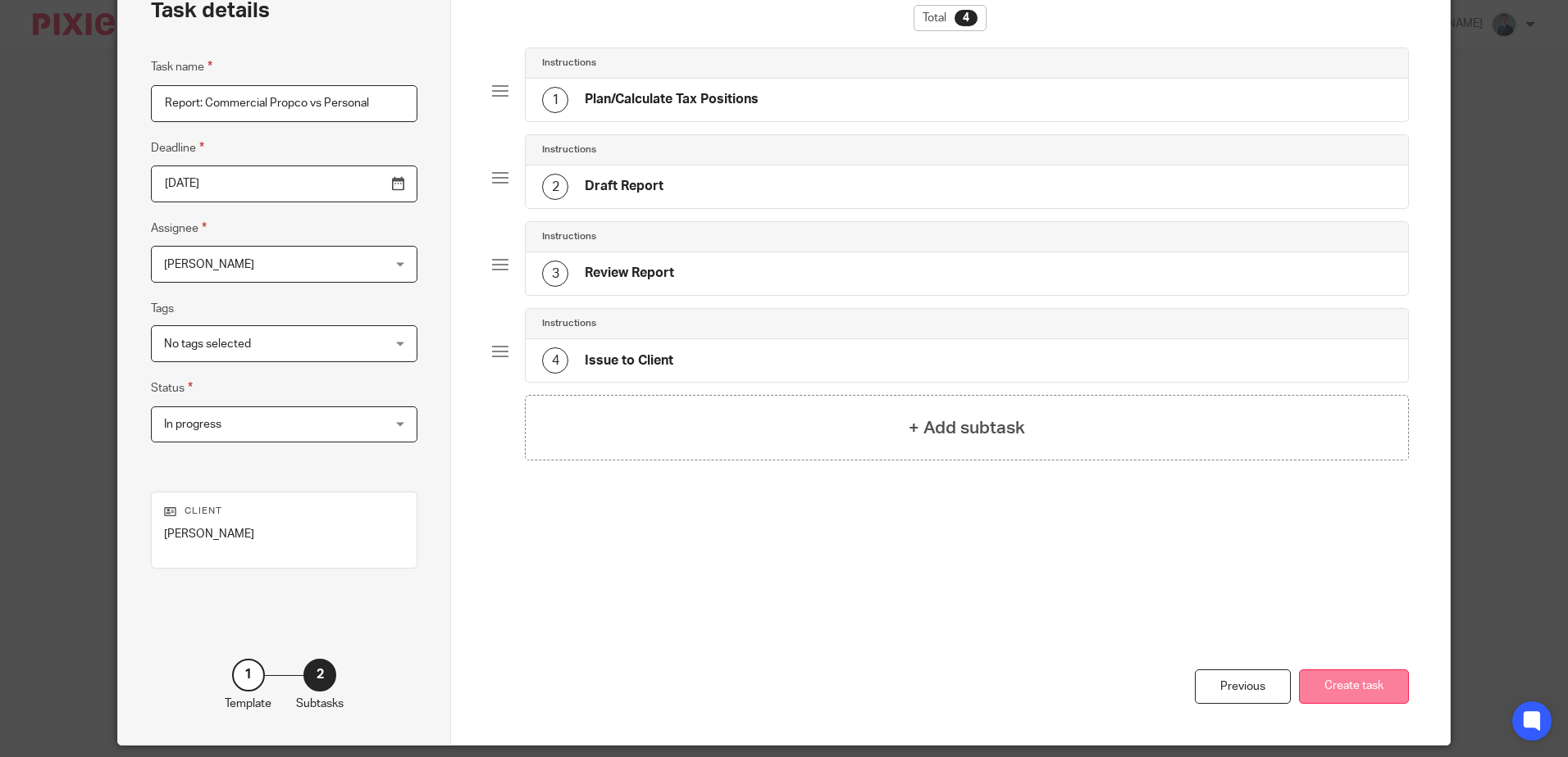
scroll to position [75, 0]
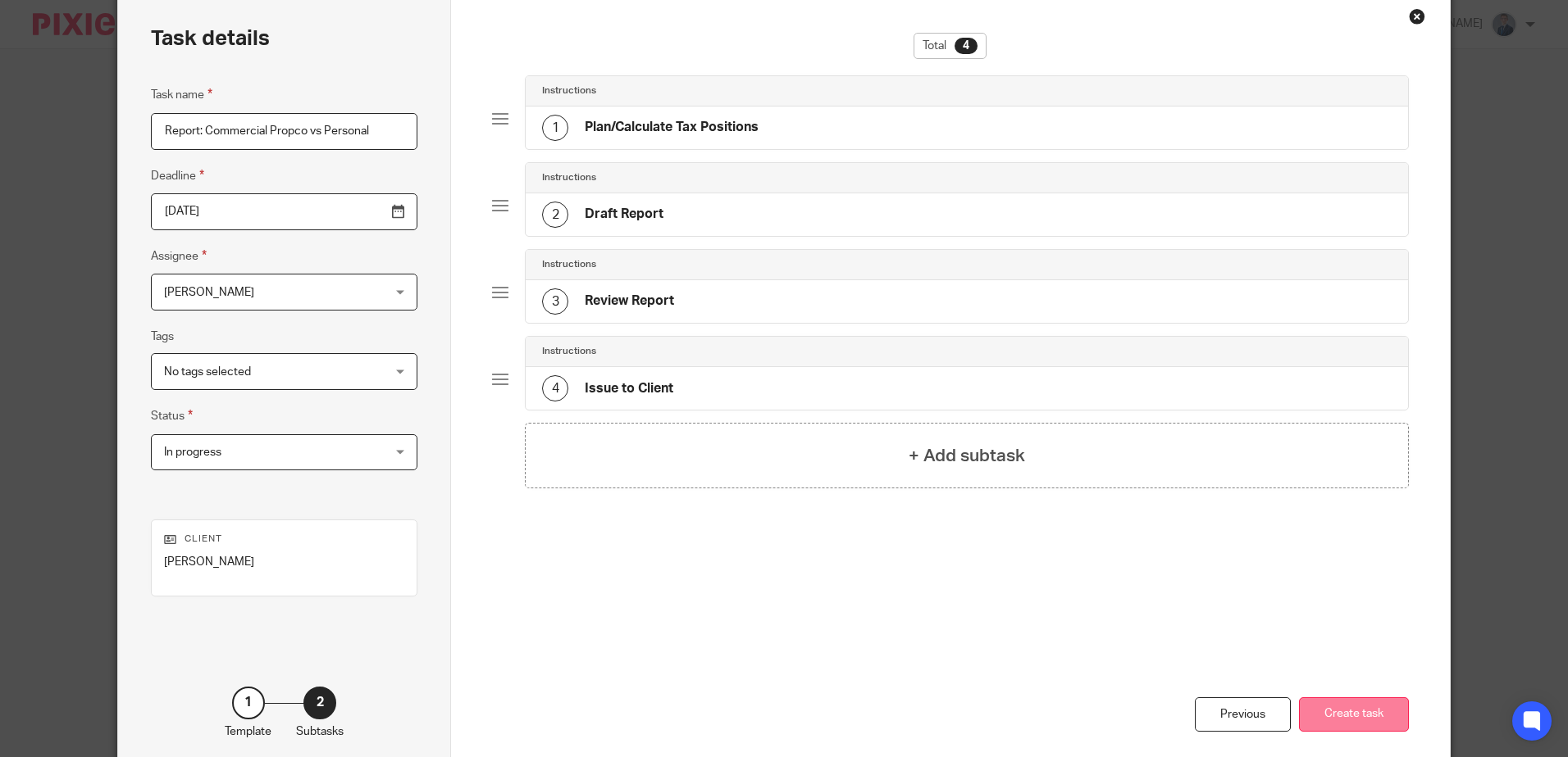
click at [1366, 709] on button "Create task" at bounding box center [1353, 715] width 110 height 36
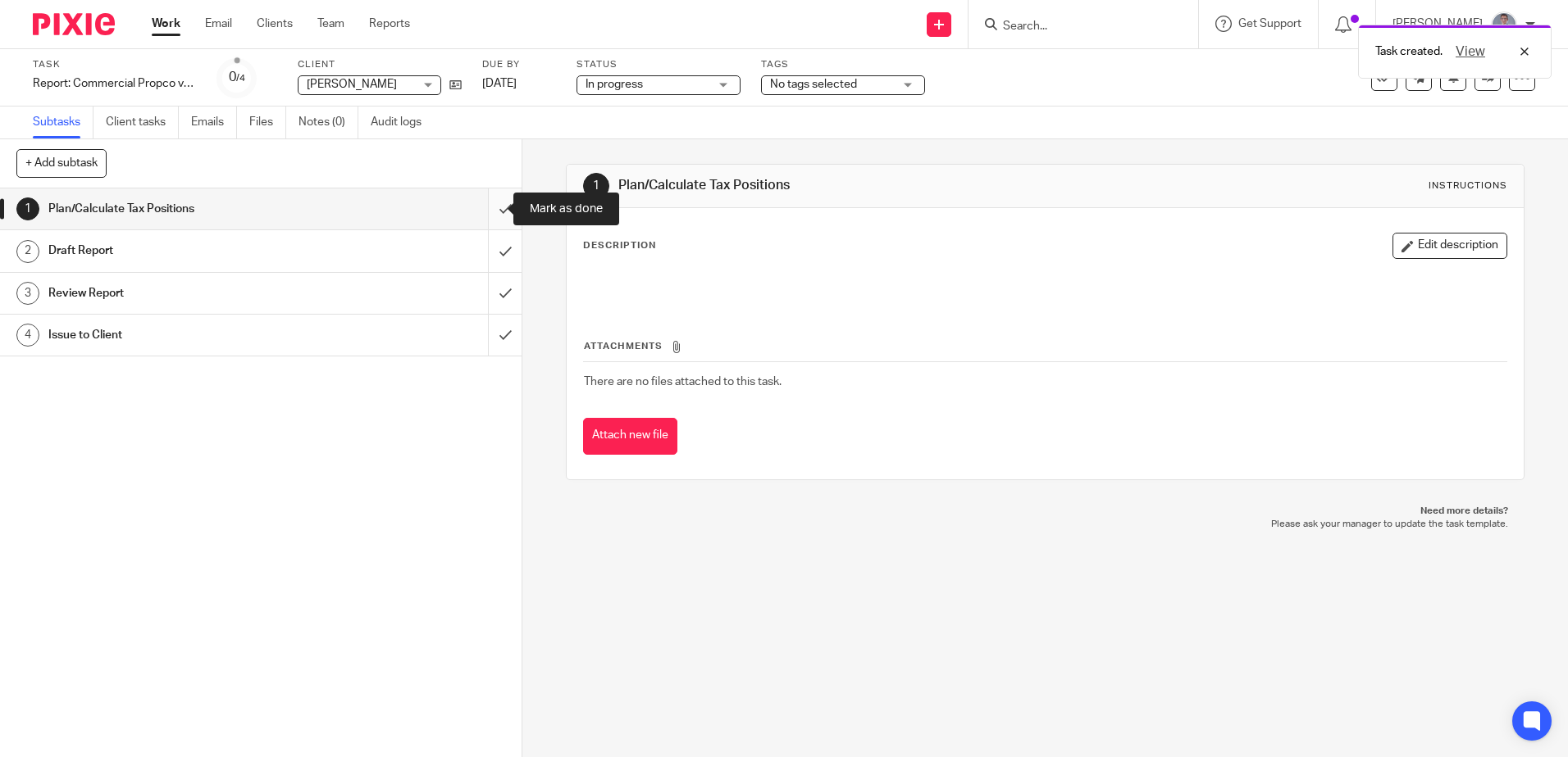
click at [490, 209] on input "submit" at bounding box center [261, 209] width 521 height 41
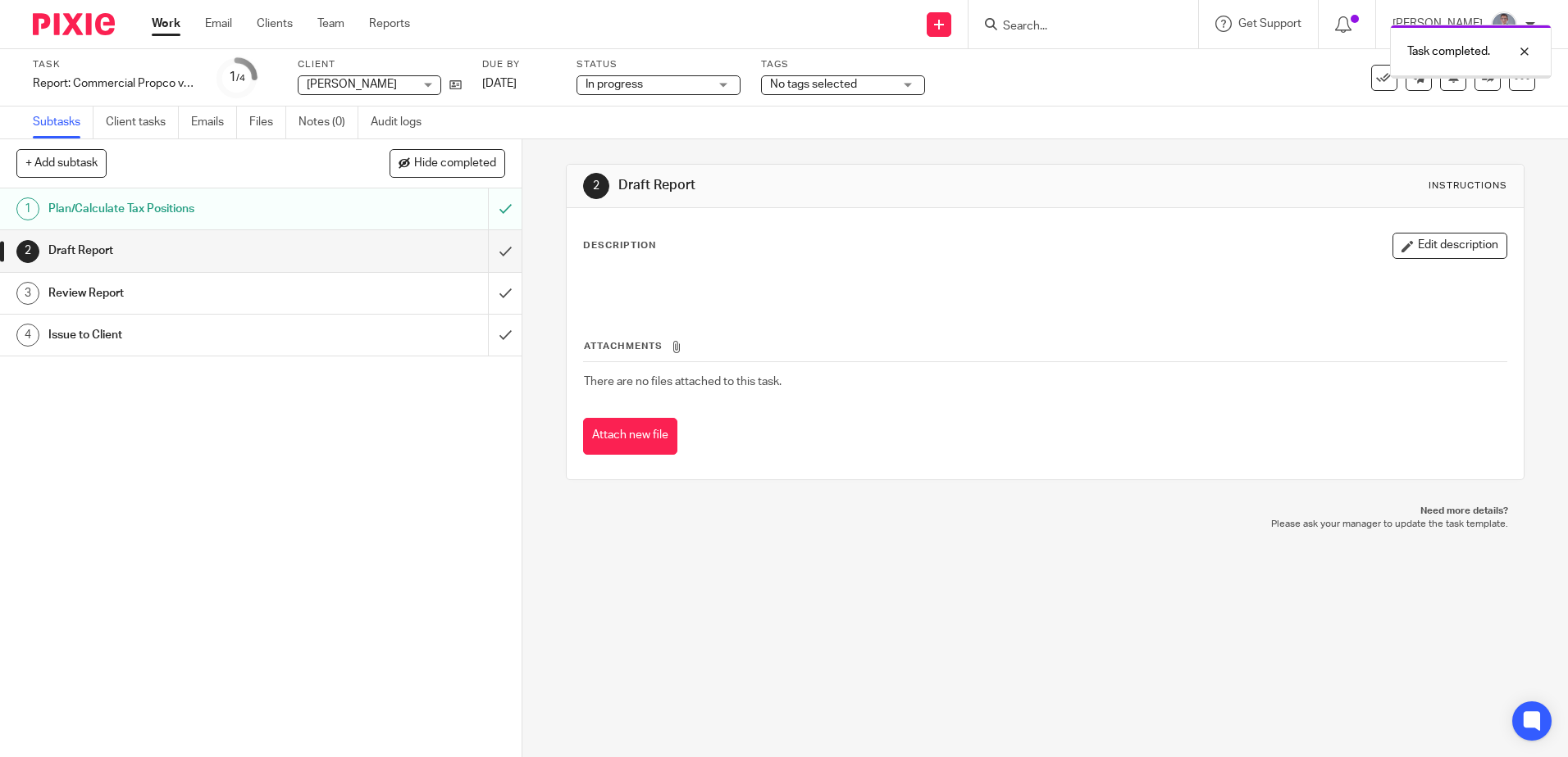
click at [86, 31] on img at bounding box center [74, 24] width 82 height 22
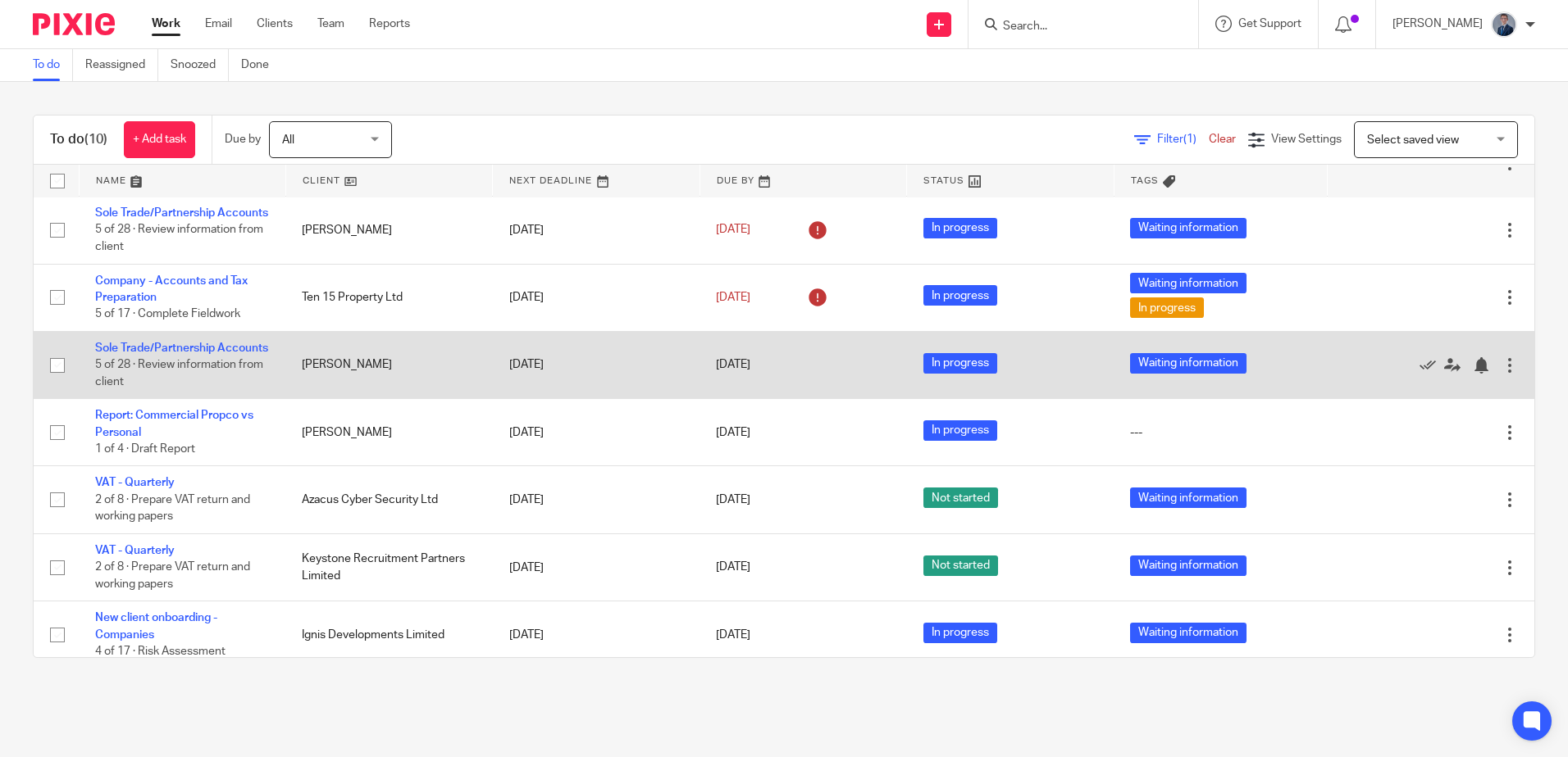
scroll to position [248, 0]
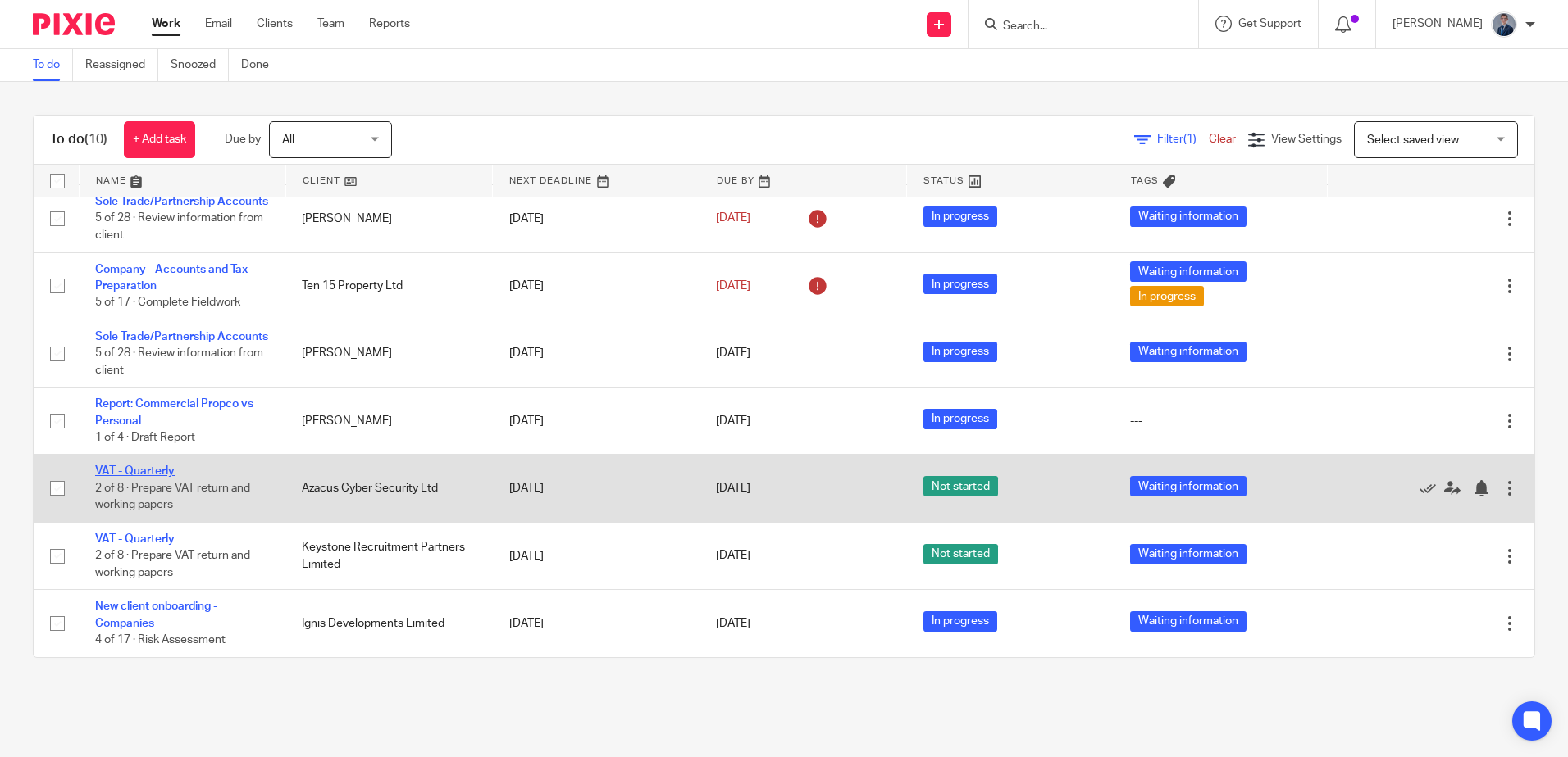
click at [157, 475] on link "VAT - Quarterly" at bounding box center [135, 472] width 80 height 12
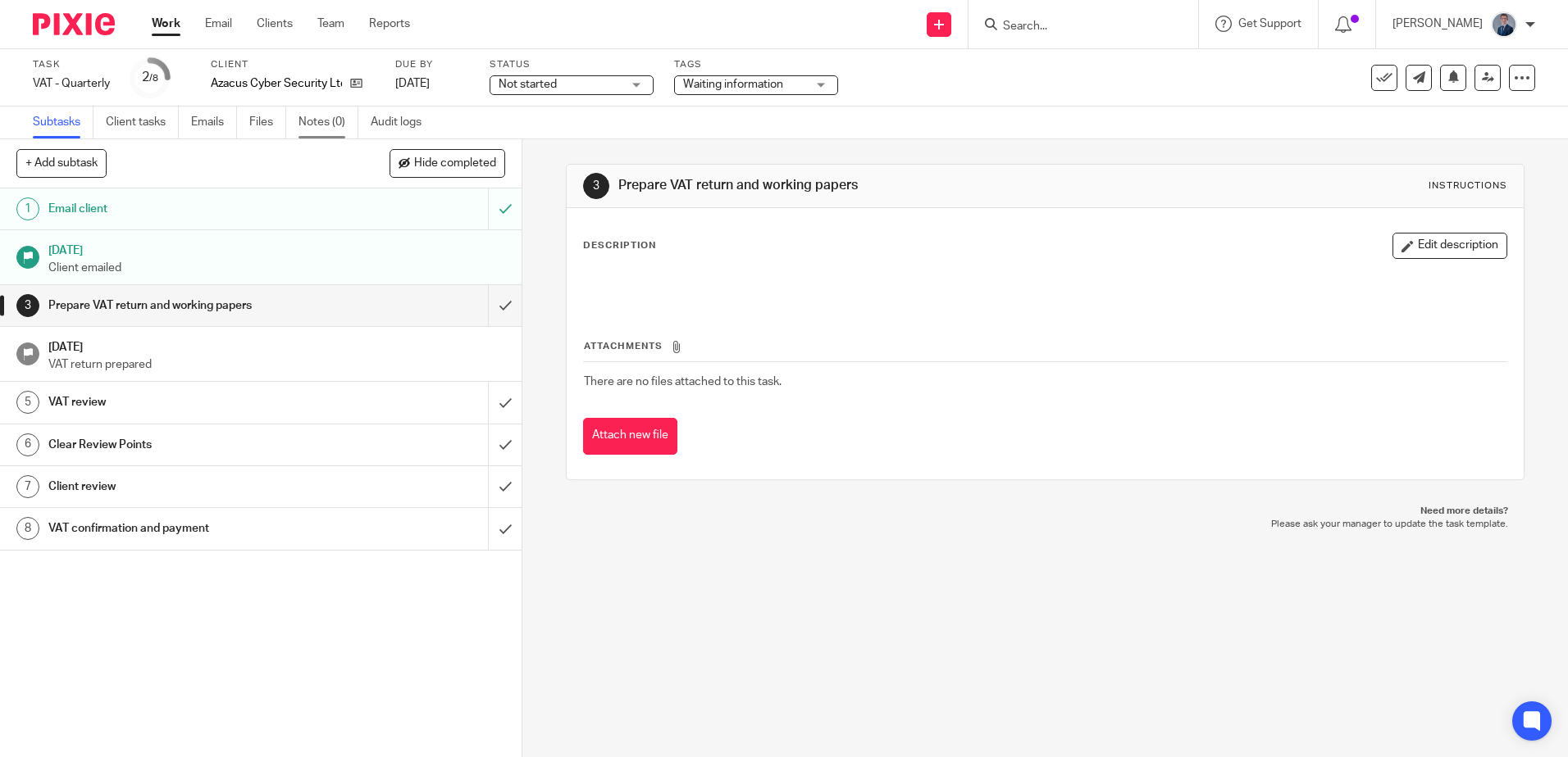
click at [318, 115] on link "Notes (0)" at bounding box center [329, 123] width 60 height 32
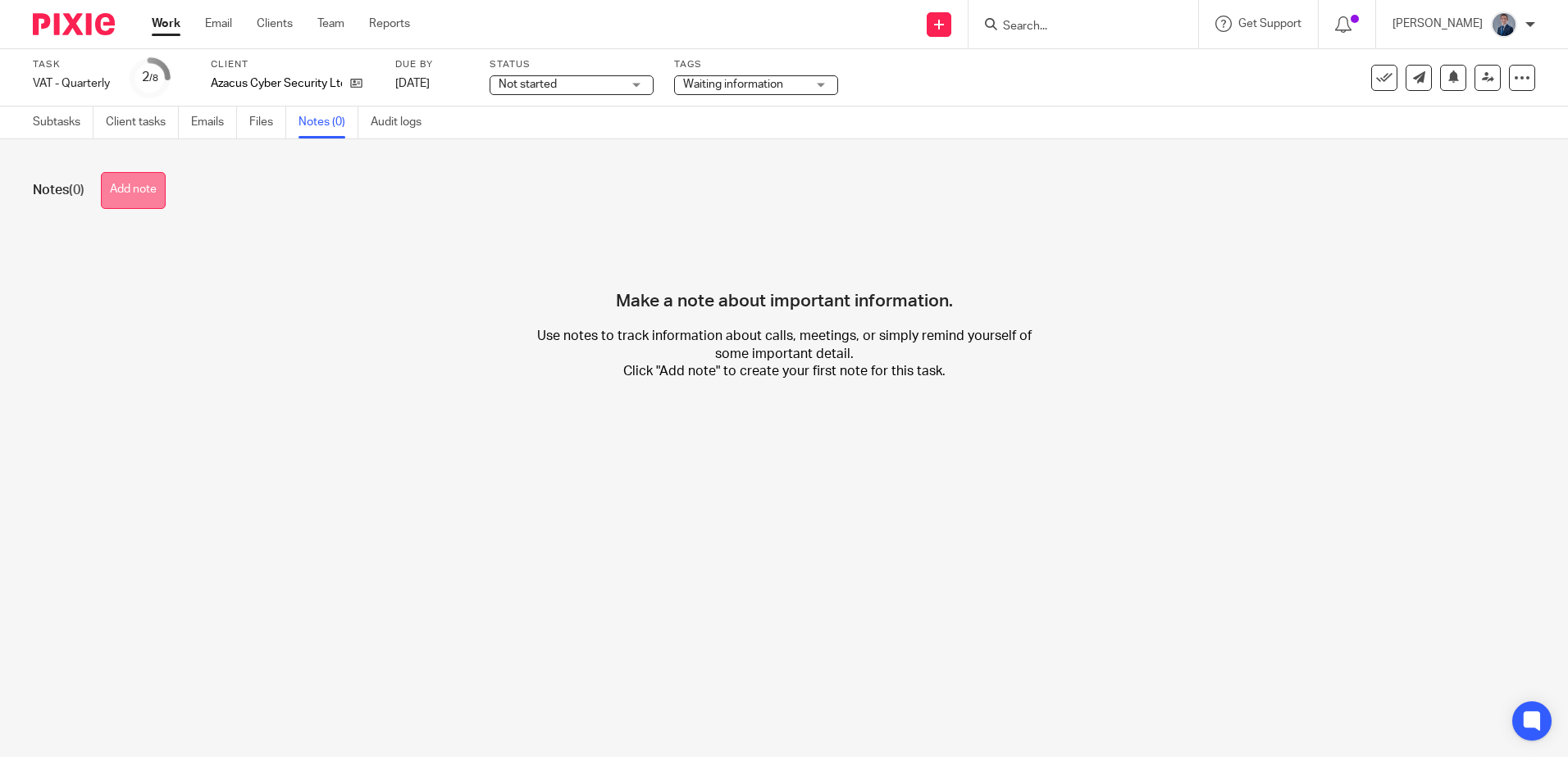
click at [156, 195] on button "Add note" at bounding box center [133, 190] width 65 height 36
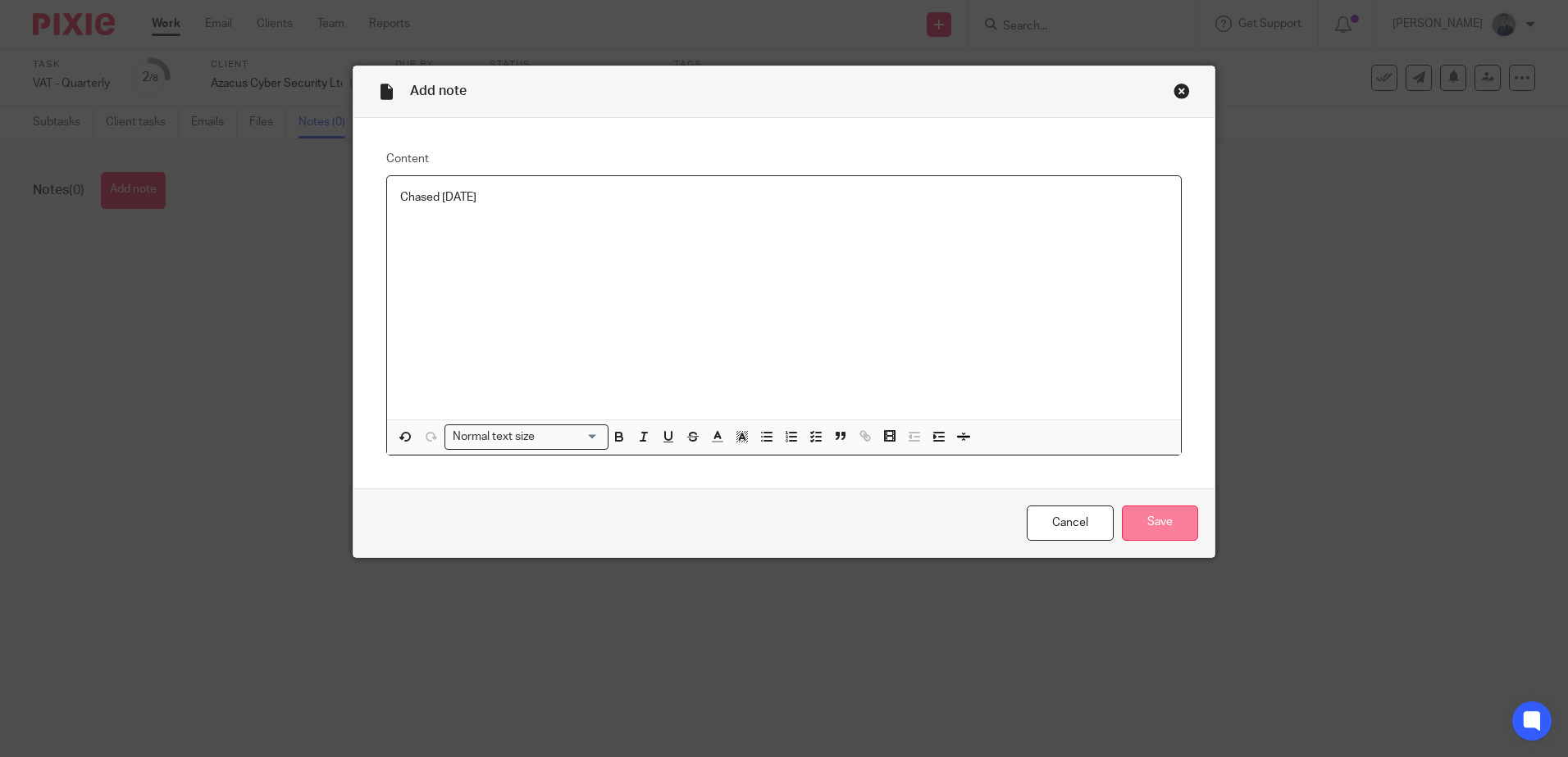
click at [1150, 520] on input "Save" at bounding box center [1160, 524] width 76 height 36
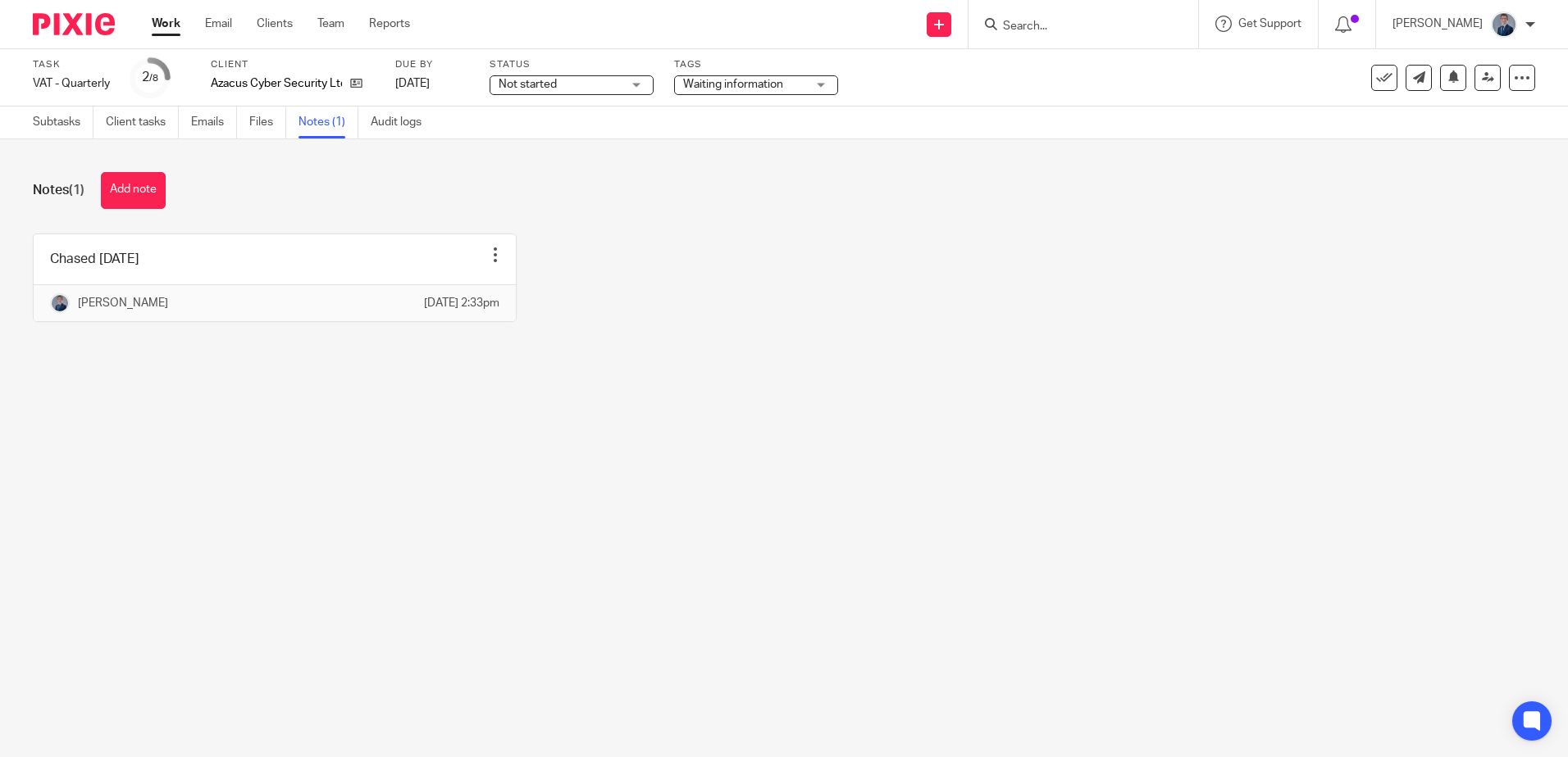
click at [87, 22] on img at bounding box center [74, 24] width 82 height 22
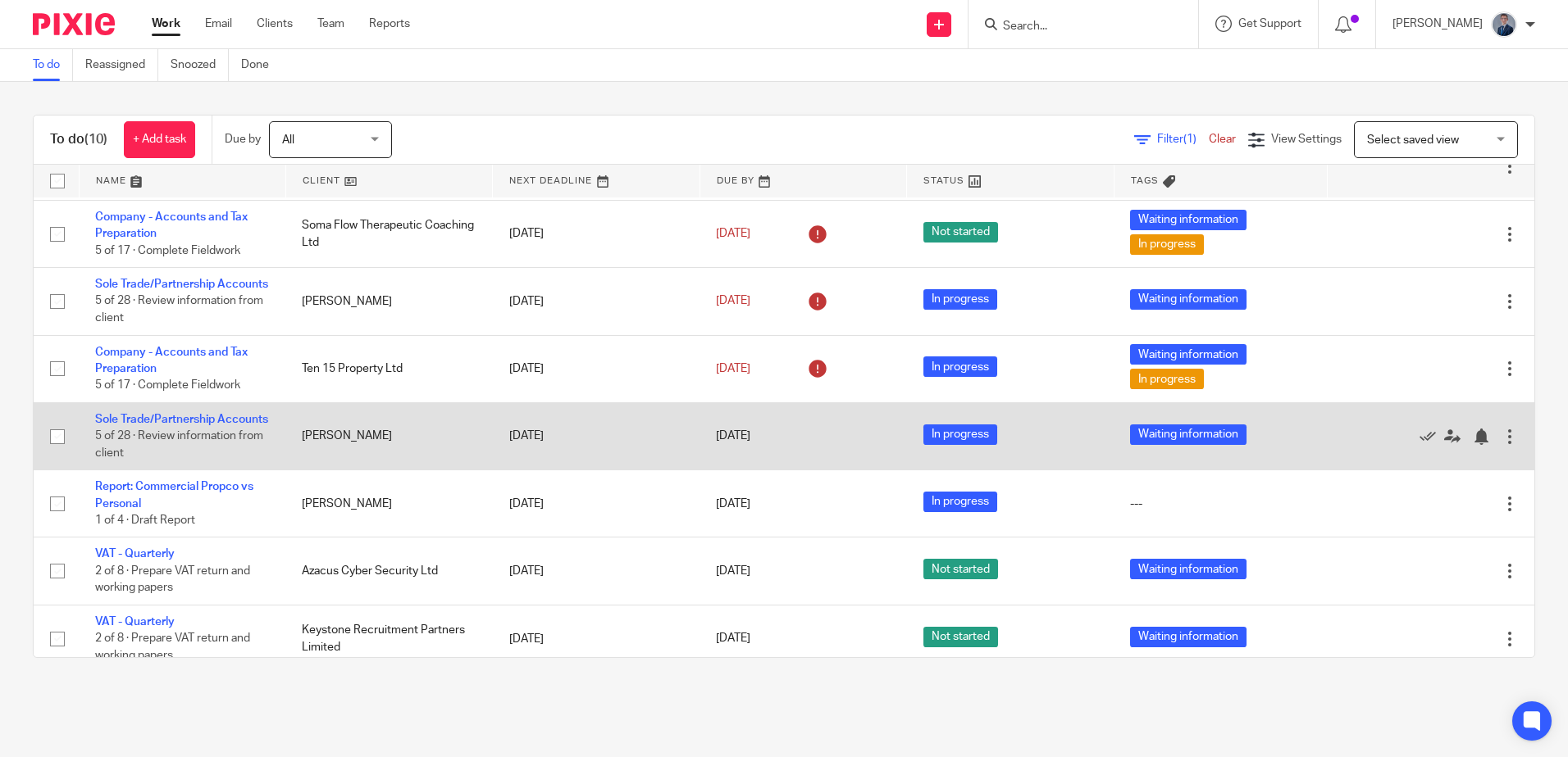
scroll to position [248, 0]
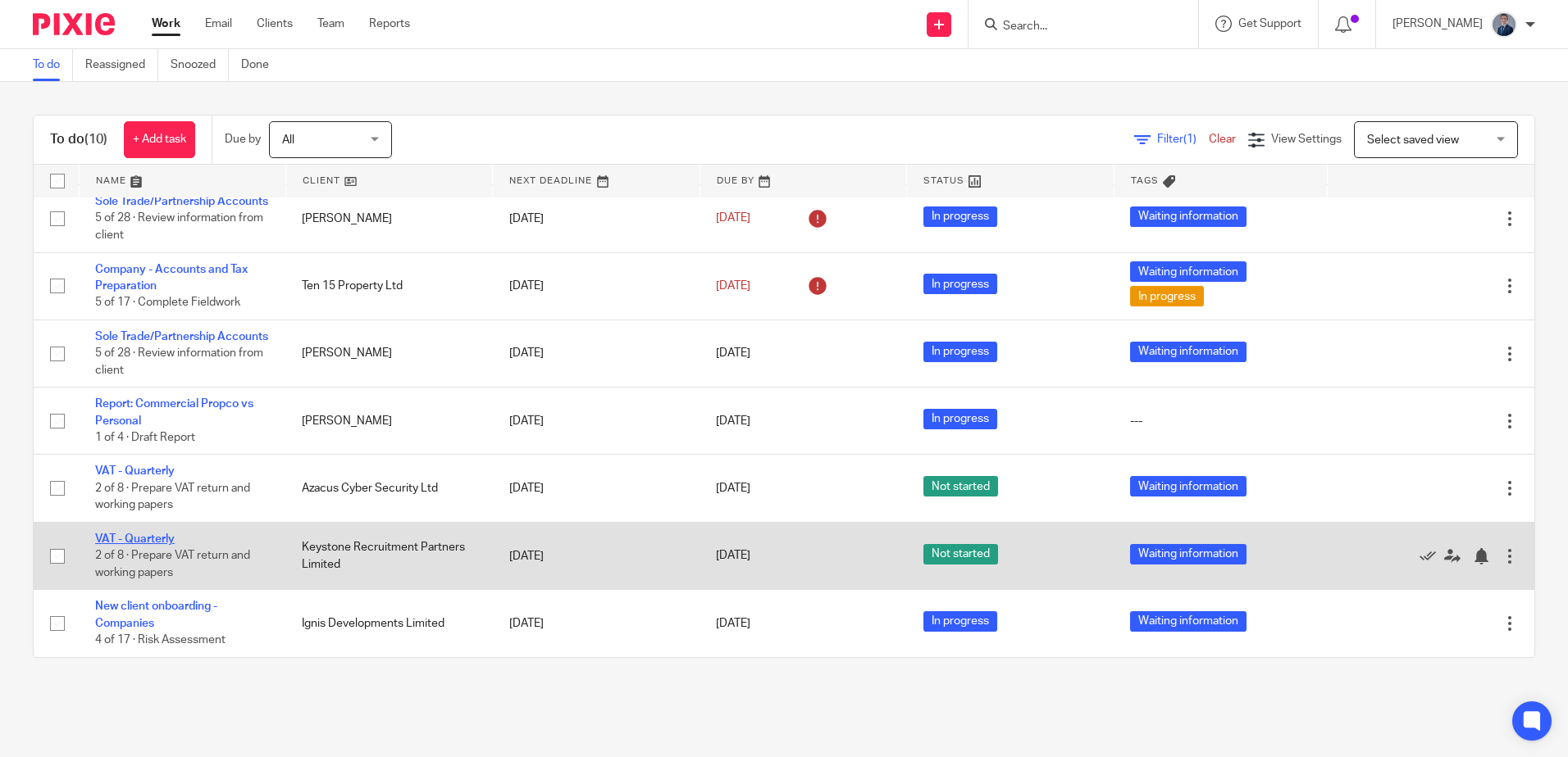
click at [159, 543] on link "VAT - Quarterly" at bounding box center [135, 540] width 80 height 12
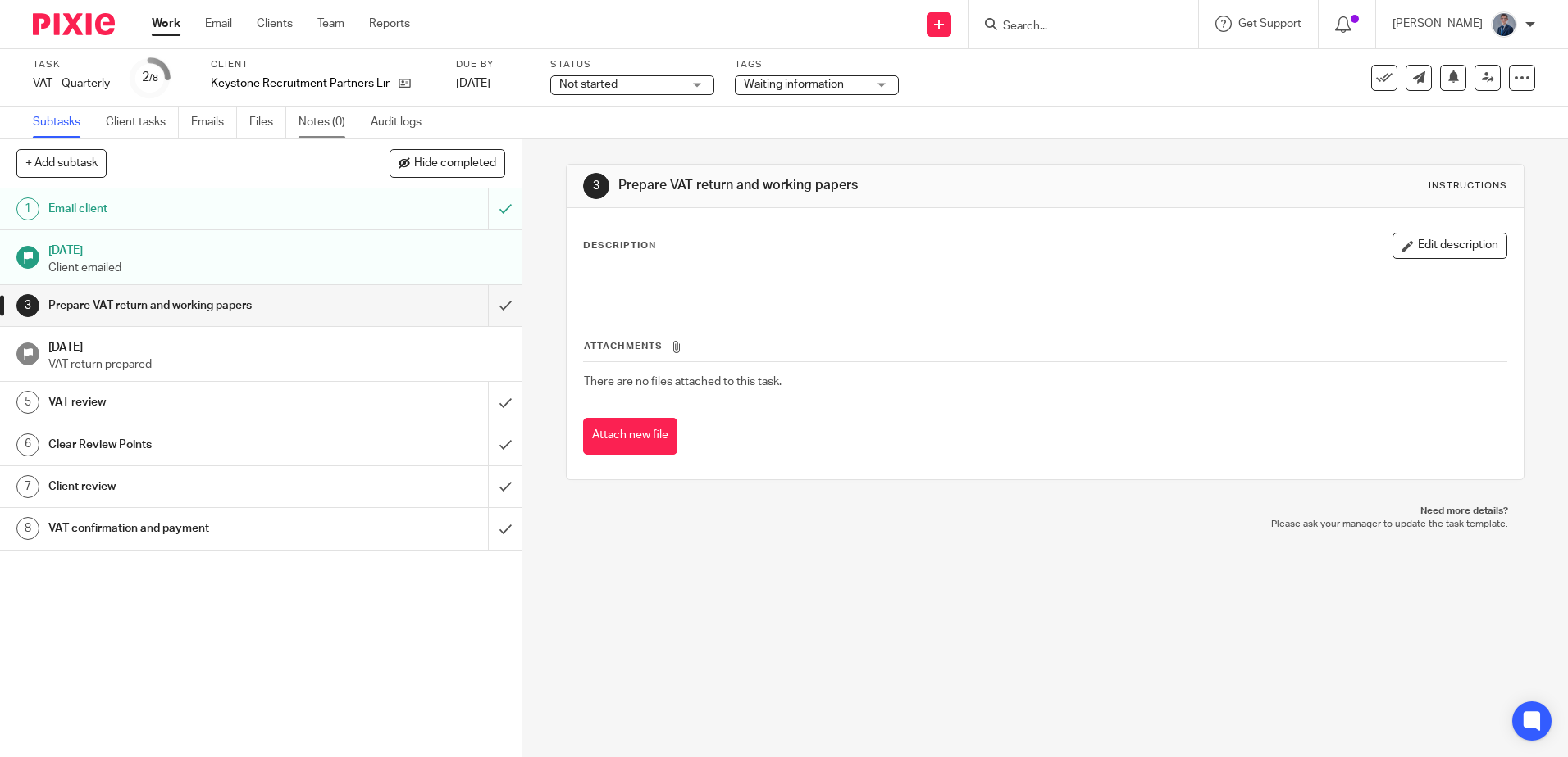
click at [328, 126] on link "Notes (0)" at bounding box center [329, 123] width 60 height 32
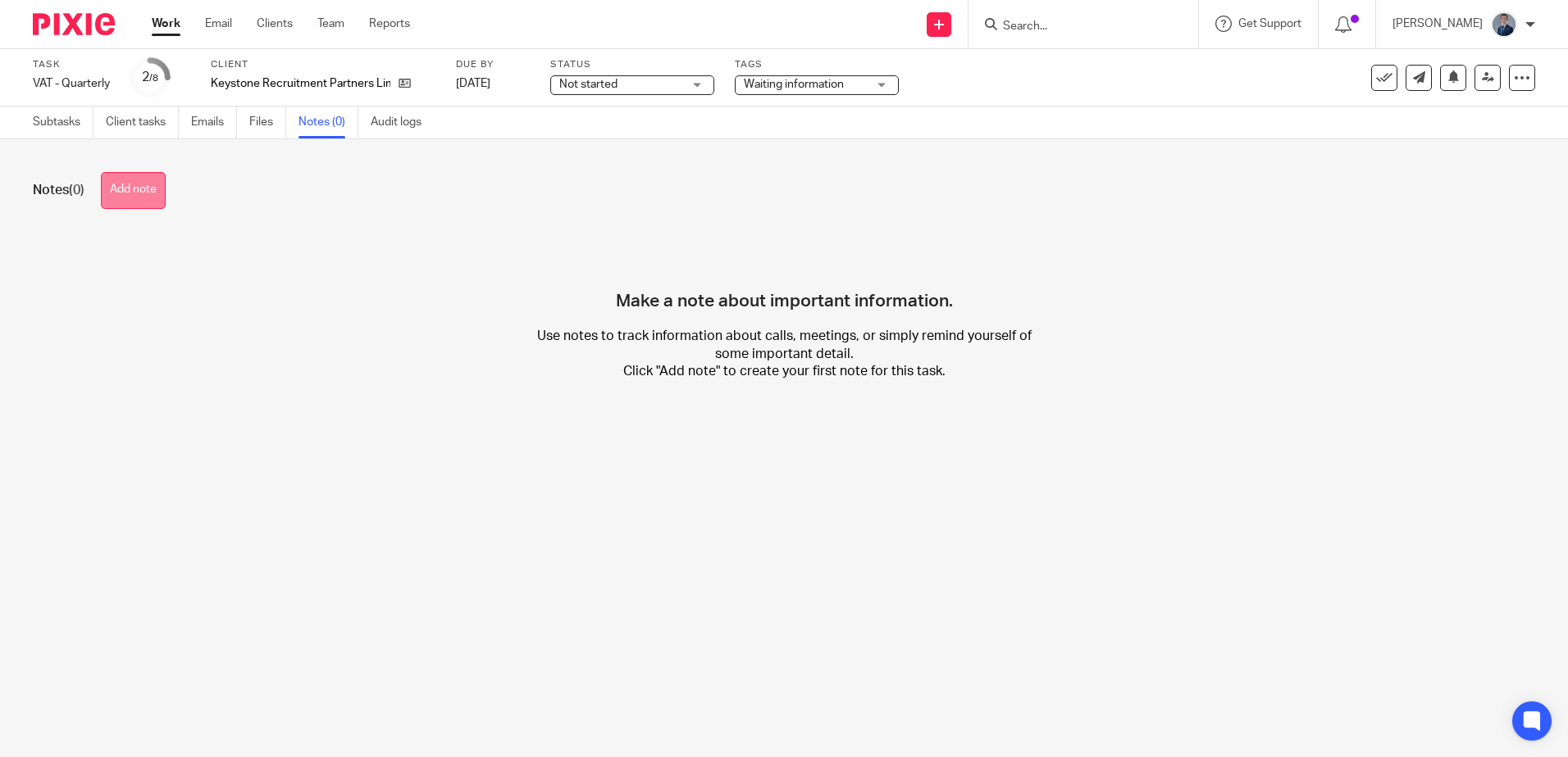
click at [129, 189] on button "Add note" at bounding box center [133, 190] width 65 height 36
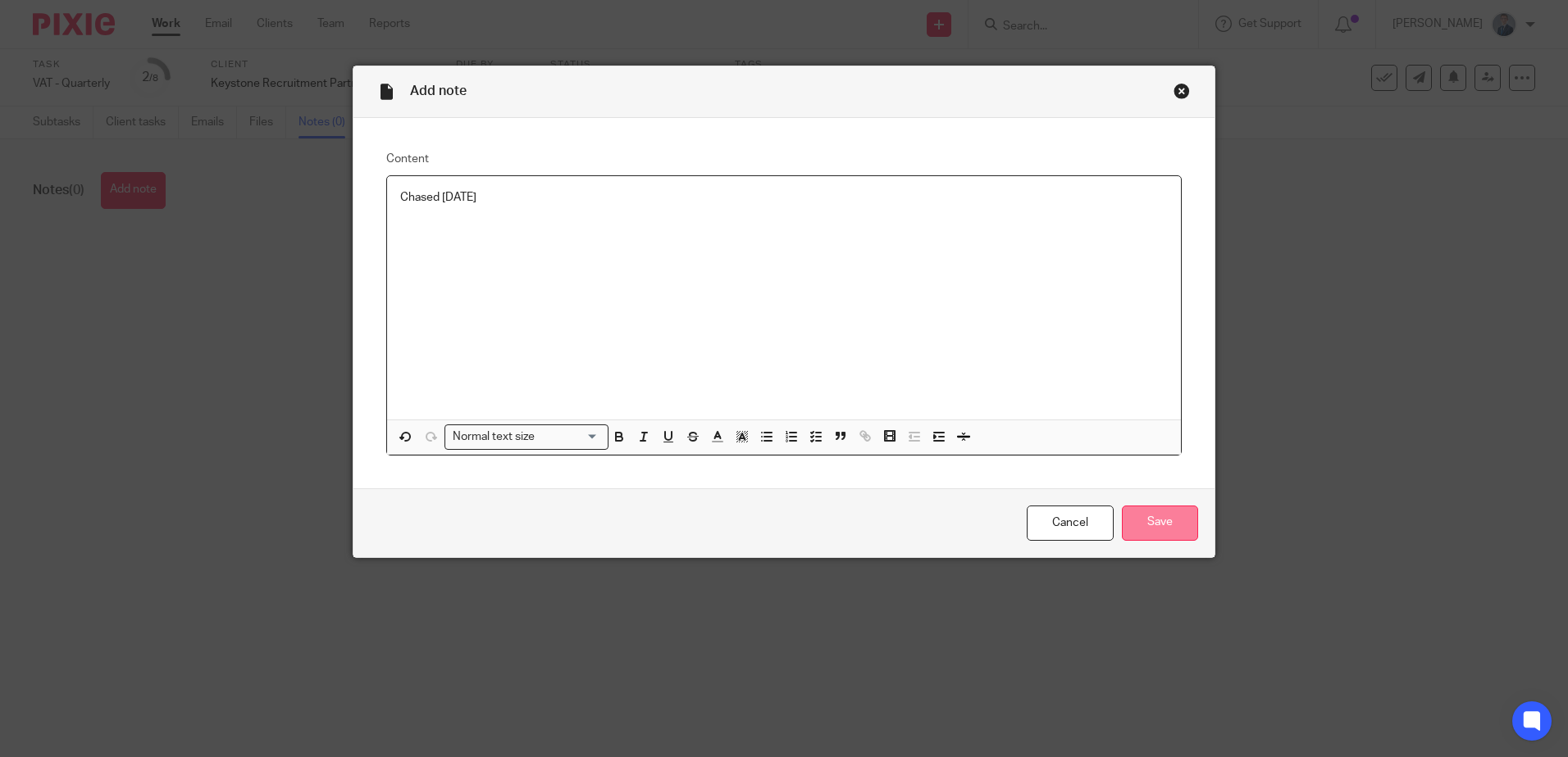
click at [1172, 524] on input "Save" at bounding box center [1160, 524] width 76 height 36
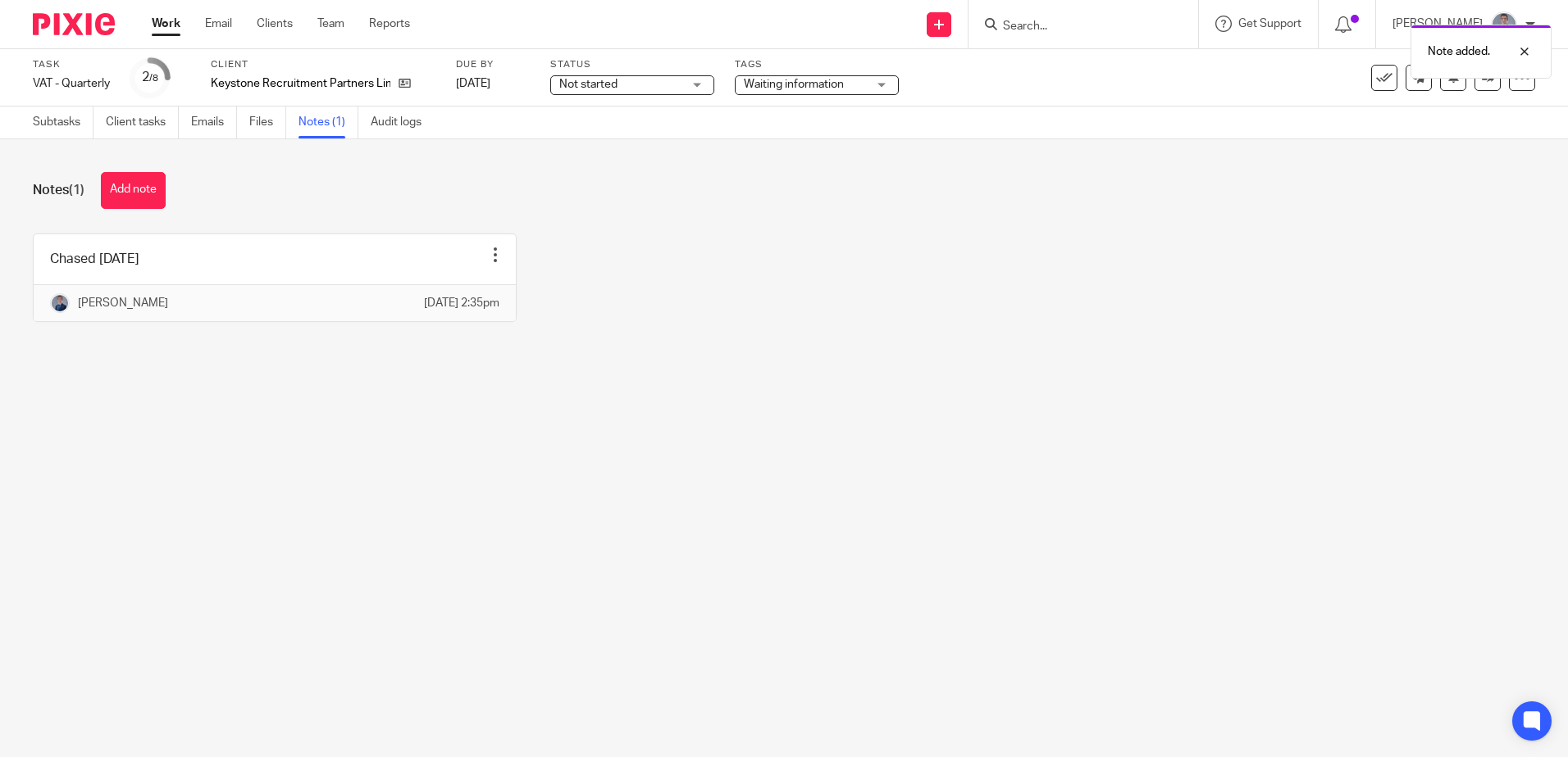
click at [98, 30] on img at bounding box center [74, 24] width 82 height 22
